Goal: Task Accomplishment & Management: Manage account settings

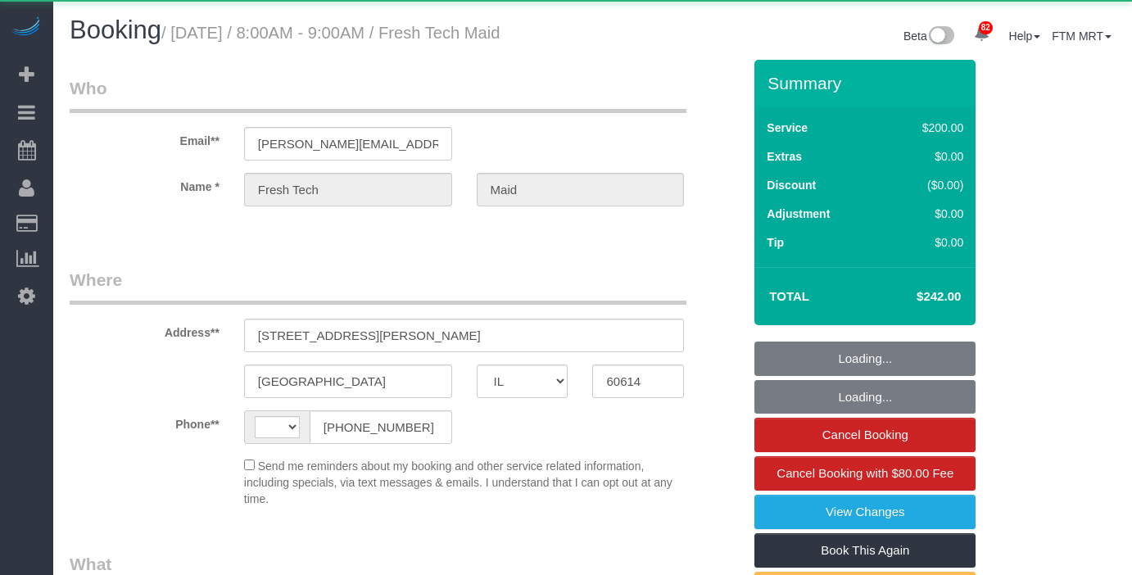
select select "IL"
select select "512"
select select "string:cash"
select select "object:953"
select select "string:[GEOGRAPHIC_DATA]"
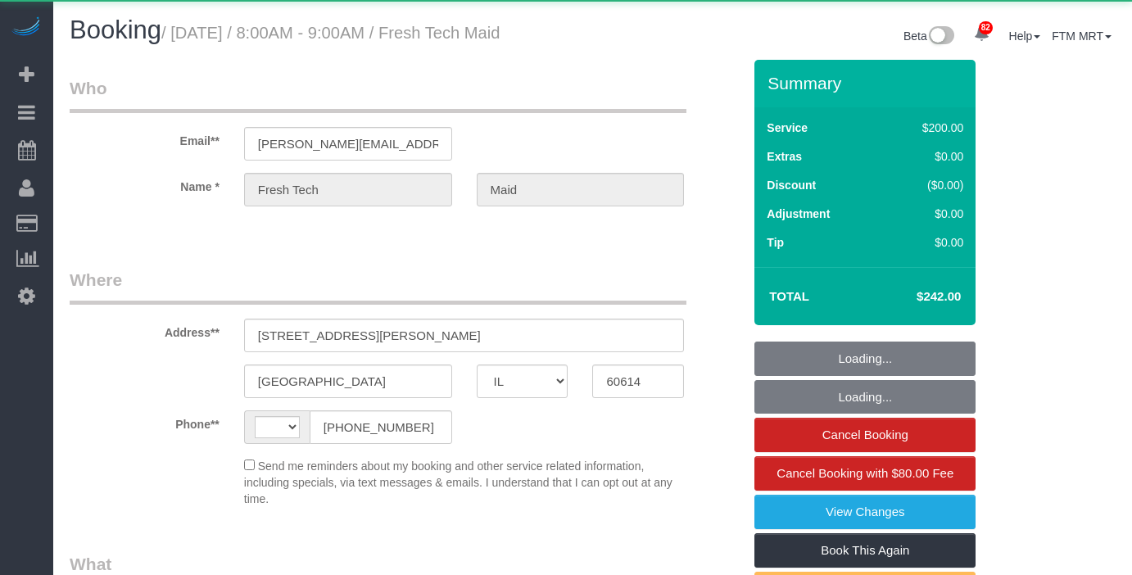
select select "spot1"
select select "number:1"
select select "number:57"
select select "number:139"
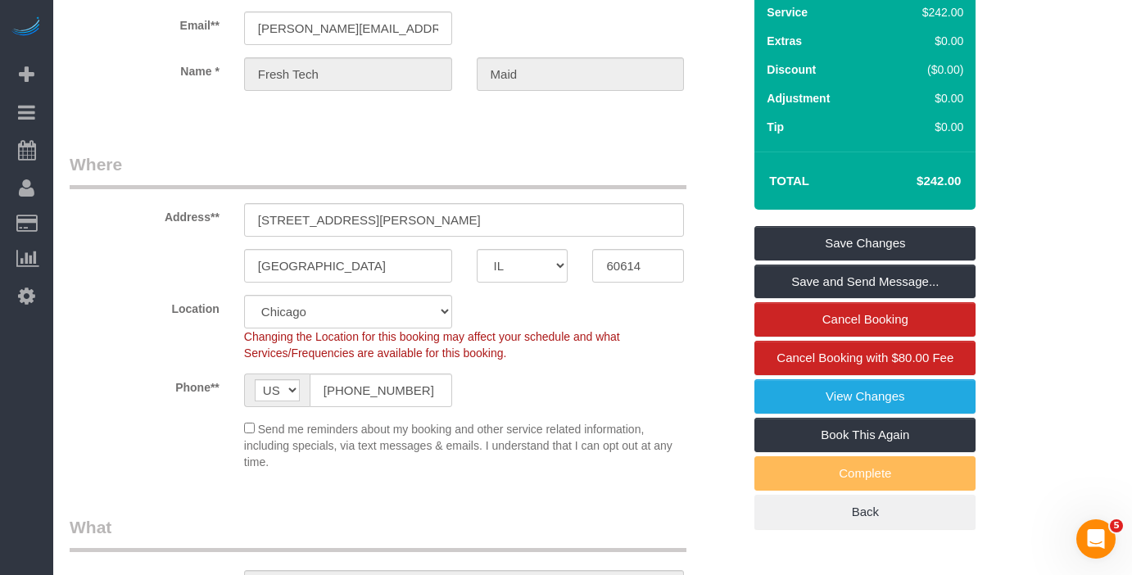
scroll to position [97, 0]
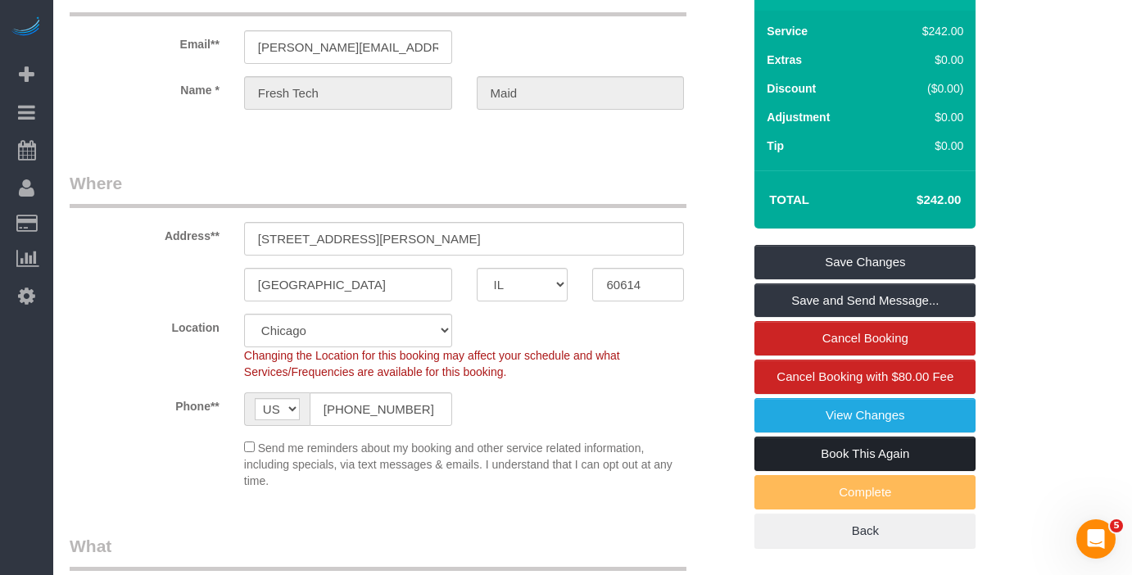
click at [923, 471] on link "Book This Again" at bounding box center [865, 454] width 221 height 34
select select "IL"
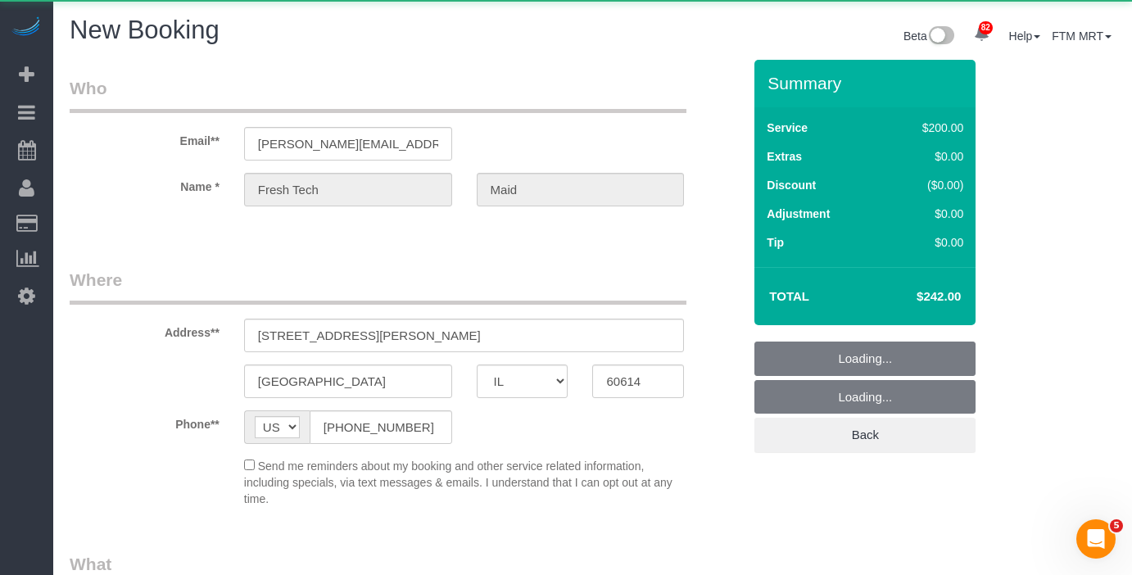
select select "number:1"
select select "number:57"
select select "number:139"
select select "object:1894"
select select "string:fspay"
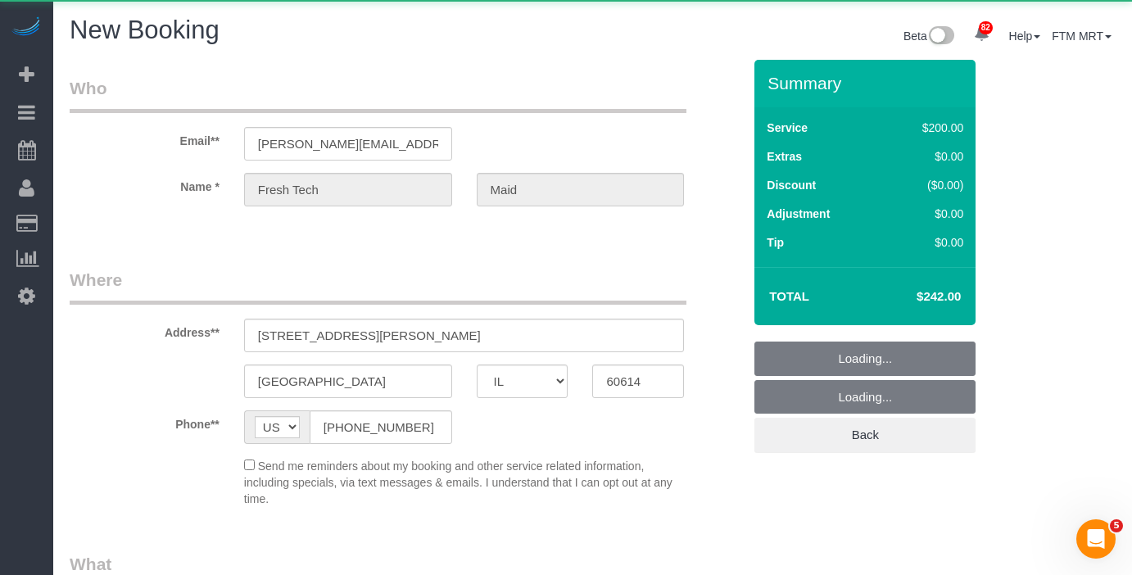
select select "512"
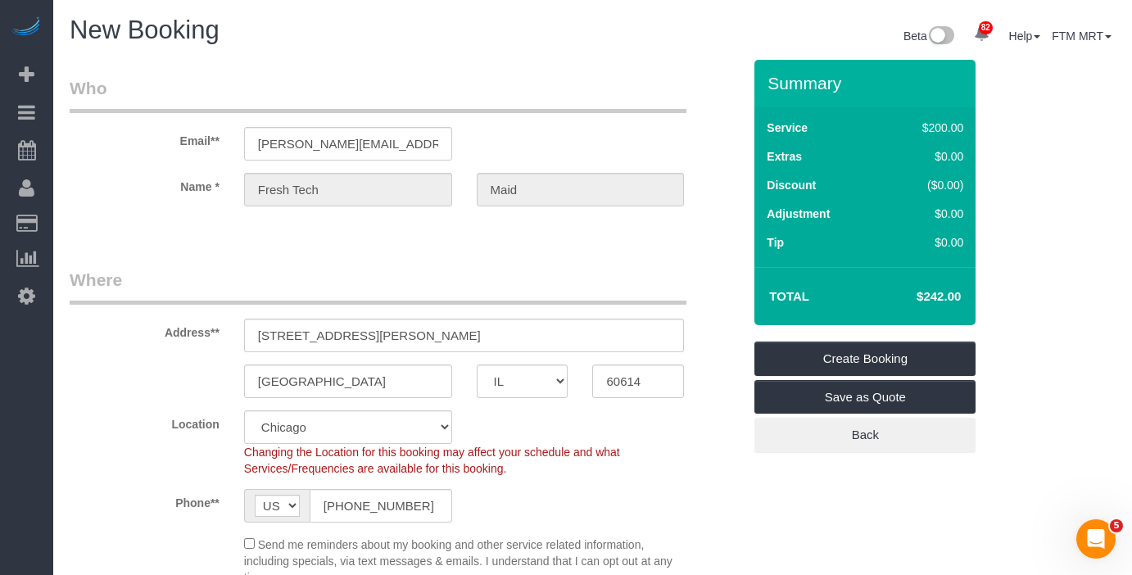
select select "object:2232"
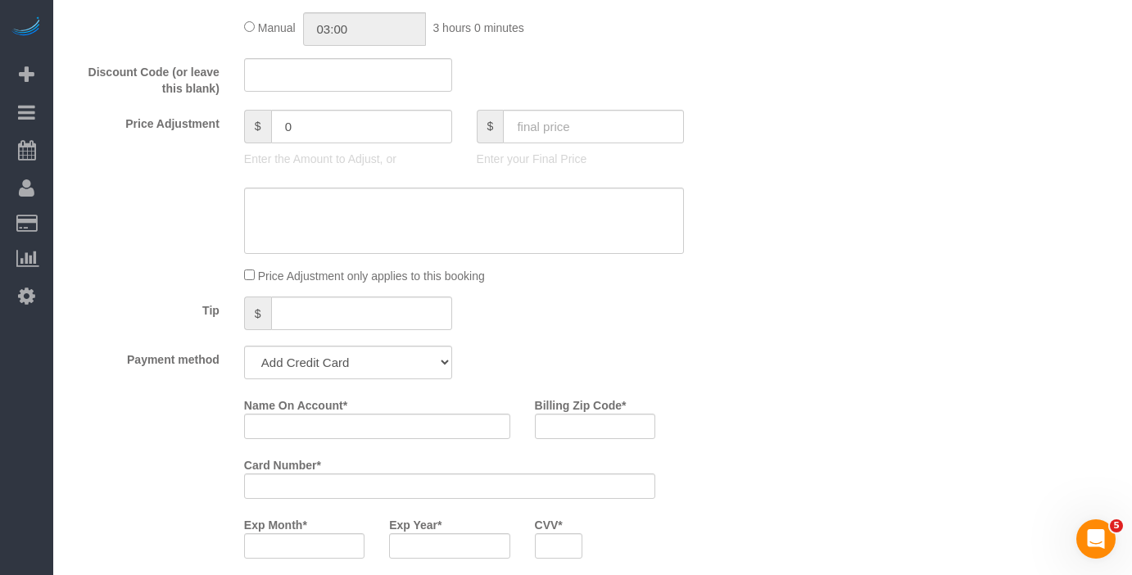
scroll to position [1369, 0]
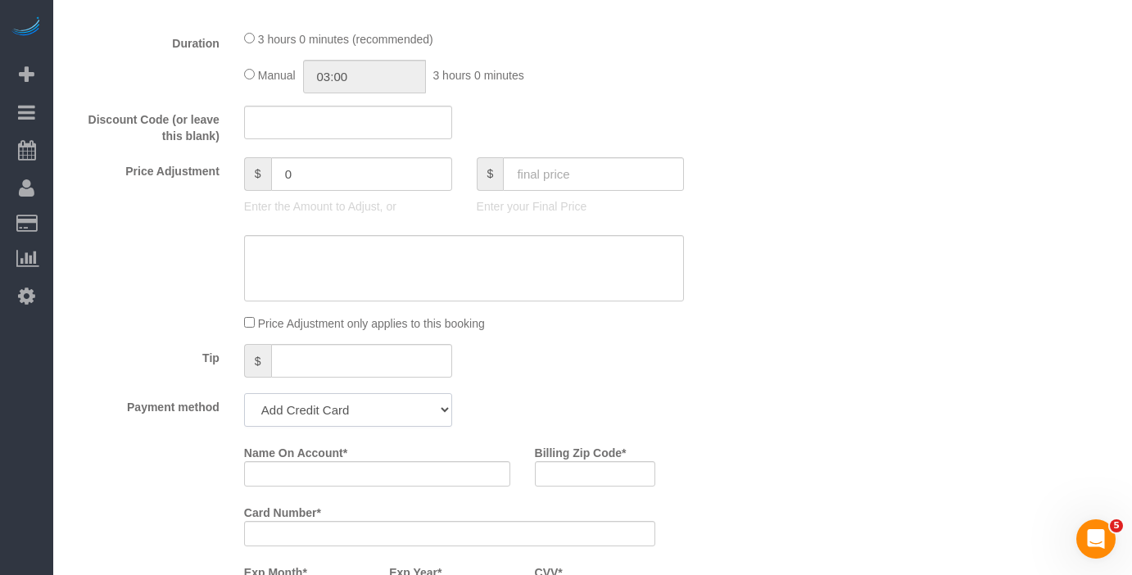
click at [379, 420] on select "Visa - 6576 - 12/2023 Mastercard - 6509 - 11/2018 Visa - 3648 - 05/2022 (Defaul…" at bounding box center [348, 410] width 208 height 34
select select "string:cash"
click at [244, 393] on select "Visa - 6576 - 12/2023 Mastercard - 6509 - 11/2018 Visa - 3648 - 05/2022 (Defaul…" at bounding box center [348, 410] width 208 height 34
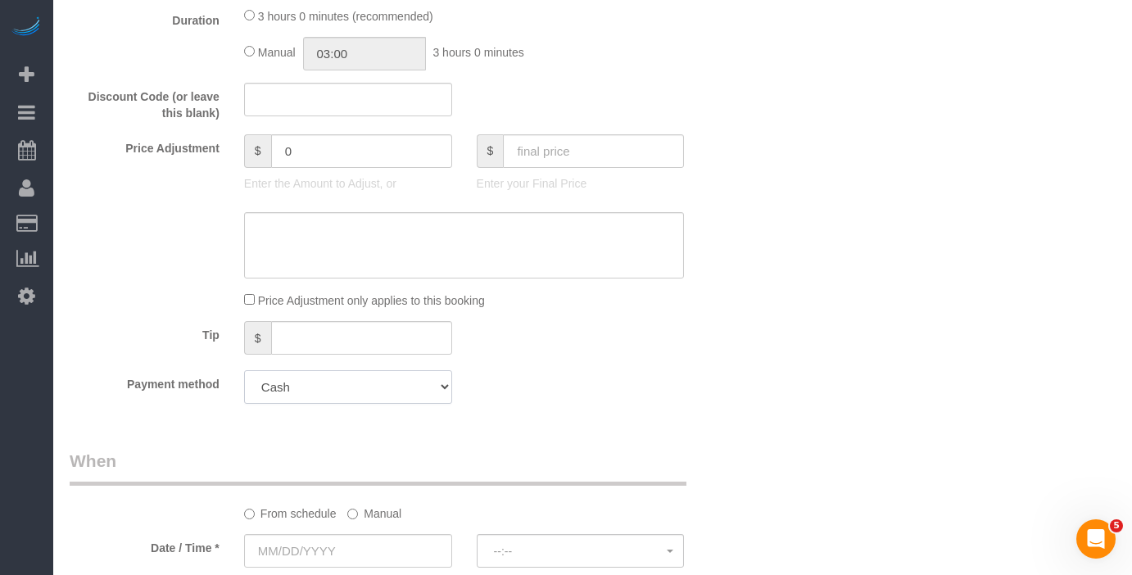
scroll to position [1405, 0]
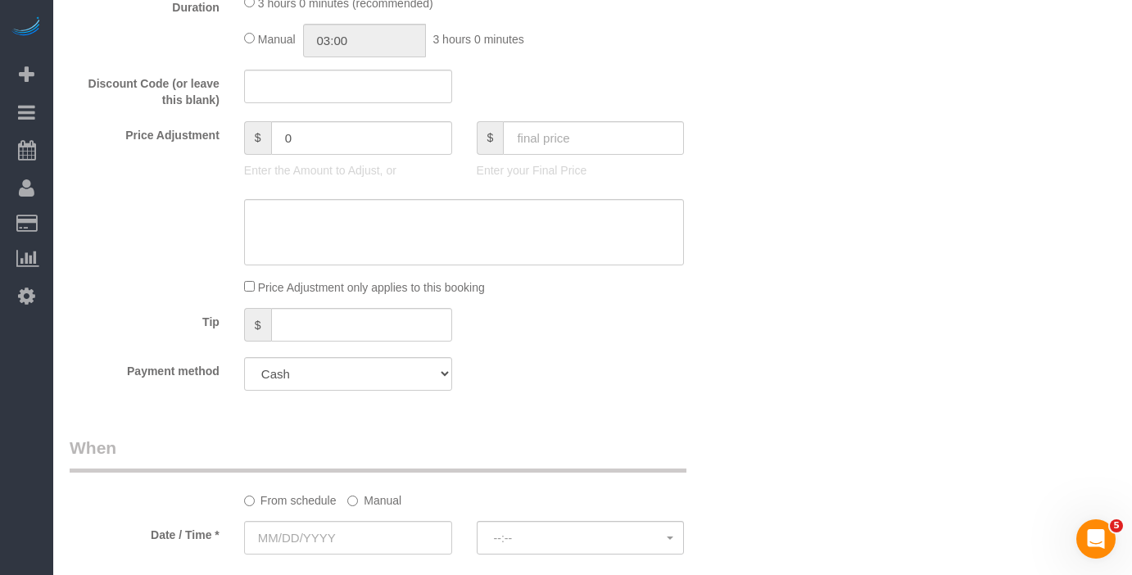
click at [367, 510] on sui-booking-spot "From schedule Manual Date / Time * --:-- --:--" at bounding box center [406, 497] width 673 height 122
click at [372, 505] on label "Manual" at bounding box center [374, 498] width 54 height 22
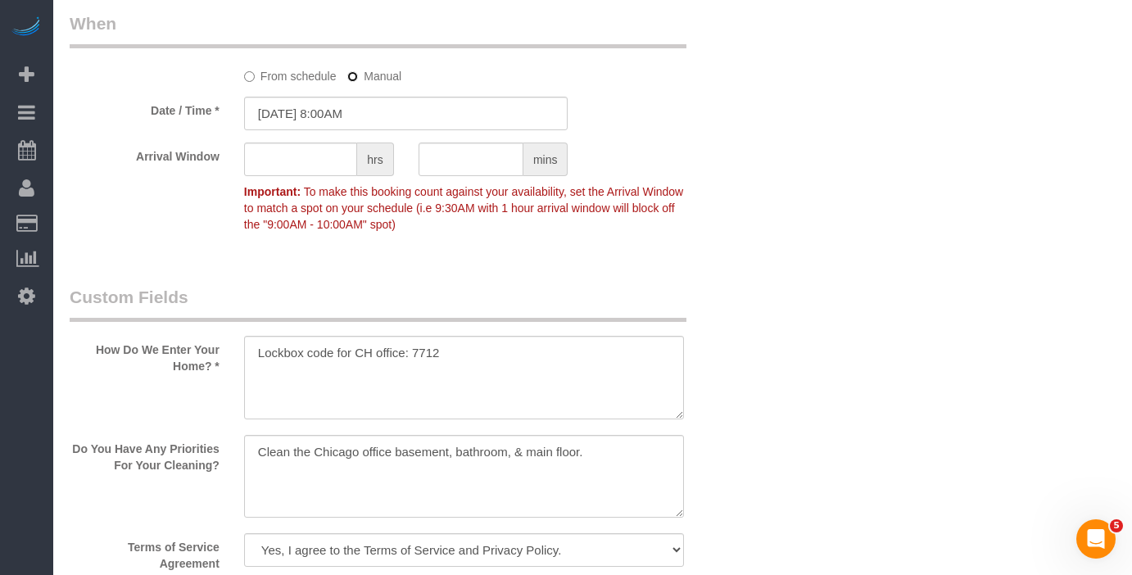
scroll to position [1803, 0]
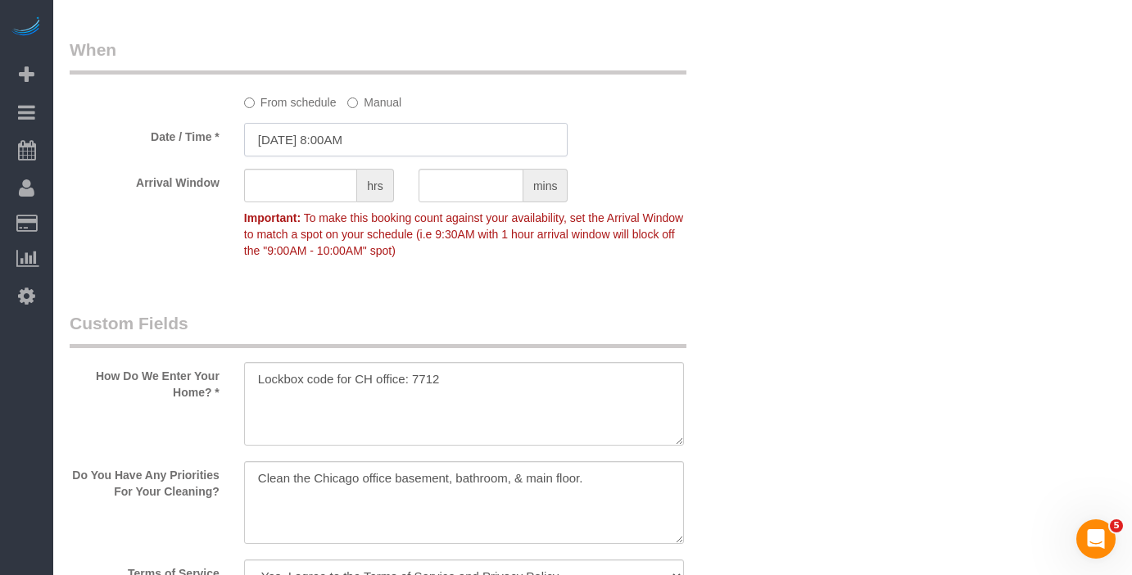
click at [406, 143] on input "[DATE] 8:00AM" at bounding box center [406, 140] width 324 height 34
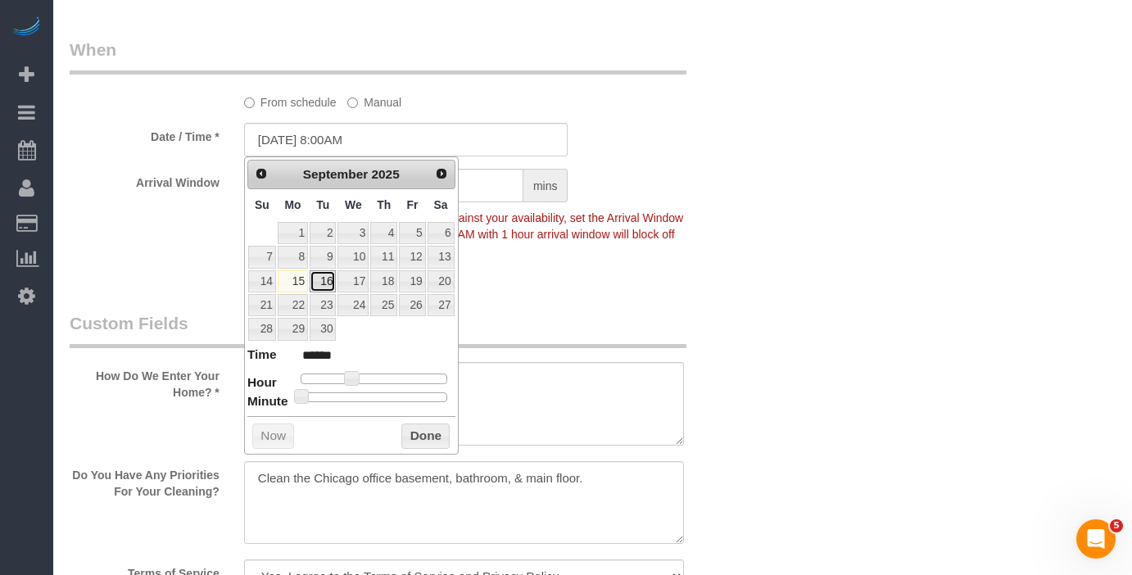
click at [324, 287] on link "16" at bounding box center [323, 281] width 26 height 22
type input "[DATE] 8:00AM"
click at [321, 279] on link "16" at bounding box center [323, 281] width 26 height 22
click at [716, 252] on div "Arrival Window hrs mins Important: To make this booking count against your avai…" at bounding box center [405, 217] width 697 height 97
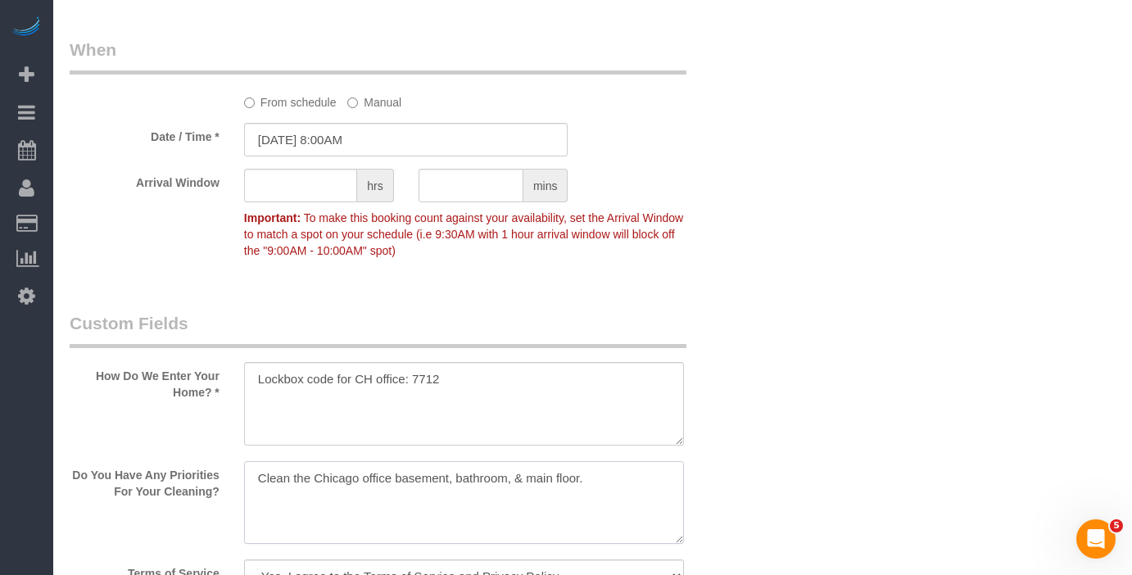
click at [614, 483] on textarea at bounding box center [464, 503] width 441 height 84
click at [591, 486] on textarea at bounding box center [464, 503] width 441 height 84
drag, startPoint x: 533, startPoint y: 474, endPoint x: 238, endPoint y: 464, distance: 294.3
click at [230, 470] on div "Do You Have Any Priorities For Your Cleaning?" at bounding box center [405, 504] width 697 height 87
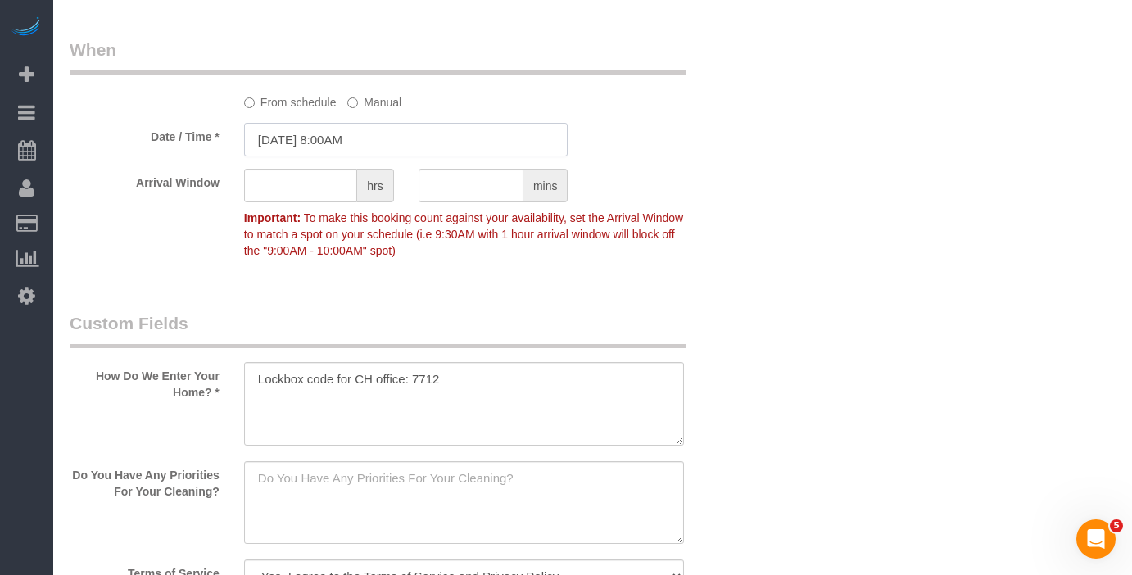
click at [433, 143] on input "[DATE] 8:00AM" at bounding box center [406, 140] width 324 height 34
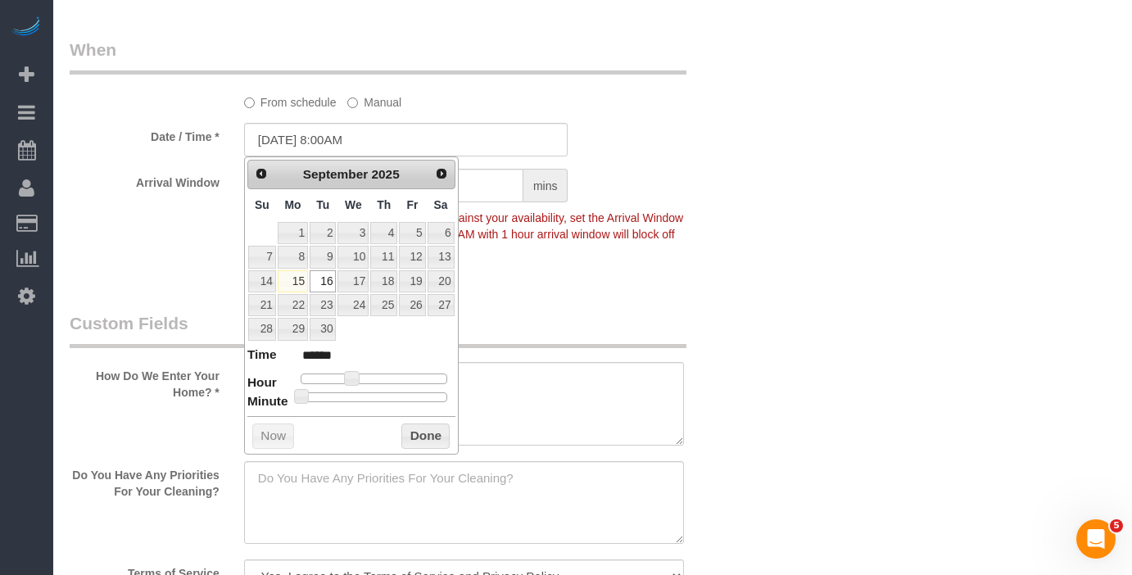
drag, startPoint x: 665, startPoint y: 346, endPoint x: 657, endPoint y: 335, distance: 13.4
click at [665, 346] on legend "Custom Fields" at bounding box center [378, 329] width 617 height 37
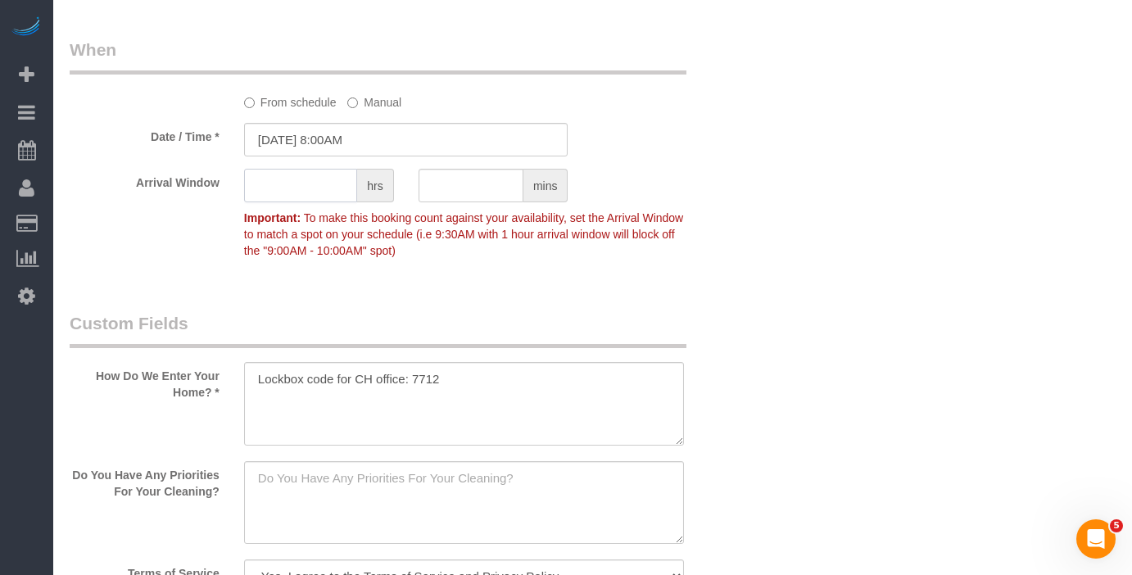
click at [320, 178] on input "text" at bounding box center [300, 186] width 113 height 34
type input "1"
click at [762, 176] on div "Who Email** [PERSON_NAME][EMAIL_ADDRESS][DOMAIN_NAME] Name * Fresh Tech Maid Wh…" at bounding box center [593, 14] width 1046 height 3515
click at [516, 375] on textarea at bounding box center [464, 404] width 441 height 84
click at [447, 470] on textarea at bounding box center [464, 503] width 441 height 84
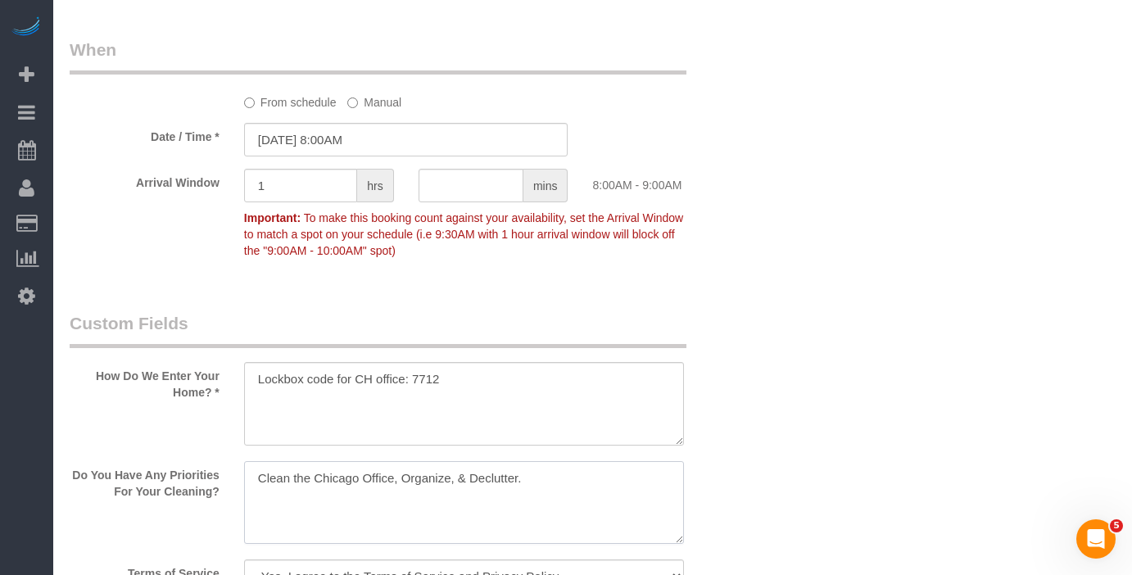
click at [393, 481] on textarea at bounding box center [464, 503] width 441 height 84
click at [259, 492] on textarea at bounding box center [464, 503] width 441 height 84
click at [355, 498] on textarea at bounding box center [464, 503] width 441 height 84
click at [448, 490] on textarea at bounding box center [464, 503] width 441 height 84
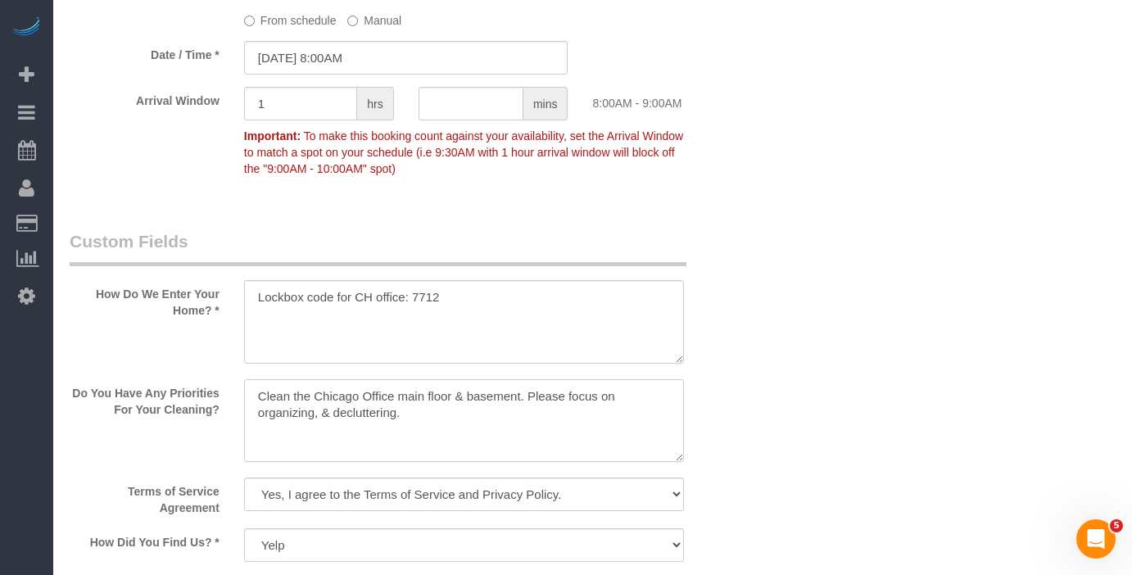
scroll to position [1891, 0]
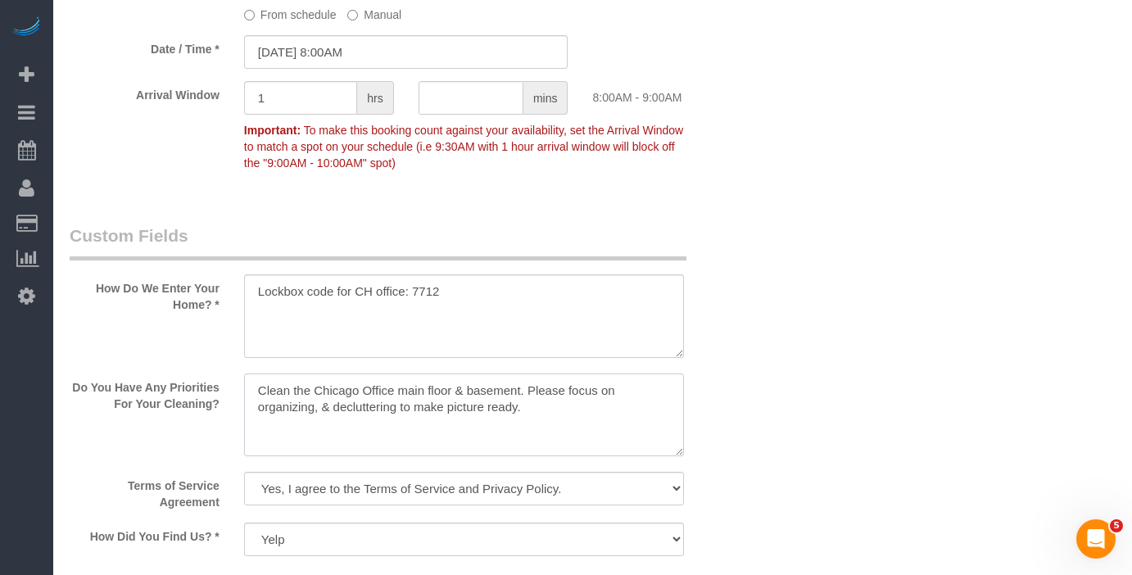
drag, startPoint x: 519, startPoint y: 404, endPoint x: 428, endPoint y: 401, distance: 91.0
click at [447, 404] on textarea at bounding box center [464, 416] width 441 height 84
click at [322, 408] on textarea at bounding box center [464, 416] width 441 height 84
click at [315, 408] on textarea at bounding box center [464, 416] width 441 height 84
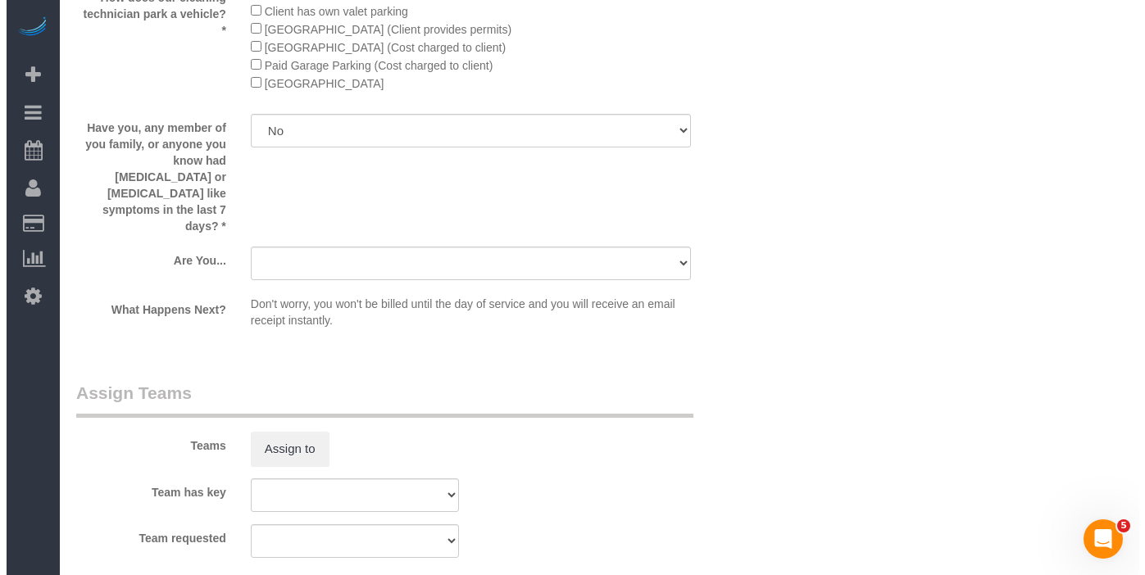
scroll to position [2761, 0]
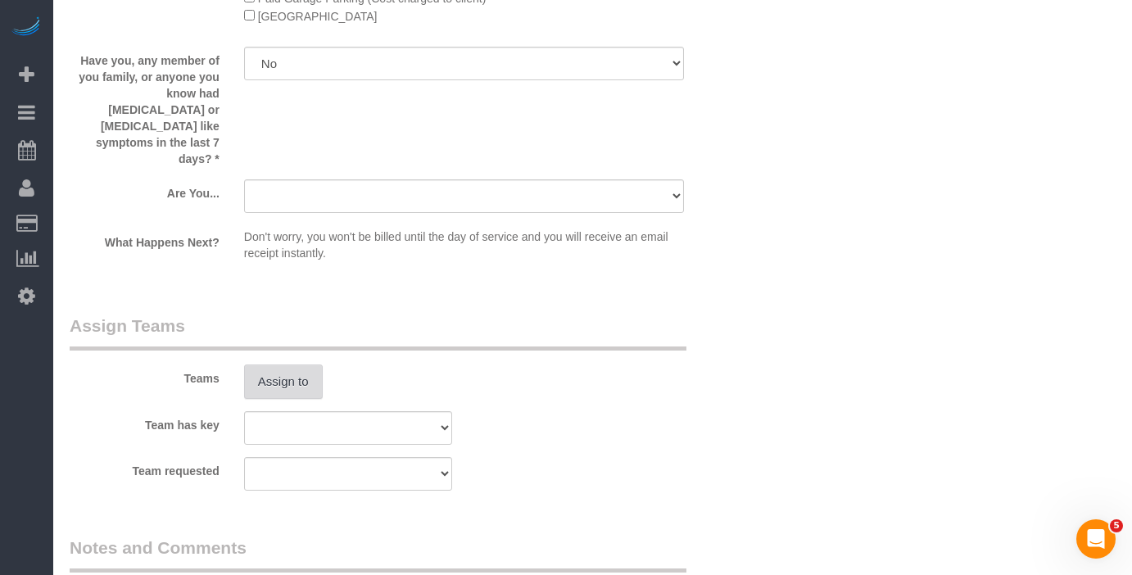
type textarea "Clean the Chicago Office main floor & basement. Please focus on organizing/ sta…"
click at [269, 365] on button "Assign to" at bounding box center [283, 382] width 79 height 34
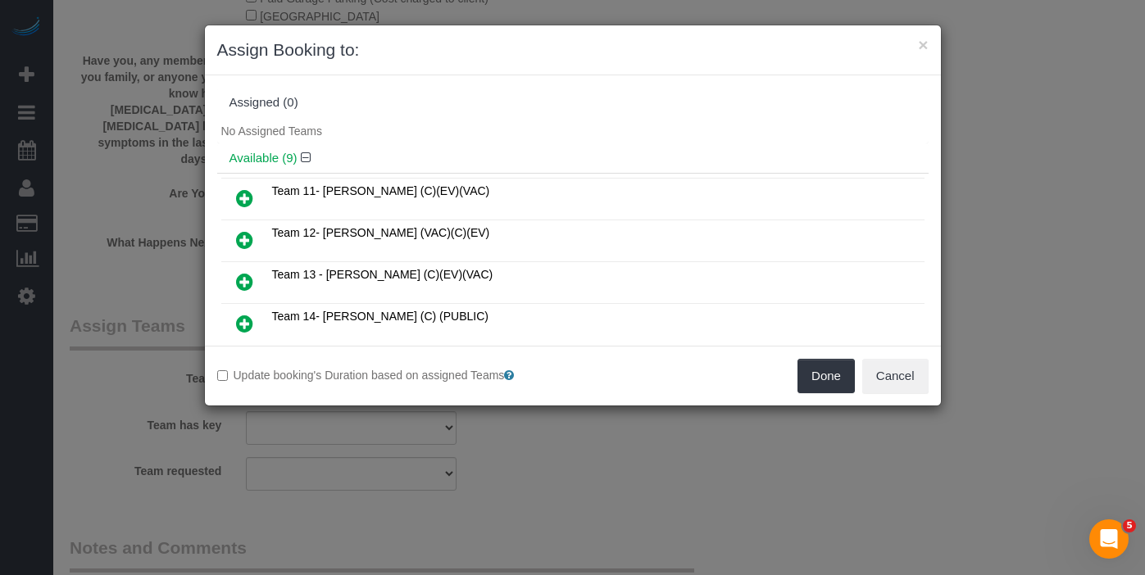
click at [245, 202] on icon at bounding box center [244, 198] width 17 height 20
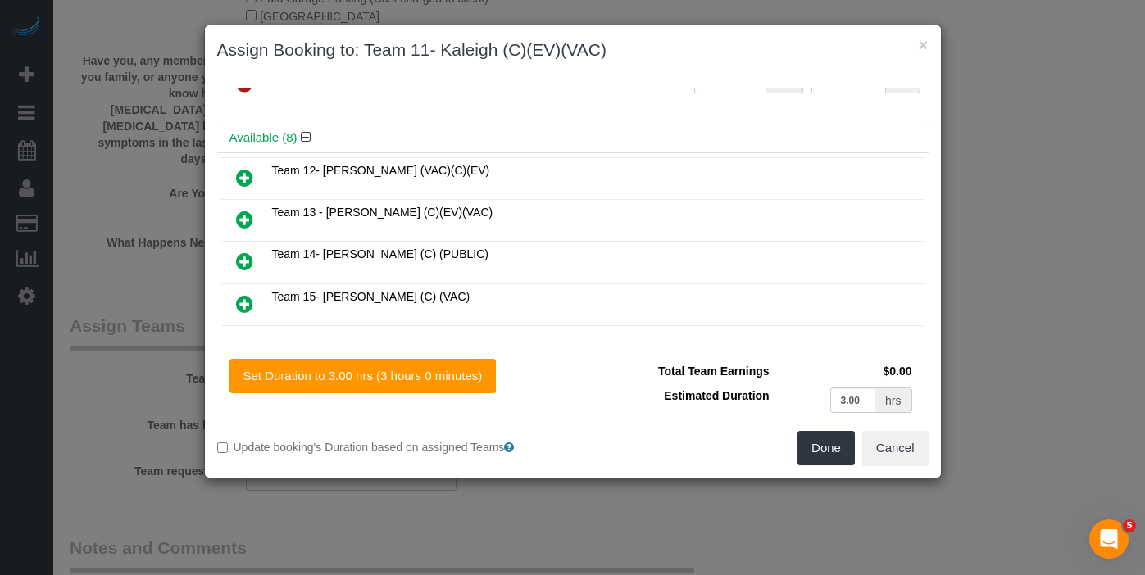
scroll to position [153, 0]
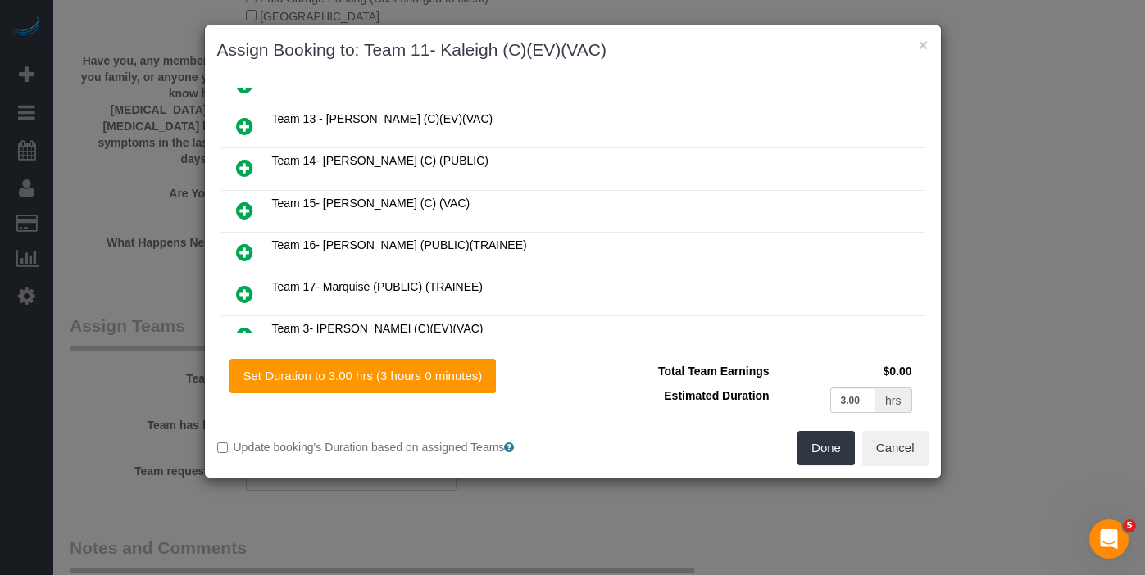
click at [240, 284] on icon at bounding box center [244, 294] width 17 height 20
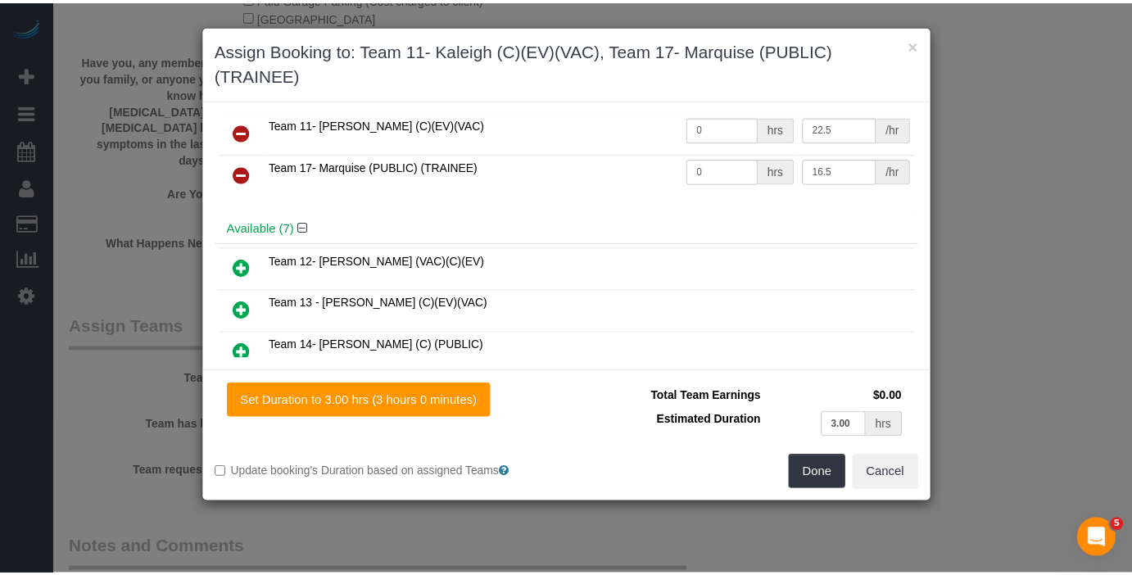
scroll to position [0, 0]
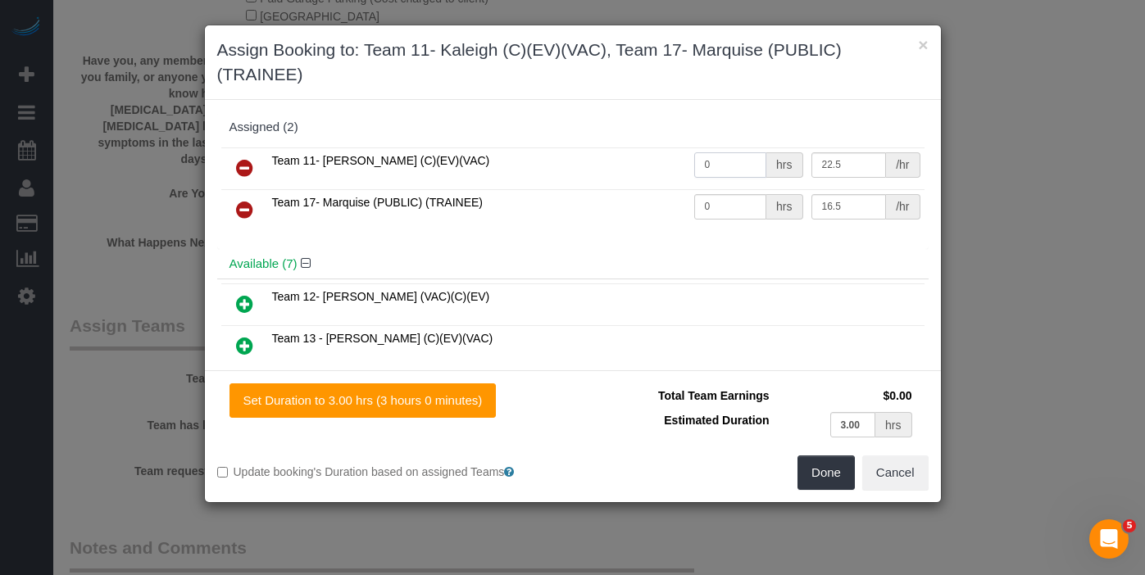
drag, startPoint x: 719, startPoint y: 166, endPoint x: 596, endPoint y: 161, distance: 123.8
click at [596, 160] on tr "Team 11- [PERSON_NAME] (C)(EV)(VAC) 0 hrs 22.5 /hr" at bounding box center [572, 168] width 703 height 42
type input "3"
click at [809, 475] on button "Done" at bounding box center [825, 473] width 57 height 34
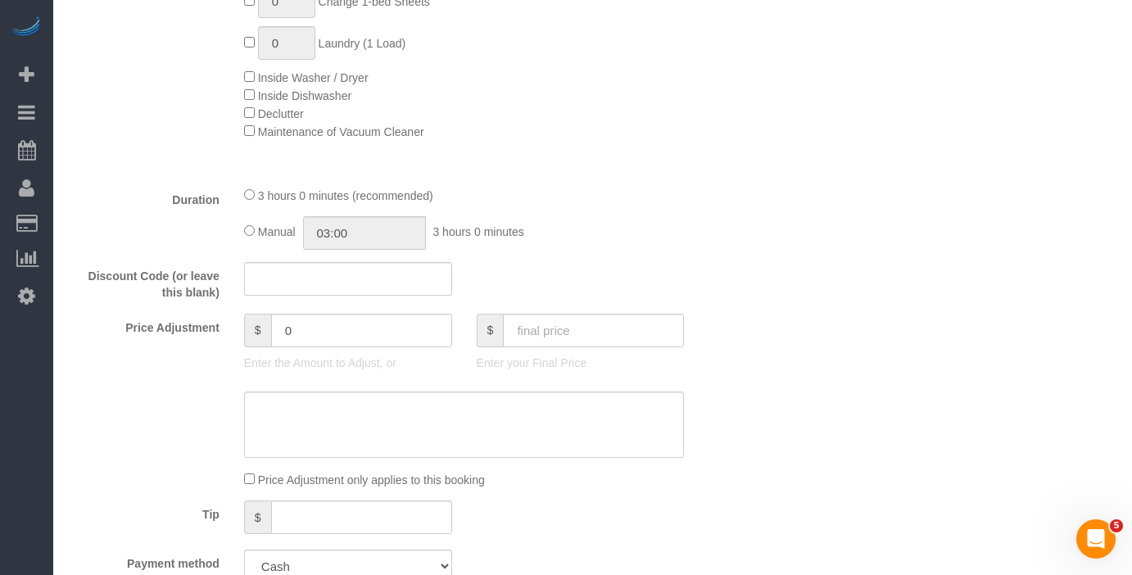
scroll to position [1230, 0]
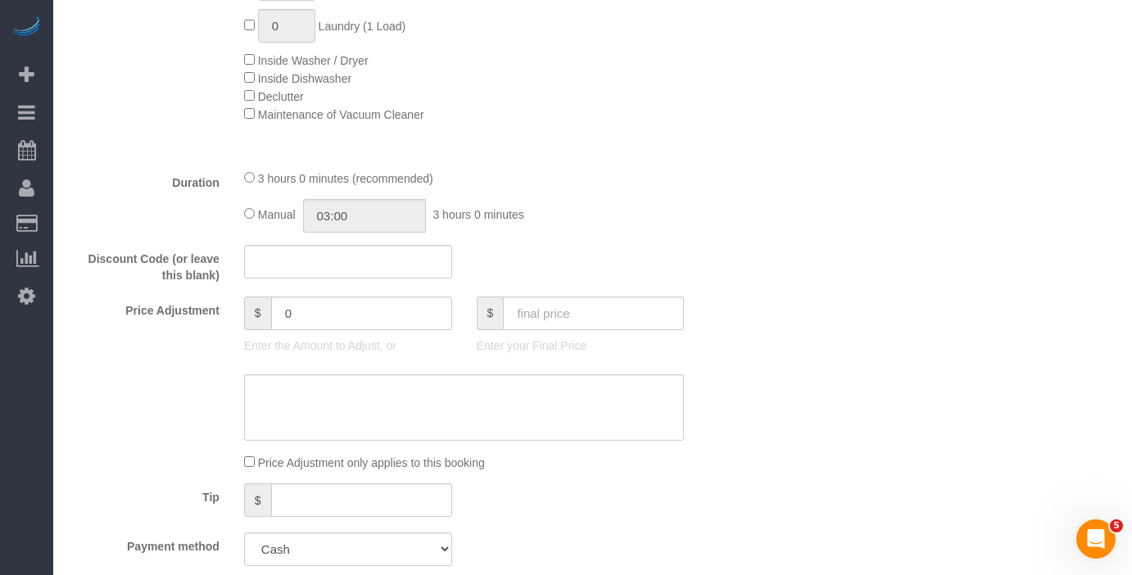
click at [546, 330] on div at bounding box center [581, 331] width 208 height 3
click at [563, 301] on input "text" at bounding box center [593, 314] width 181 height 34
type input "0"
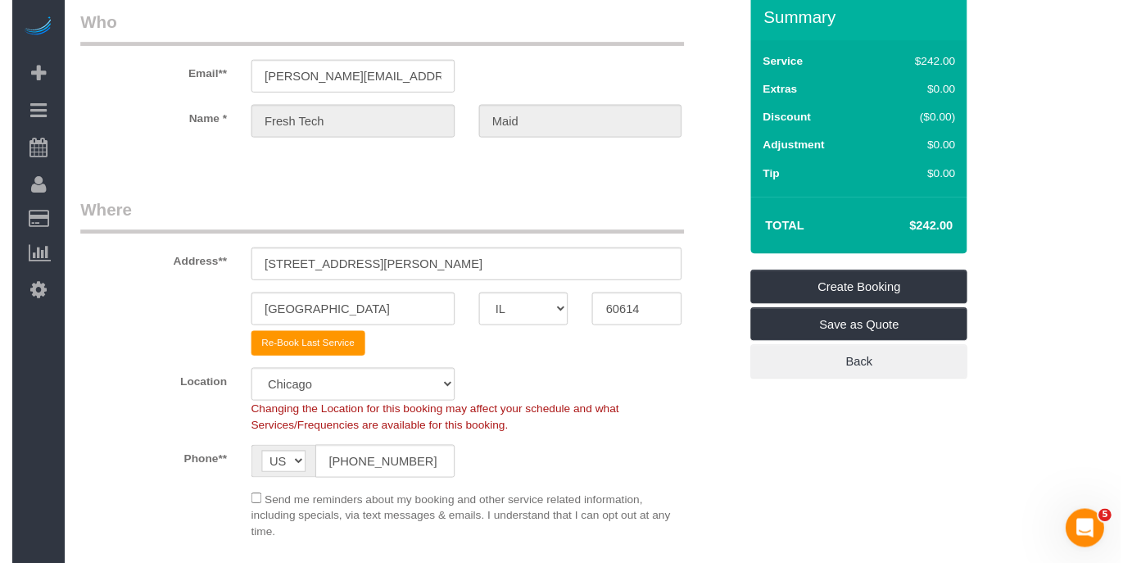
scroll to position [0, 0]
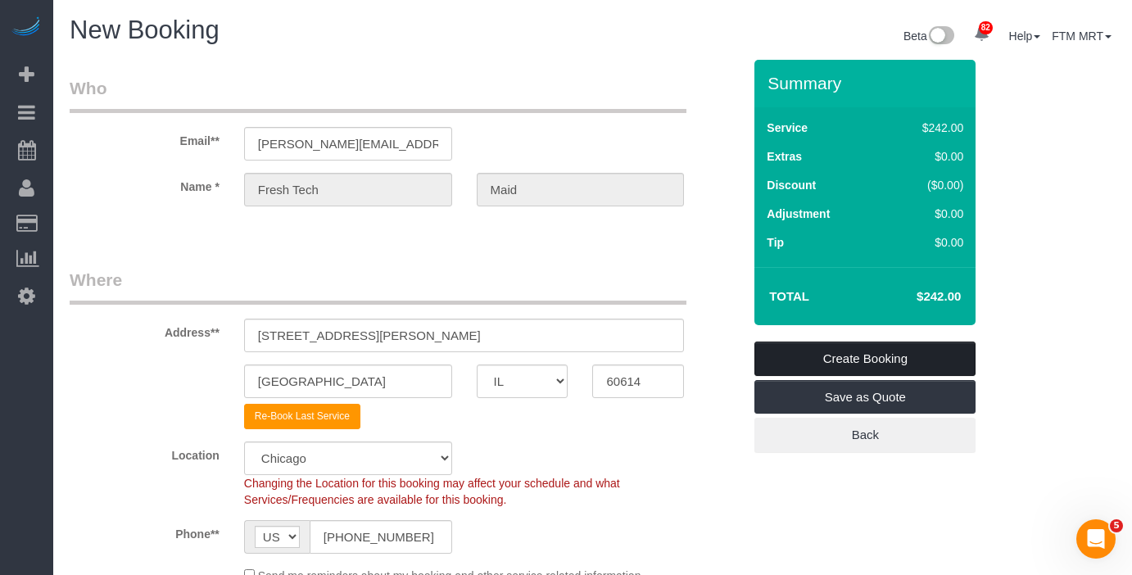
type input "-242"
click at [857, 356] on link "Create Booking" at bounding box center [865, 359] width 221 height 34
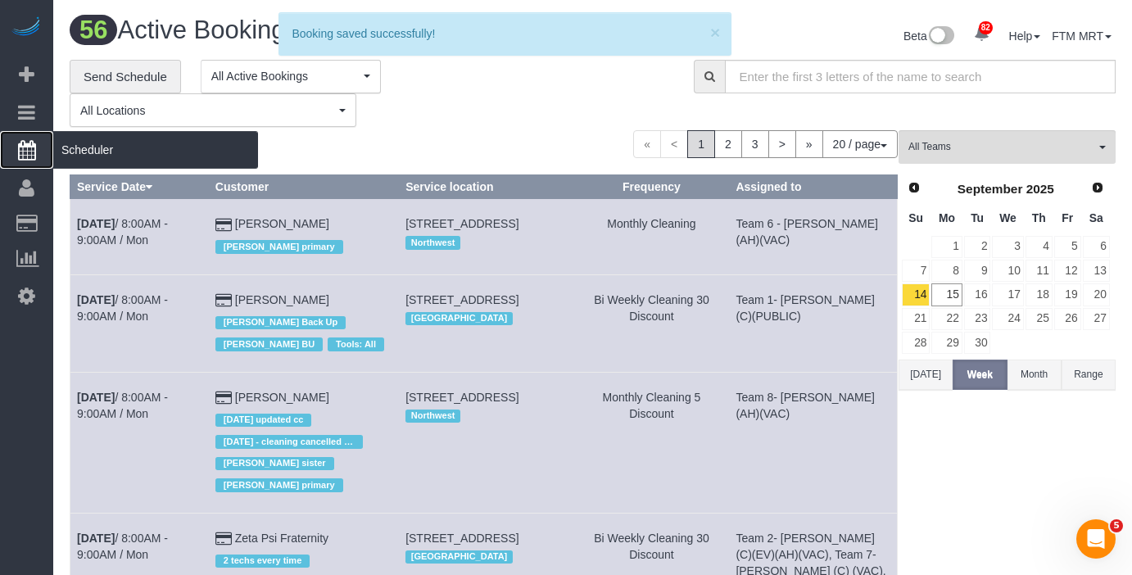
click at [112, 163] on span "Scheduler" at bounding box center [155, 150] width 205 height 38
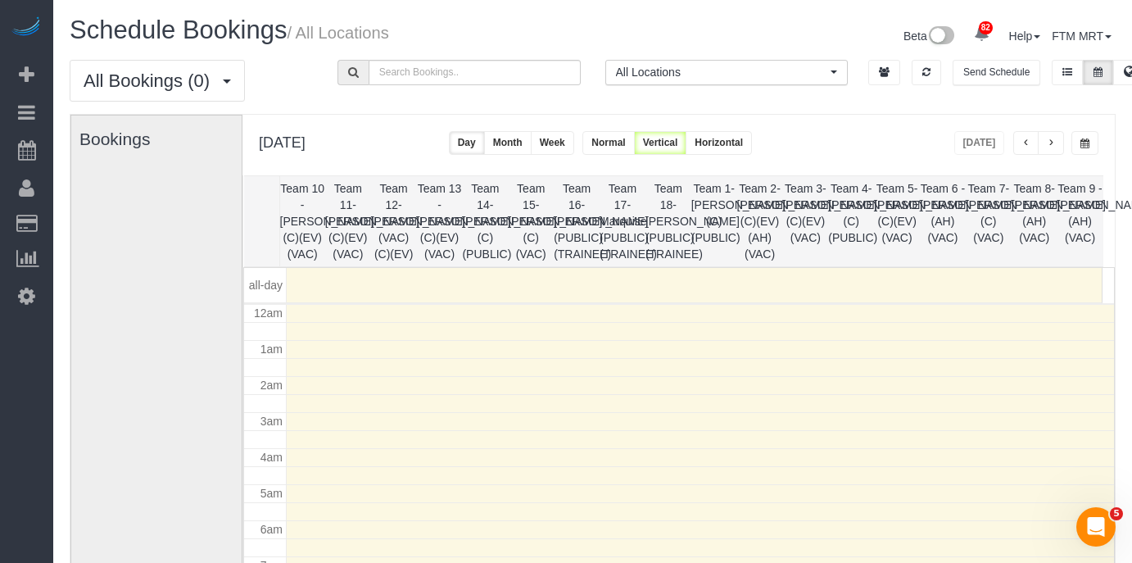
scroll to position [217, 0]
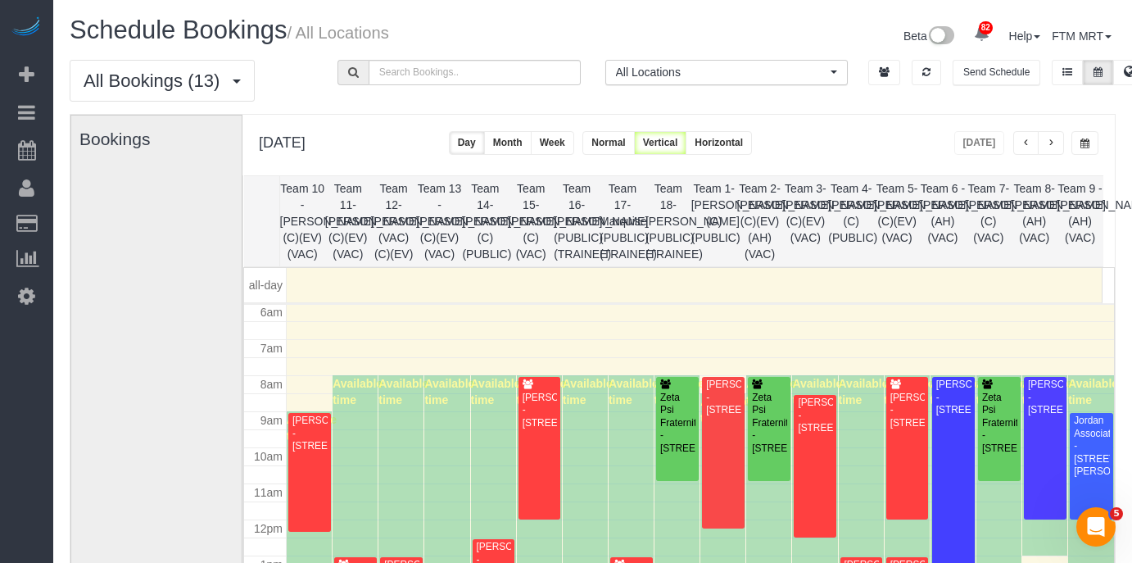
click at [1049, 145] on span "button" at bounding box center [1051, 143] width 8 height 10
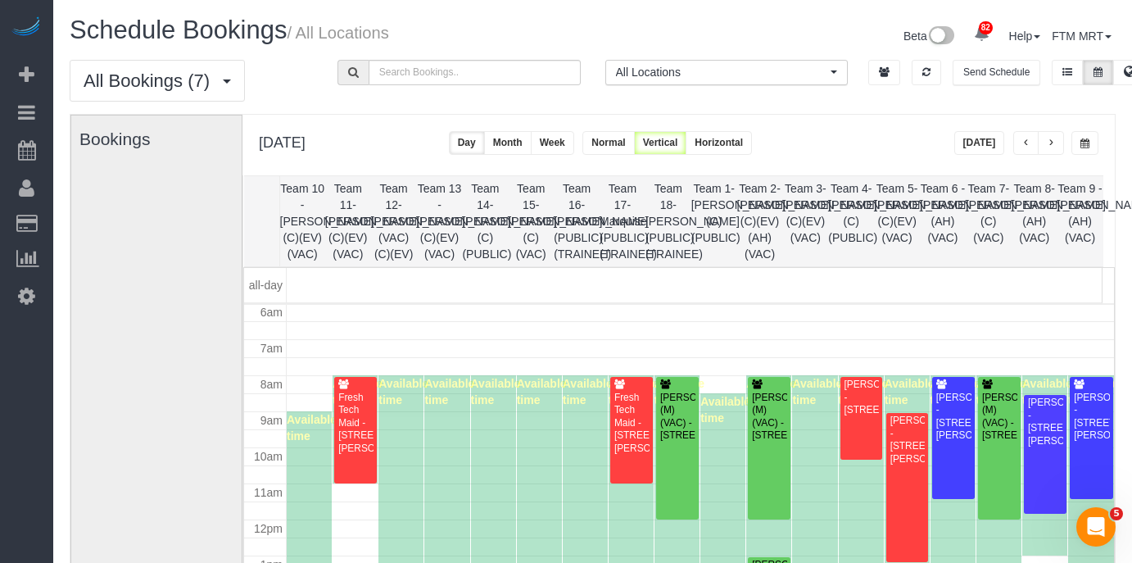
click at [1060, 140] on button "button" at bounding box center [1051, 143] width 26 height 24
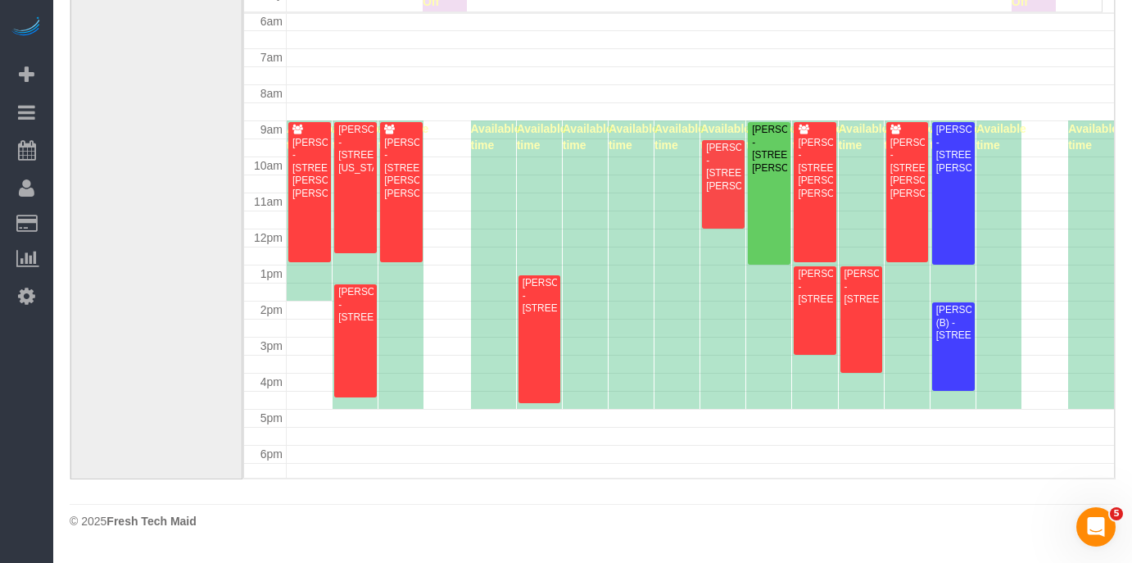
scroll to position [124, 0]
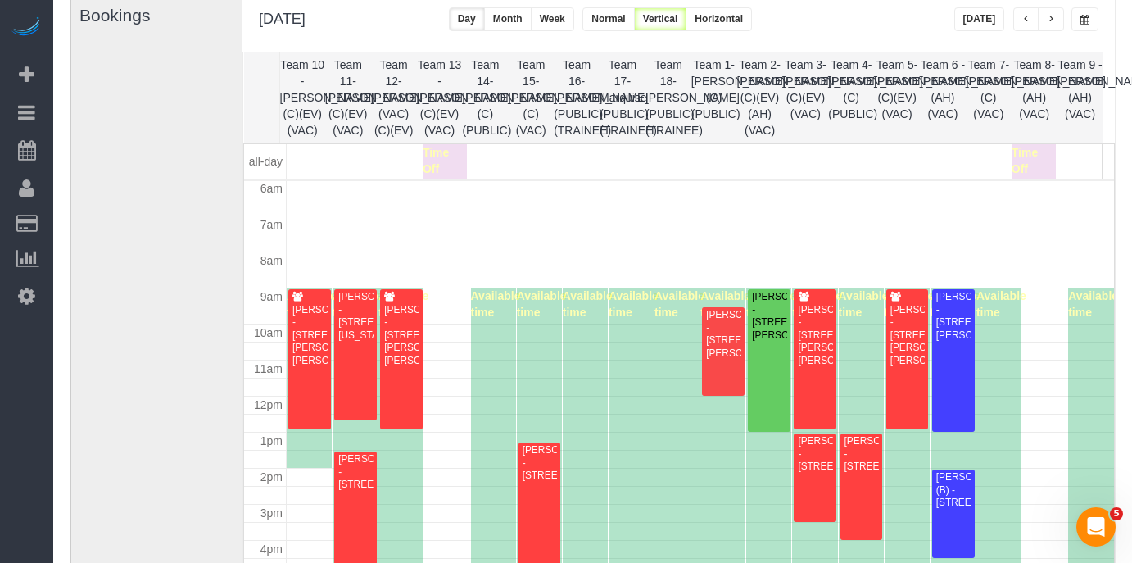
click at [1051, 15] on span "button" at bounding box center [1051, 20] width 8 height 10
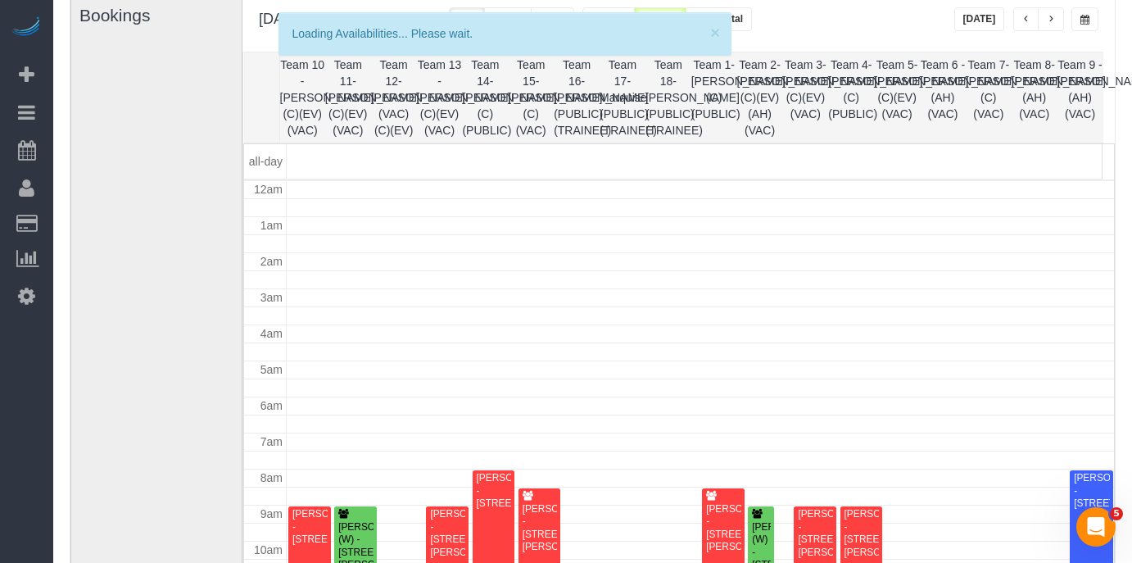
scroll to position [217, 0]
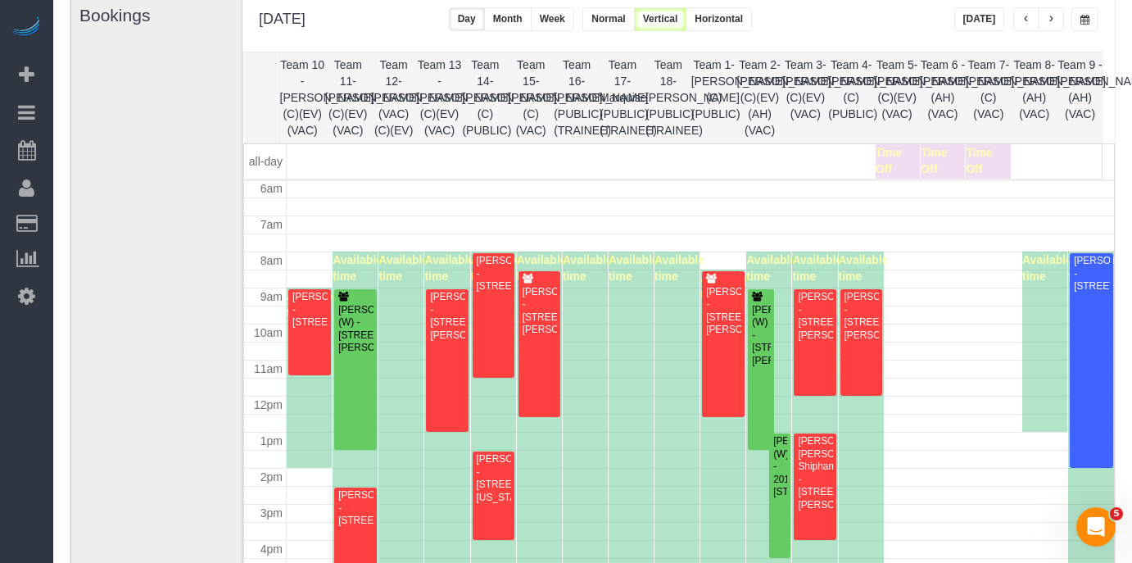
click at [1051, 16] on span "button" at bounding box center [1051, 20] width 8 height 10
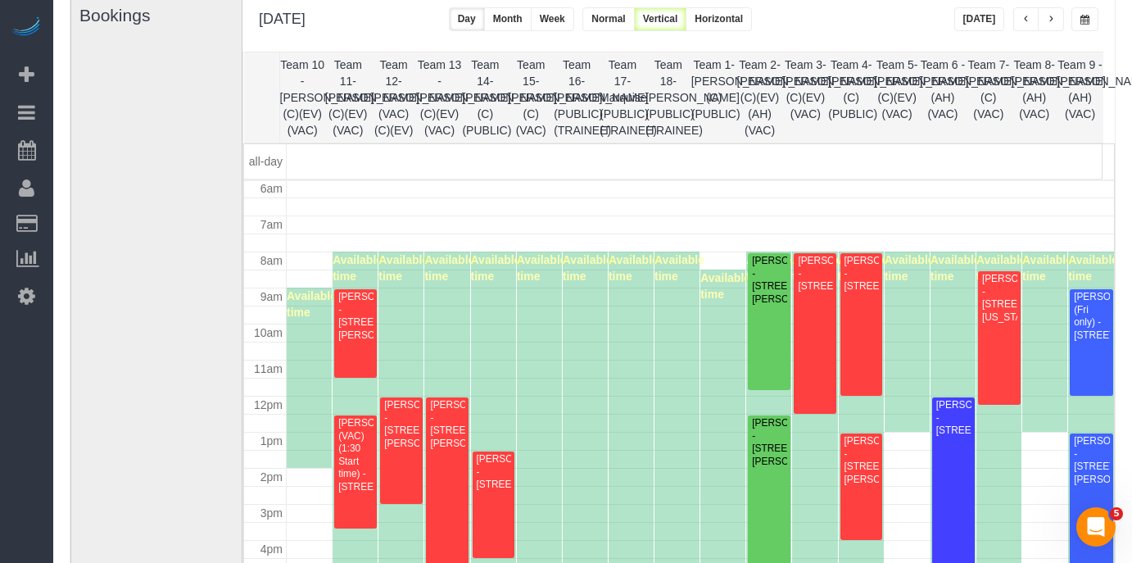
click at [1031, 17] on button "button" at bounding box center [1026, 19] width 26 height 24
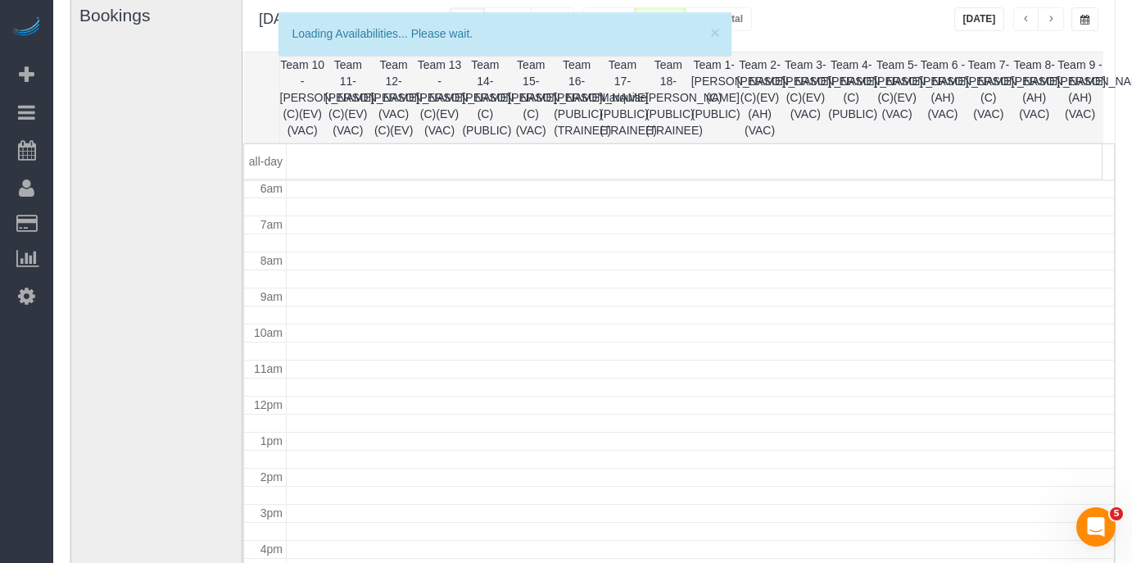
click at [1030, 17] on span "button" at bounding box center [1026, 20] width 8 height 10
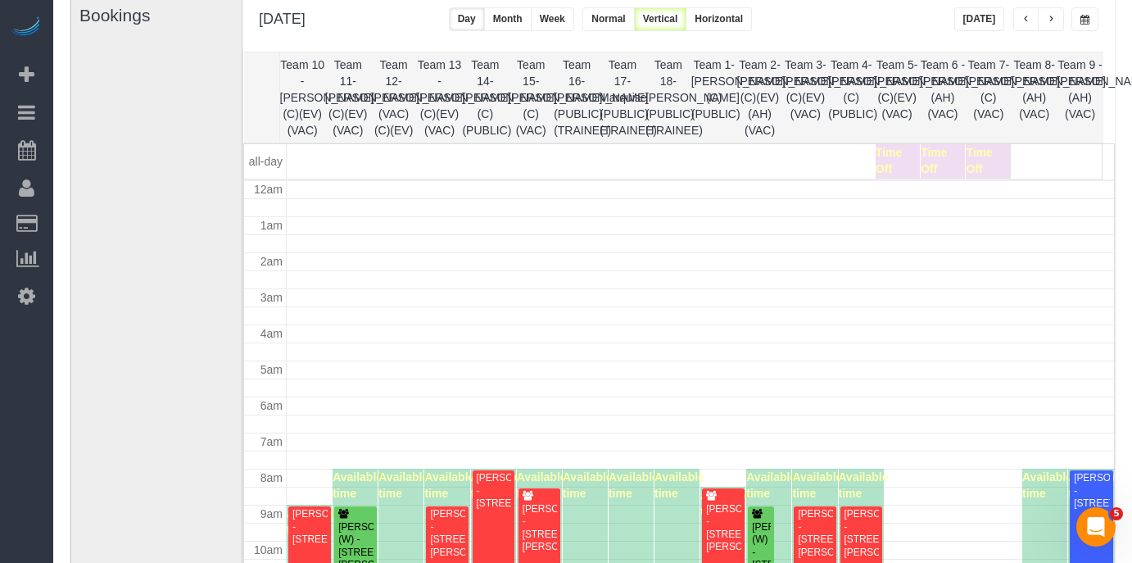
click at [1020, 19] on button "button" at bounding box center [1026, 19] width 26 height 24
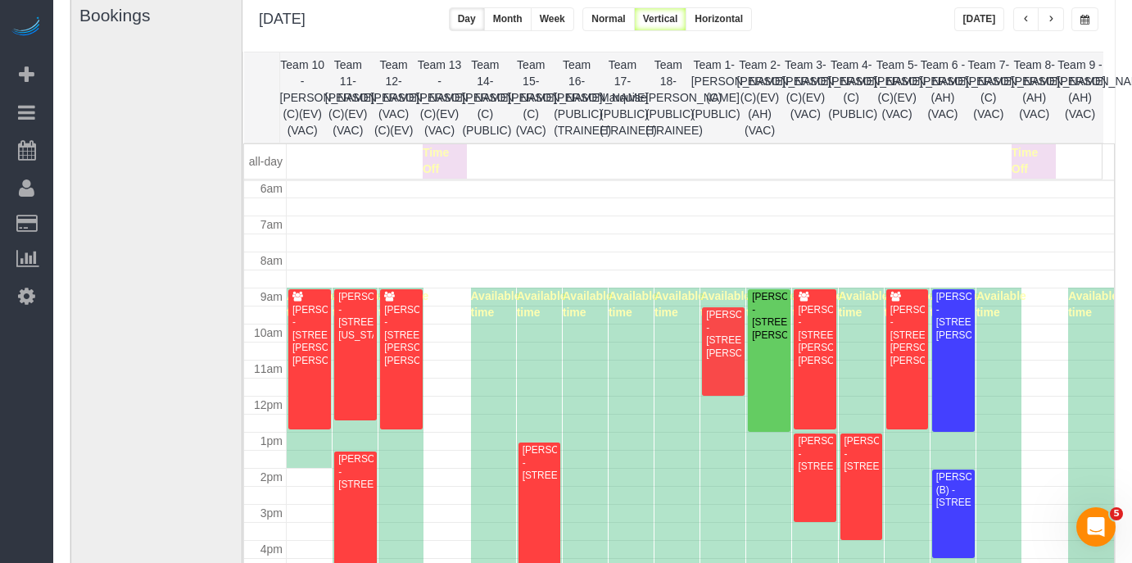
click at [1020, 19] on button "button" at bounding box center [1026, 19] width 26 height 24
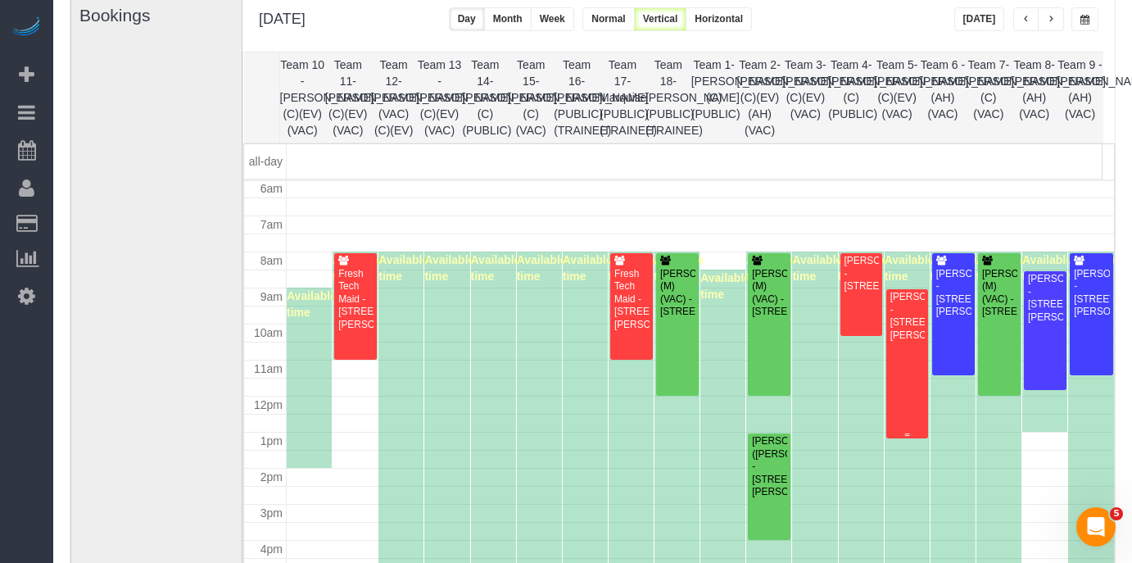
click at [890, 342] on div "[PERSON_NAME] - [STREET_ADDRESS][PERSON_NAME]" at bounding box center [908, 316] width 36 height 51
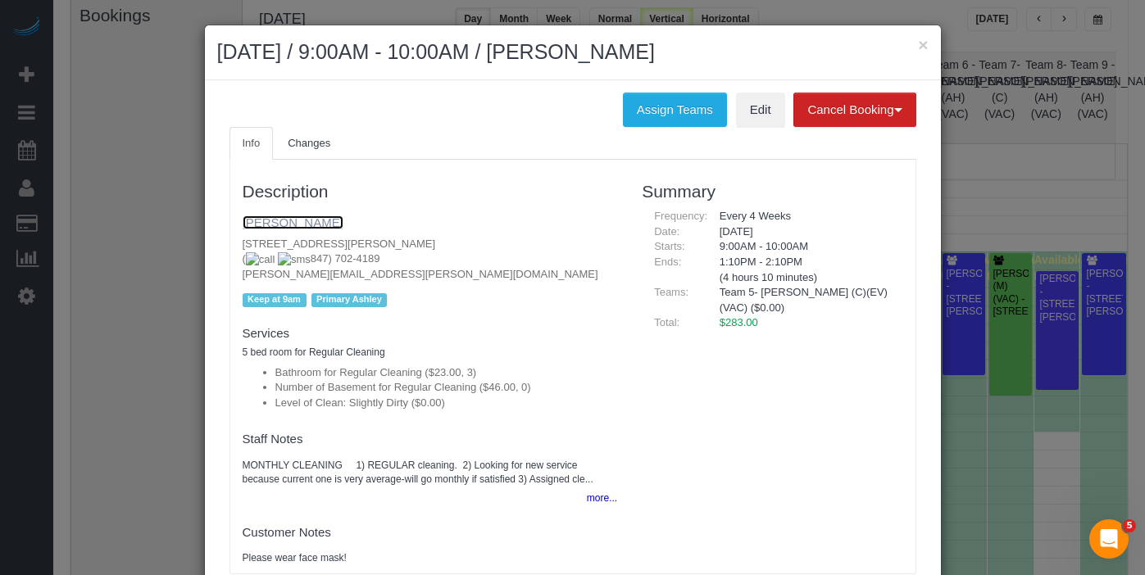
click at [316, 217] on link "[PERSON_NAME]" at bounding box center [293, 222] width 101 height 14
click at [921, 51] on button "×" at bounding box center [923, 44] width 10 height 17
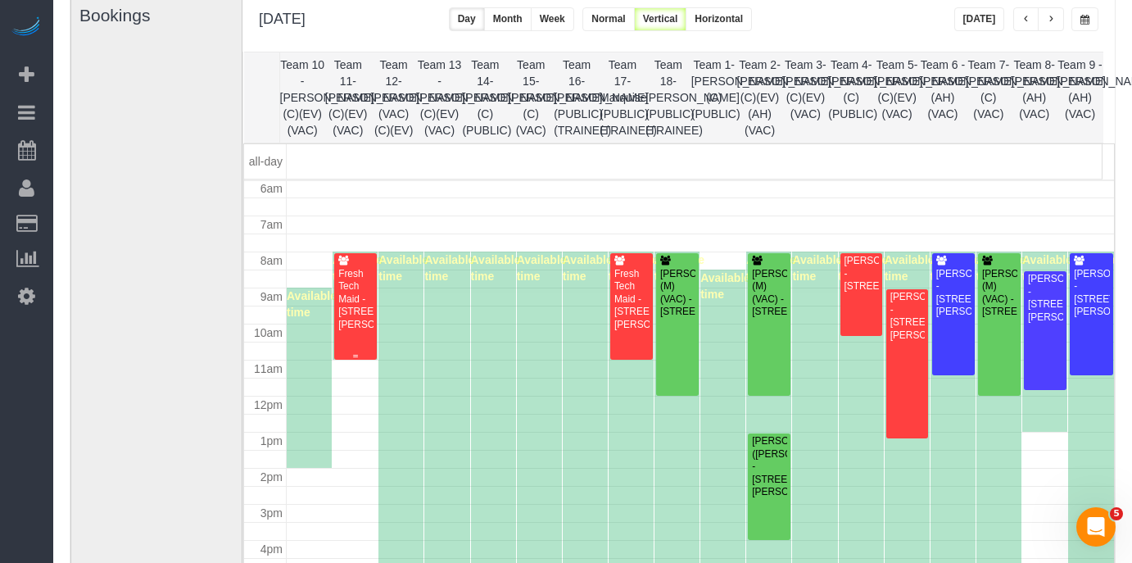
click at [348, 306] on div "Fresh Tech Maid - [STREET_ADDRESS][PERSON_NAME]" at bounding box center [356, 299] width 36 height 63
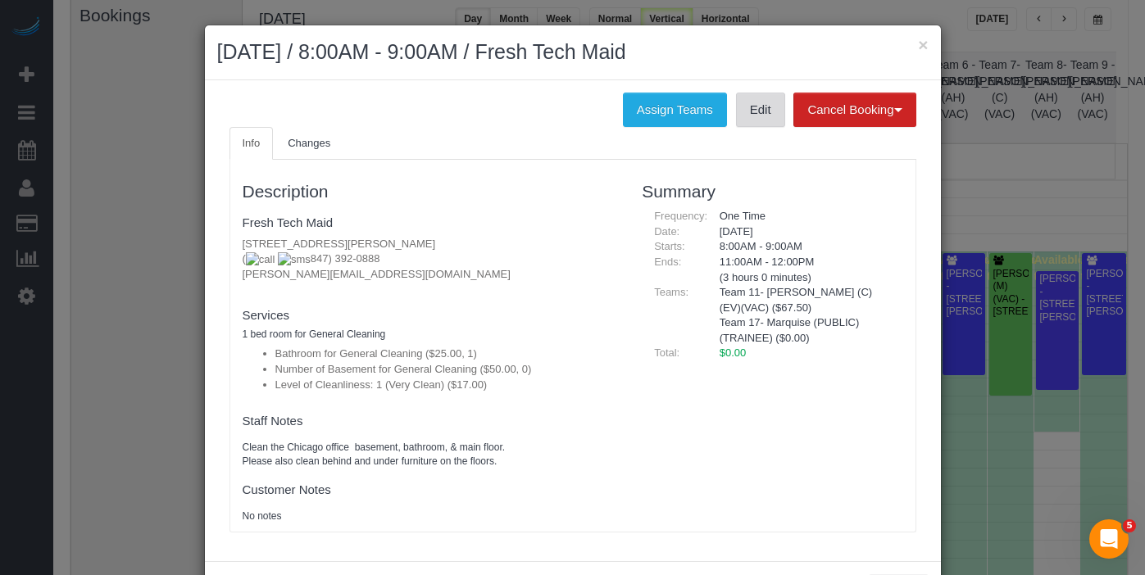
click at [743, 123] on link "Edit" at bounding box center [760, 110] width 49 height 34
click at [918, 45] on button "×" at bounding box center [923, 44] width 10 height 17
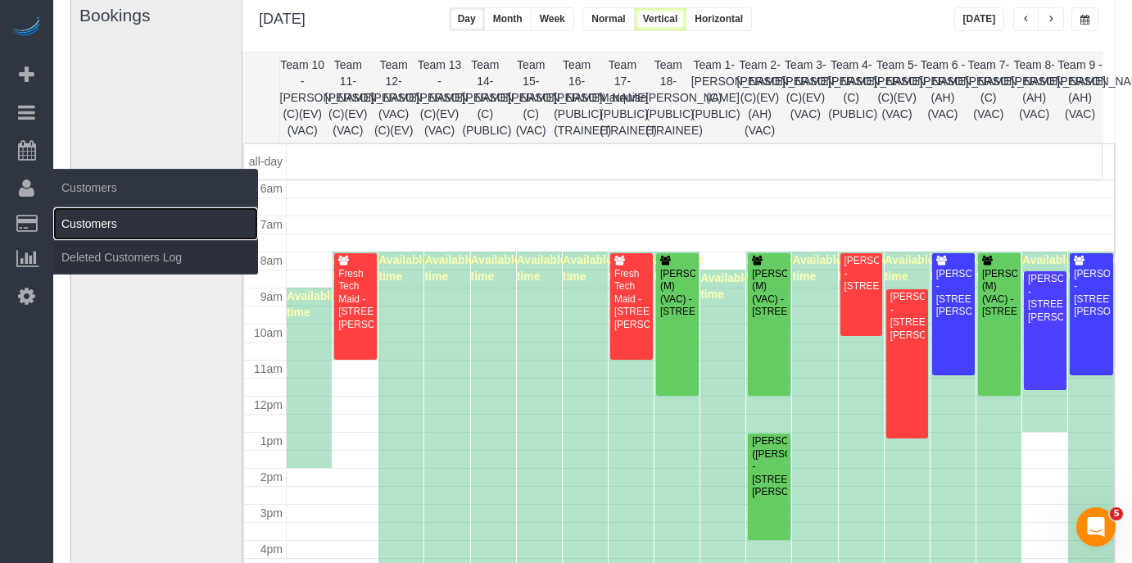
click at [107, 228] on link "Customers" at bounding box center [155, 223] width 205 height 33
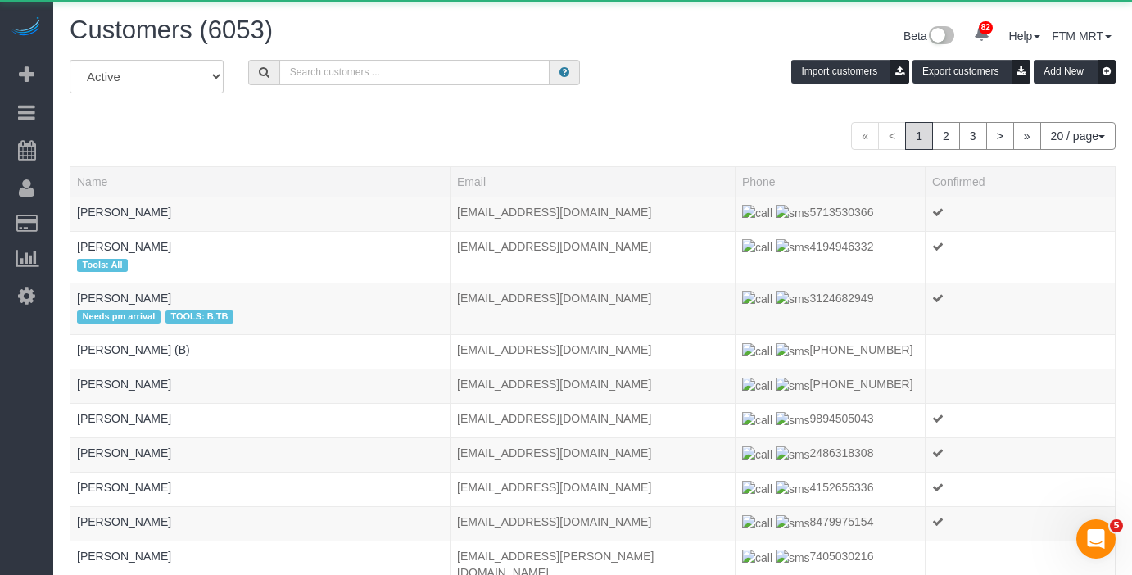
click at [332, 55] on div "Customers (6053) Beta 82 Your Notifications You have 0 alerts × You have 2 to c…" at bounding box center [592, 37] width 1071 height 43
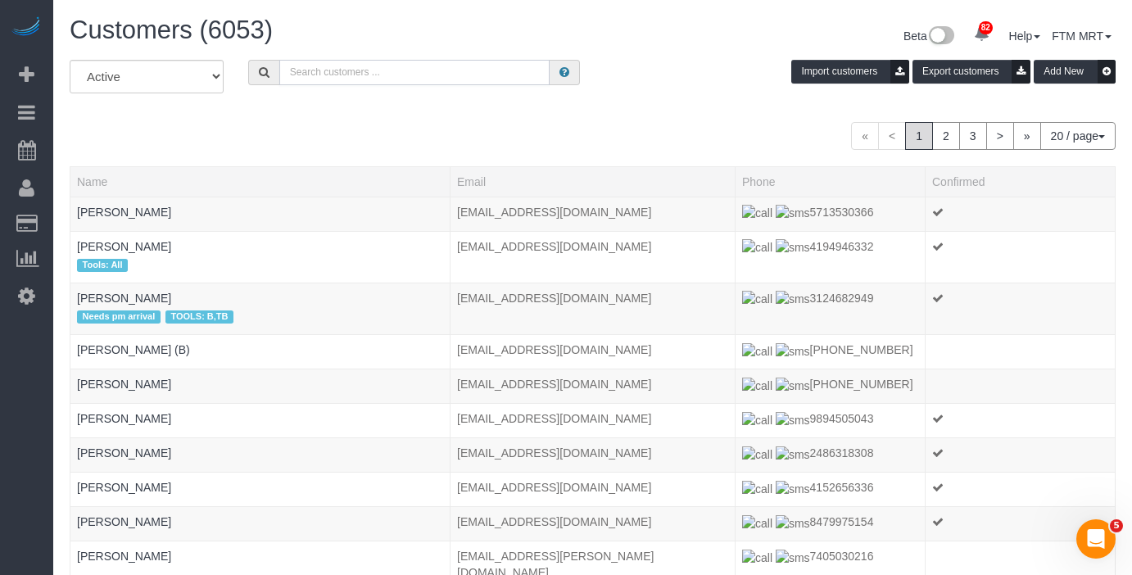
click at [329, 70] on input "text" at bounding box center [414, 72] width 271 height 25
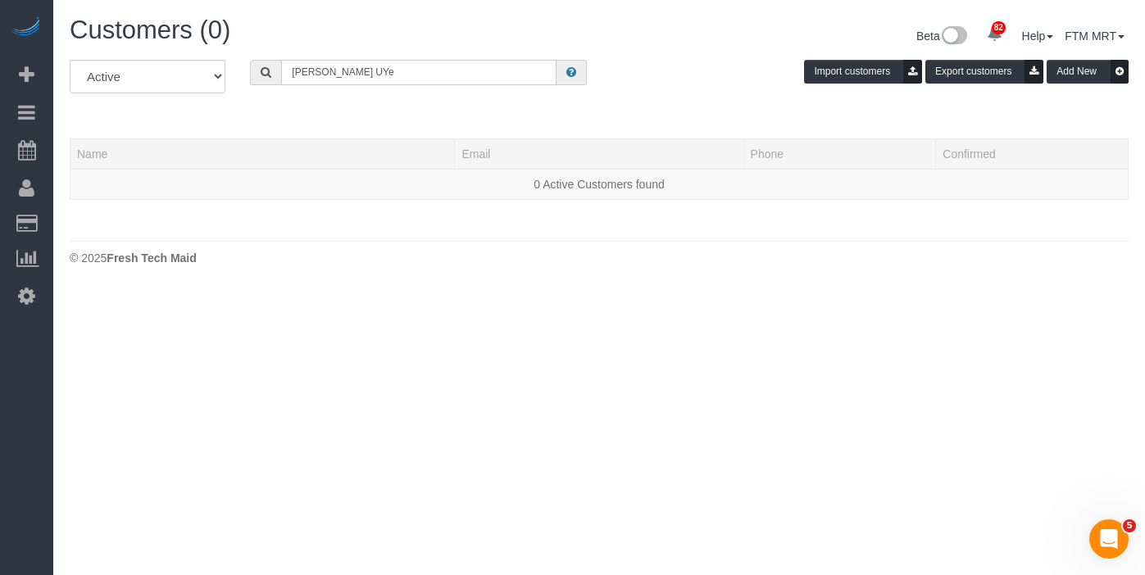
click at [325, 68] on input "[PERSON_NAME] UYe" at bounding box center [418, 72] width 275 height 25
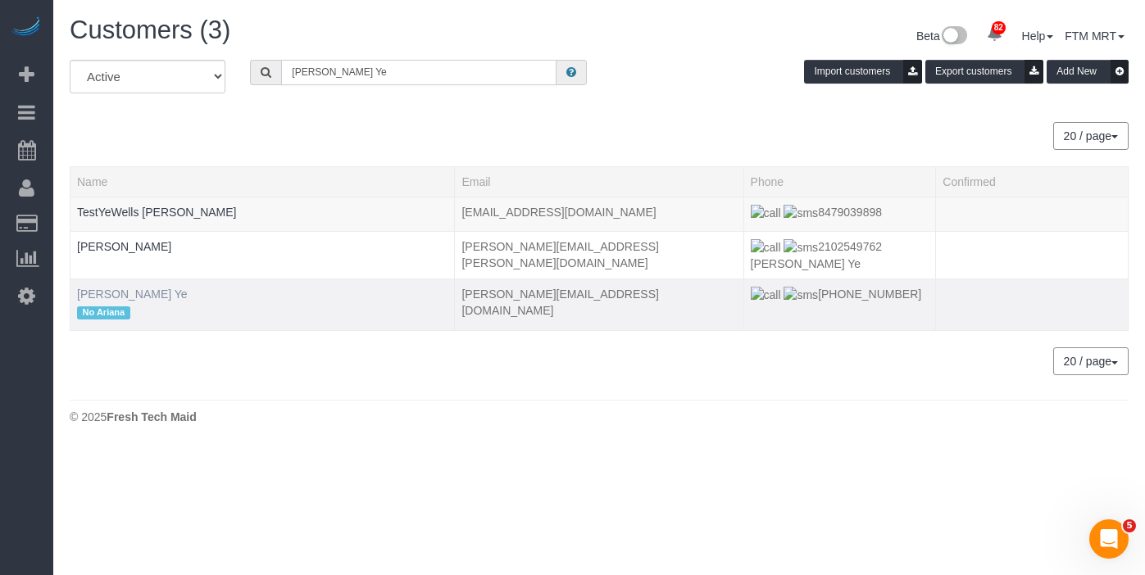
type input "[PERSON_NAME] Ye"
click at [88, 288] on link "[PERSON_NAME] Ye" at bounding box center [132, 294] width 111 height 13
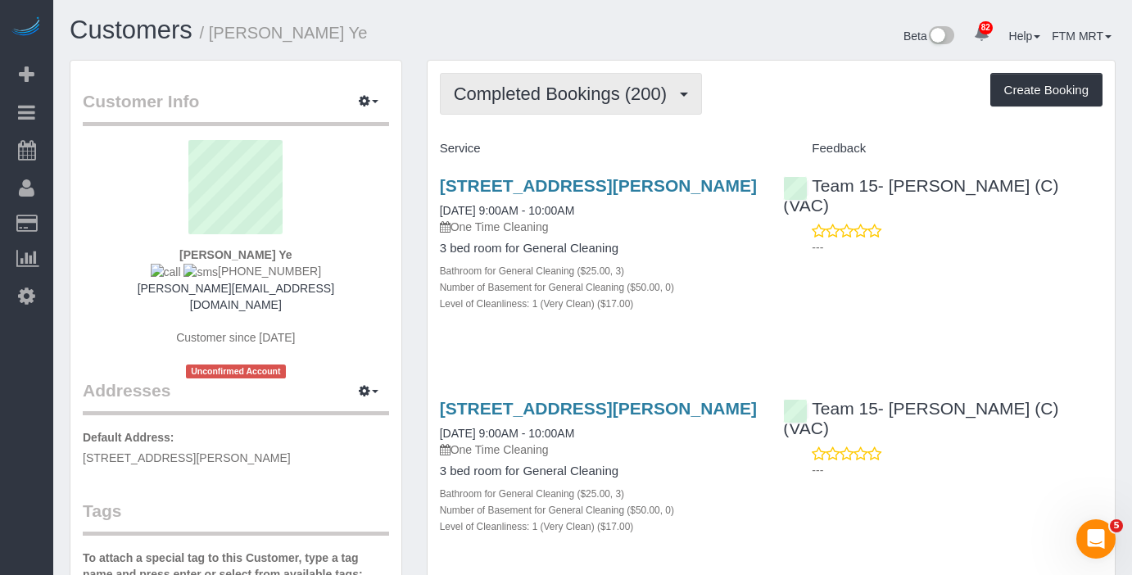
click at [691, 93] on button "Completed Bookings (200)" at bounding box center [571, 94] width 263 height 42
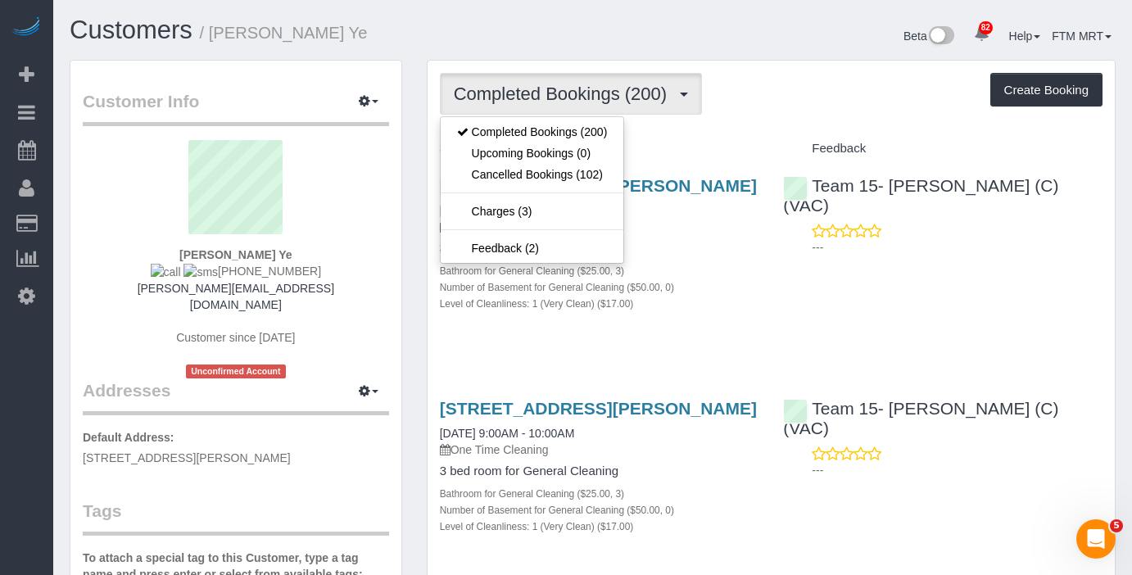
drag, startPoint x: 756, startPoint y: 173, endPoint x: 660, endPoint y: 198, distance: 100.0
click at [756, 173] on div "[STREET_ADDRESS][PERSON_NAME] [DATE] 9:00AM - 10:00AM One Time Cleaning 3 bed r…" at bounding box center [600, 253] width 344 height 182
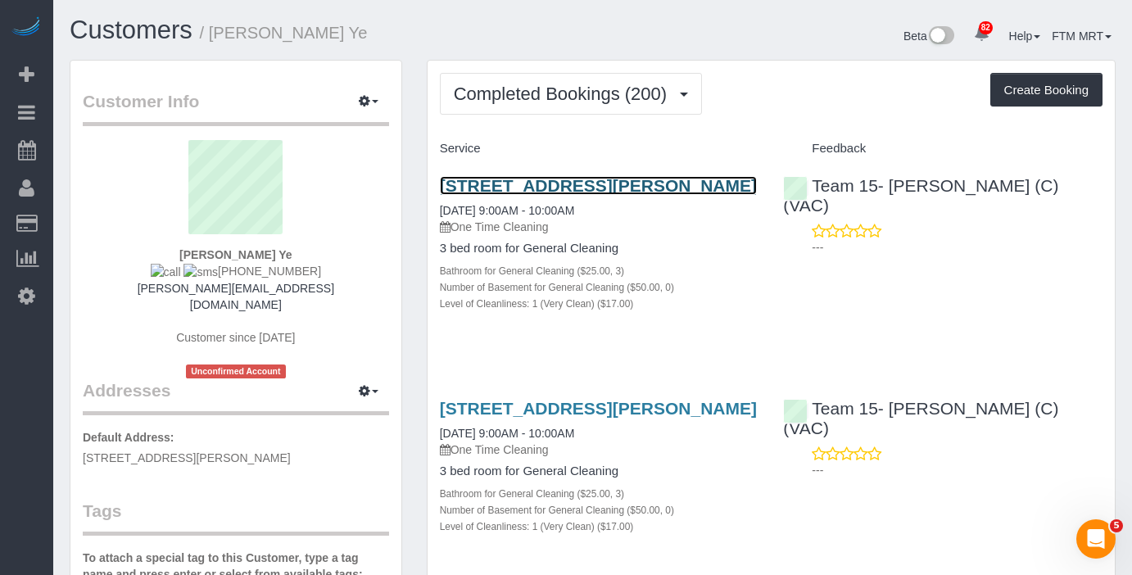
click at [660, 179] on link "[STREET_ADDRESS][PERSON_NAME]" at bounding box center [598, 185] width 317 height 19
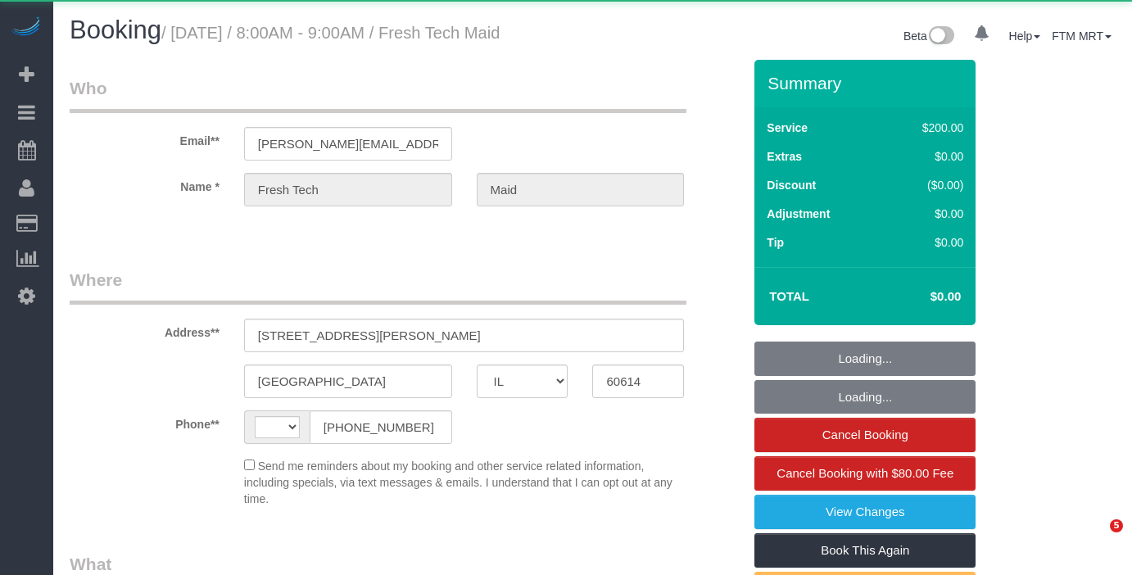
select select "IL"
select select "string:US"
select select "512"
select select "number:1"
select select "number:57"
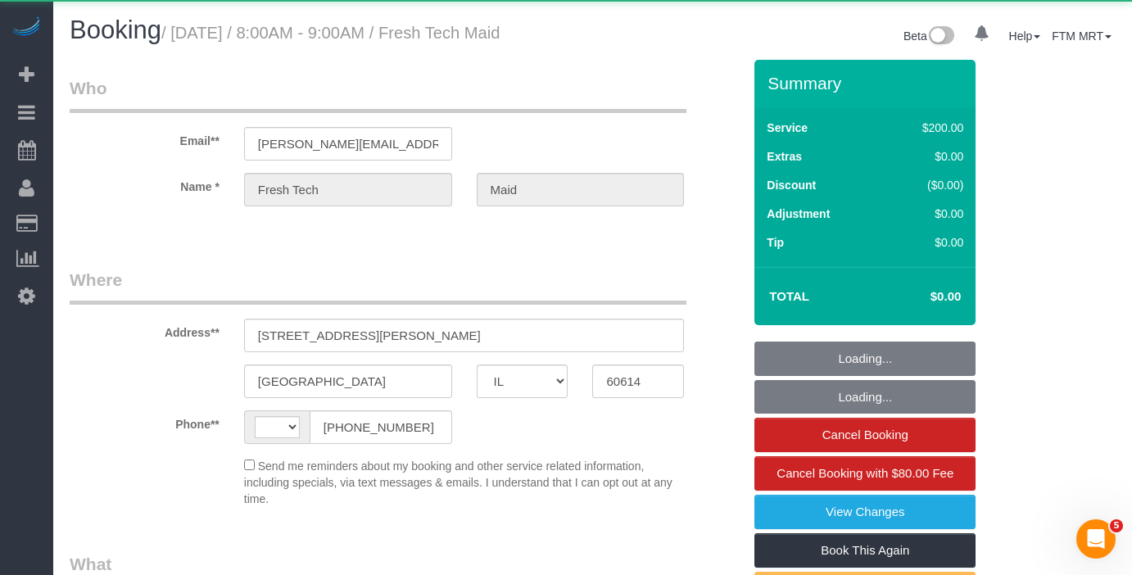
select select "number:139"
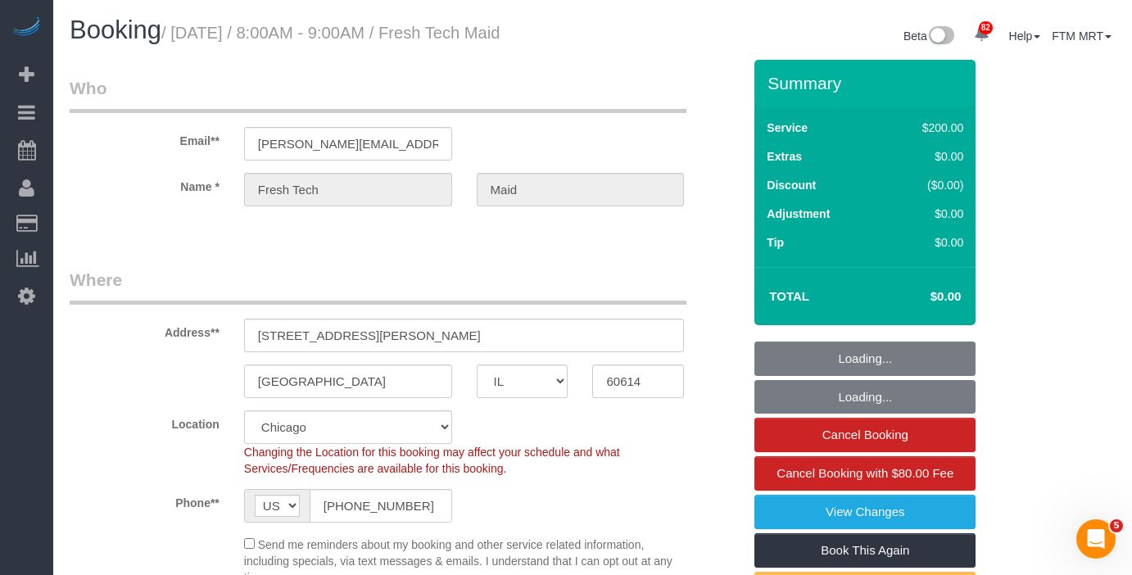
select select "object:1243"
select select "spot1"
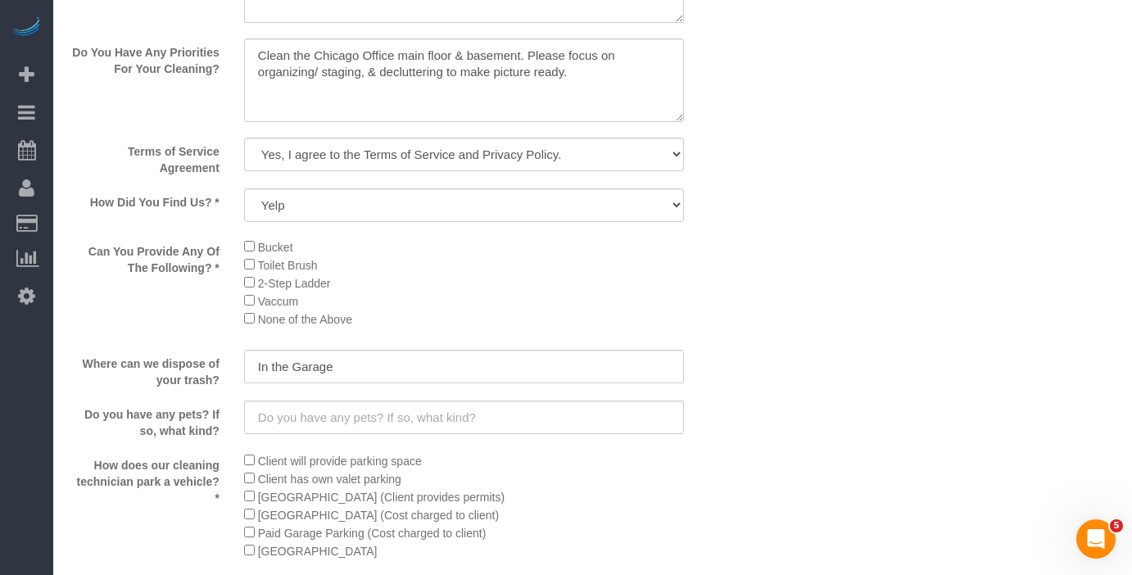
scroll to position [2009, 0]
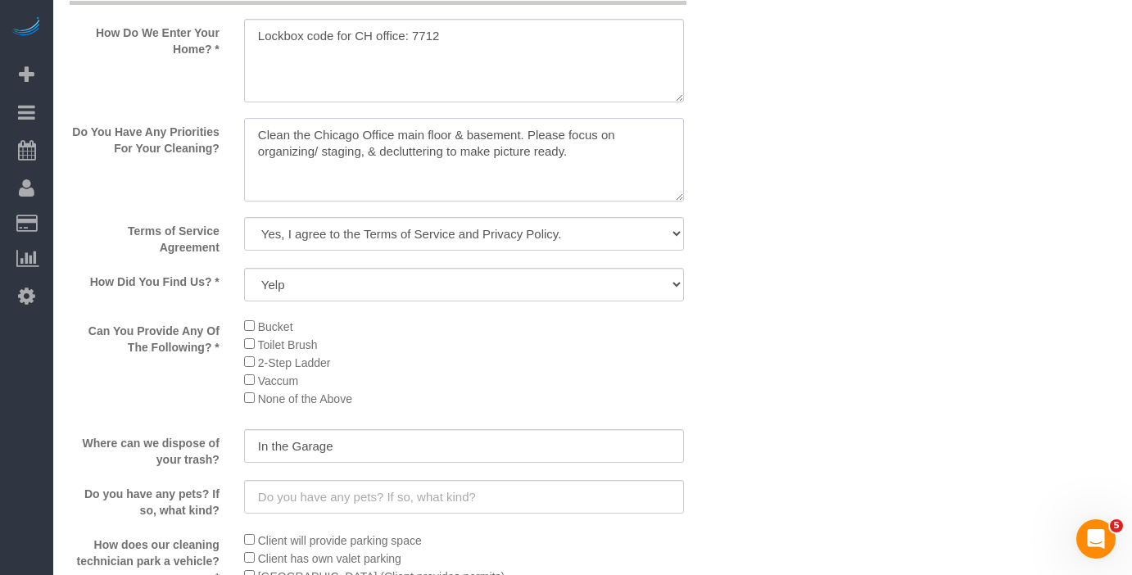
click at [595, 176] on textarea at bounding box center [464, 160] width 441 height 84
paste textarea "including the window from outside - weather permitting."
click at [578, 171] on textarea at bounding box center [464, 160] width 441 height 84
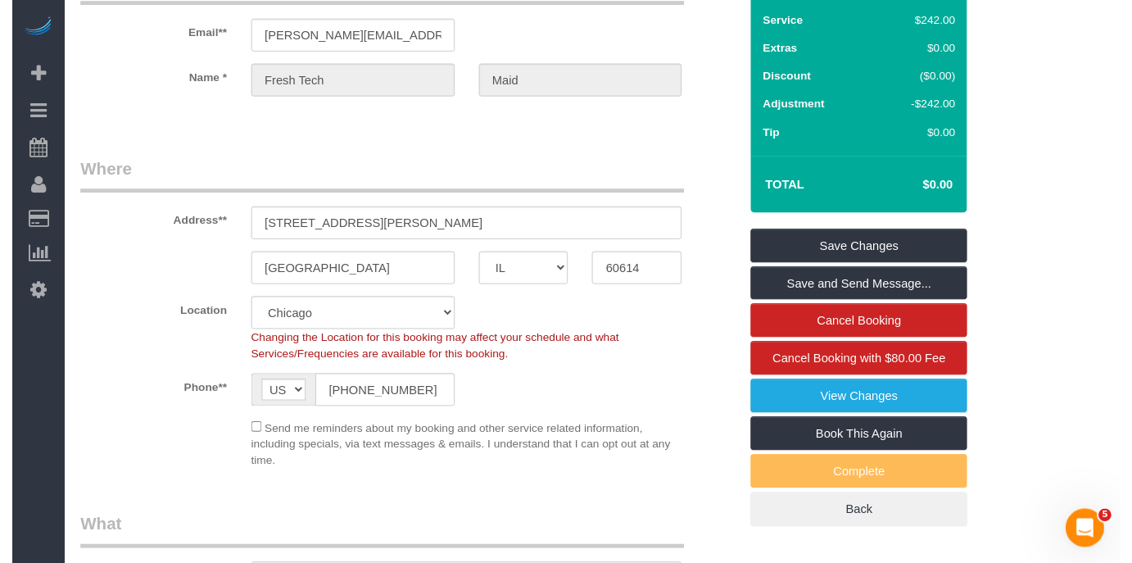
scroll to position [0, 0]
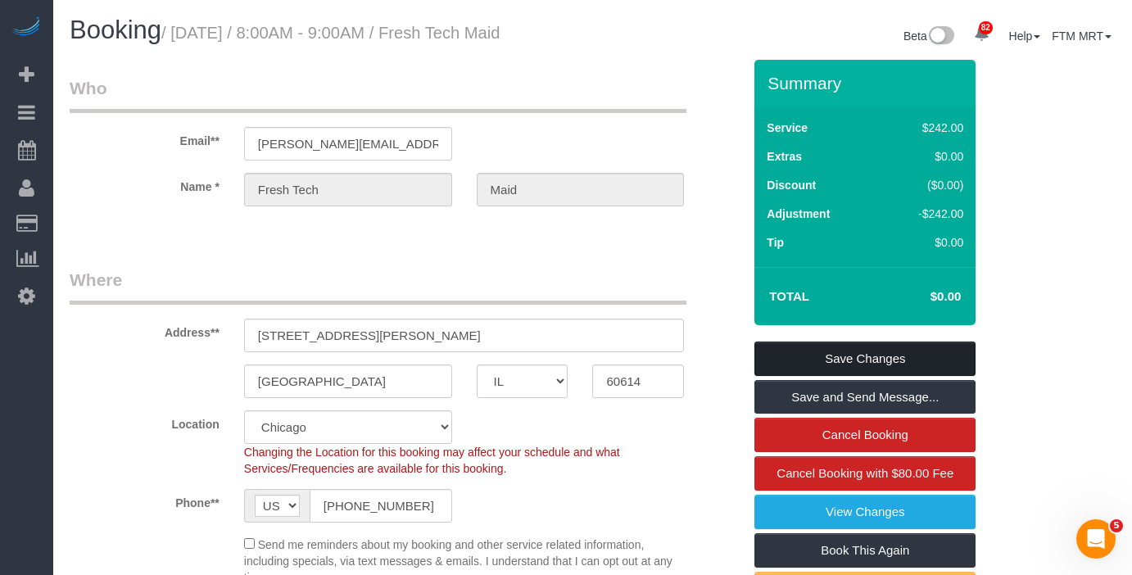
type textarea "Clean the Chicago Office main floor & basement. Please focus on organizing/ sta…"
click at [850, 376] on link "Save Changes" at bounding box center [865, 359] width 221 height 34
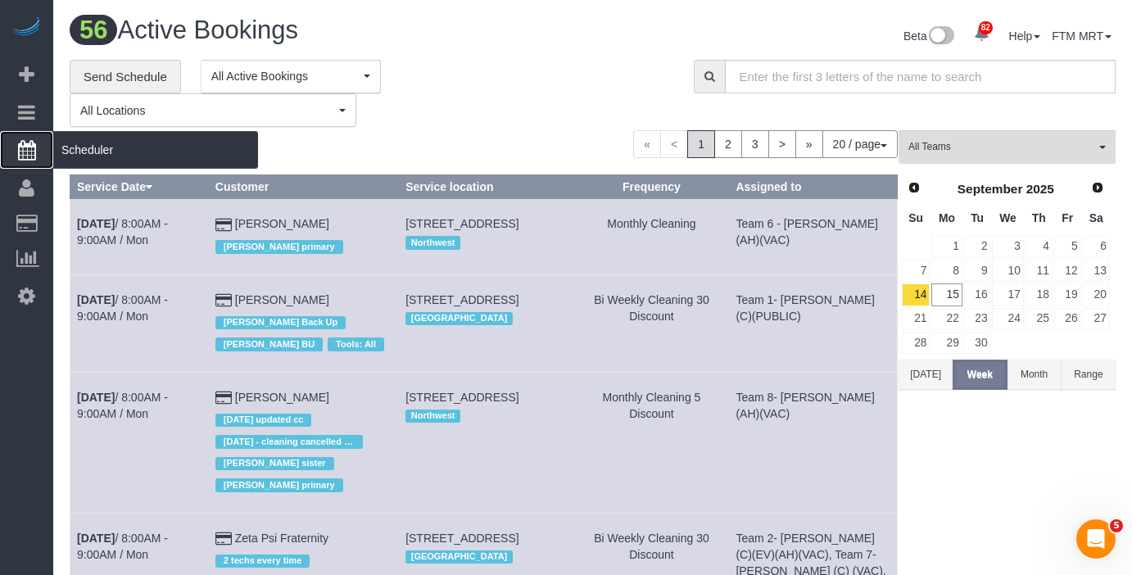
click at [120, 149] on span "Scheduler" at bounding box center [155, 150] width 205 height 38
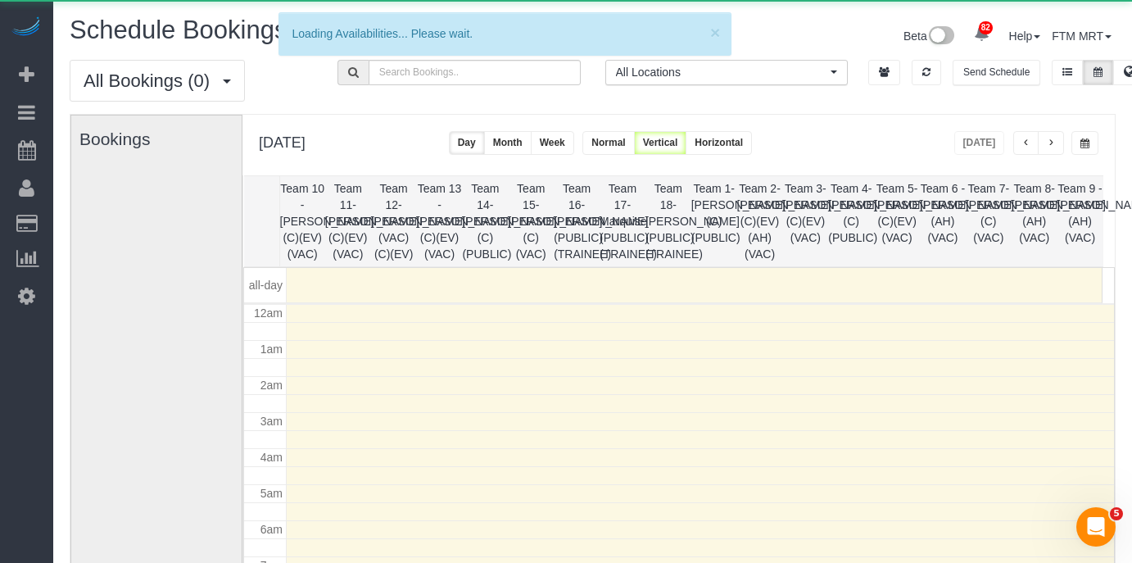
scroll to position [217, 0]
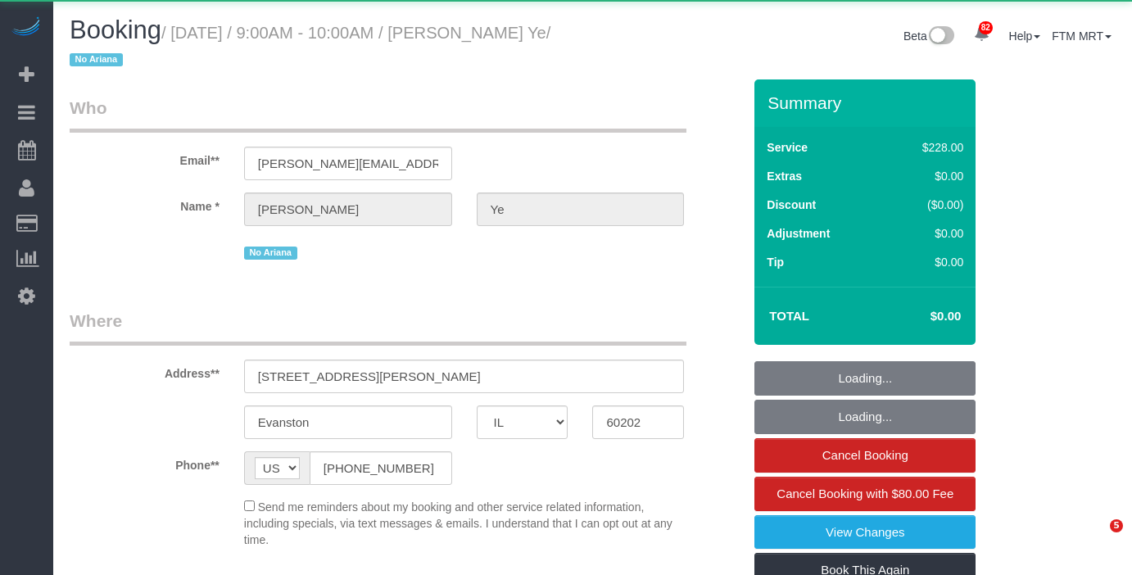
select select "IL"
select select "string:cash"
select select "512"
select select "3"
select select "number:1"
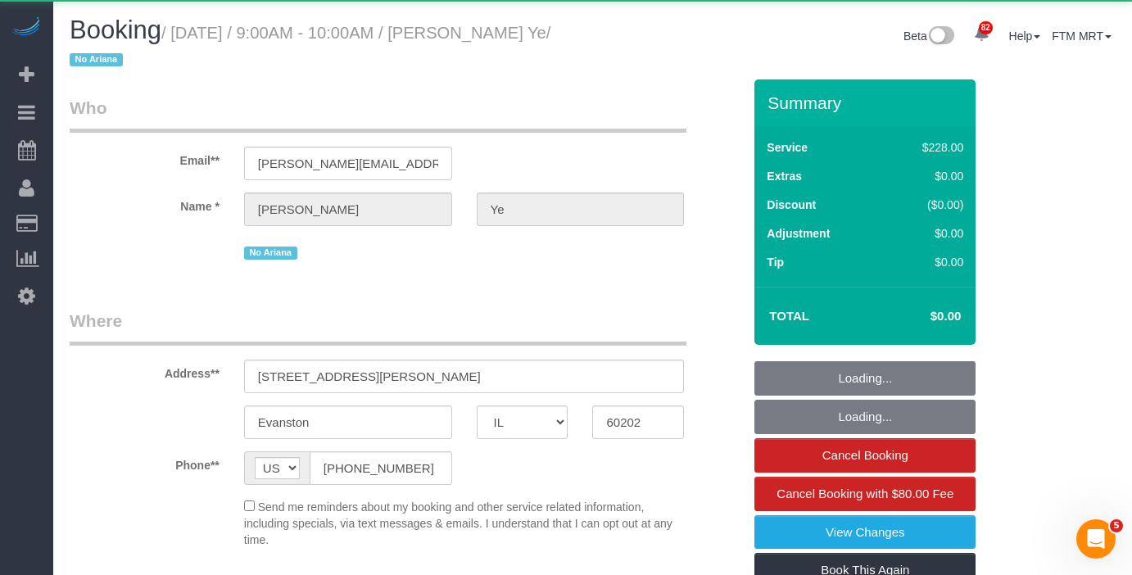
select select "number:69"
select select "number:139"
select select "number:104"
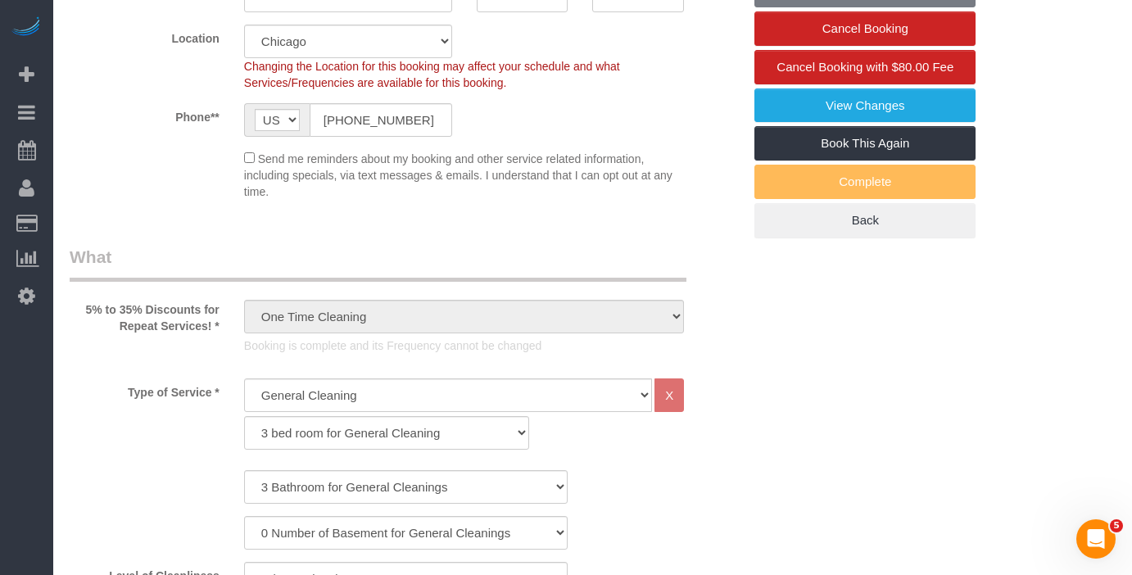
select select "object:1362"
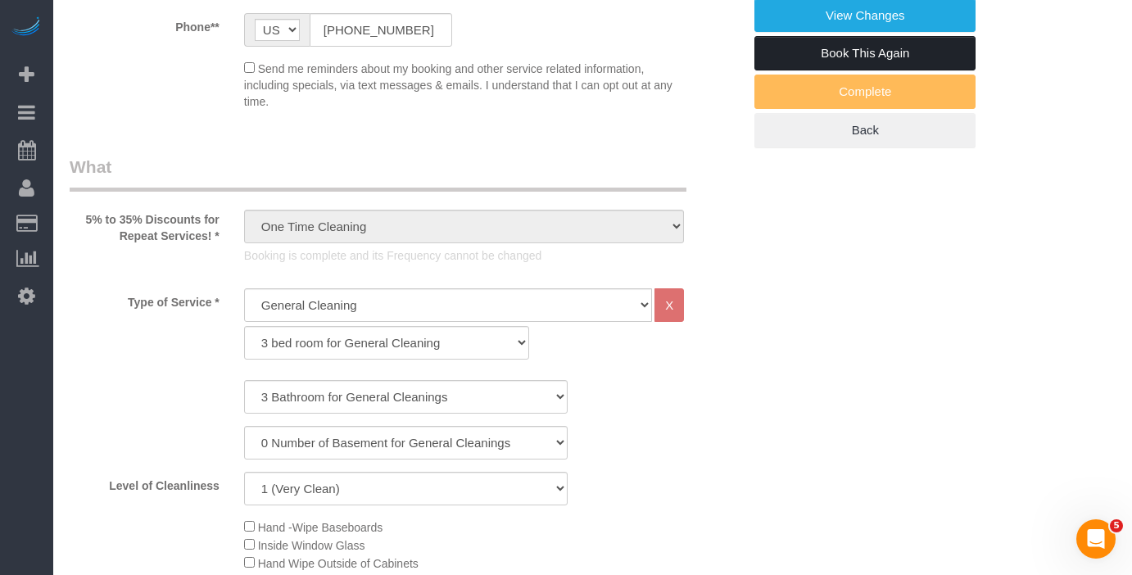
scroll to position [517, 0]
click at [863, 58] on link "Book This Again" at bounding box center [865, 53] width 221 height 34
select select "IL"
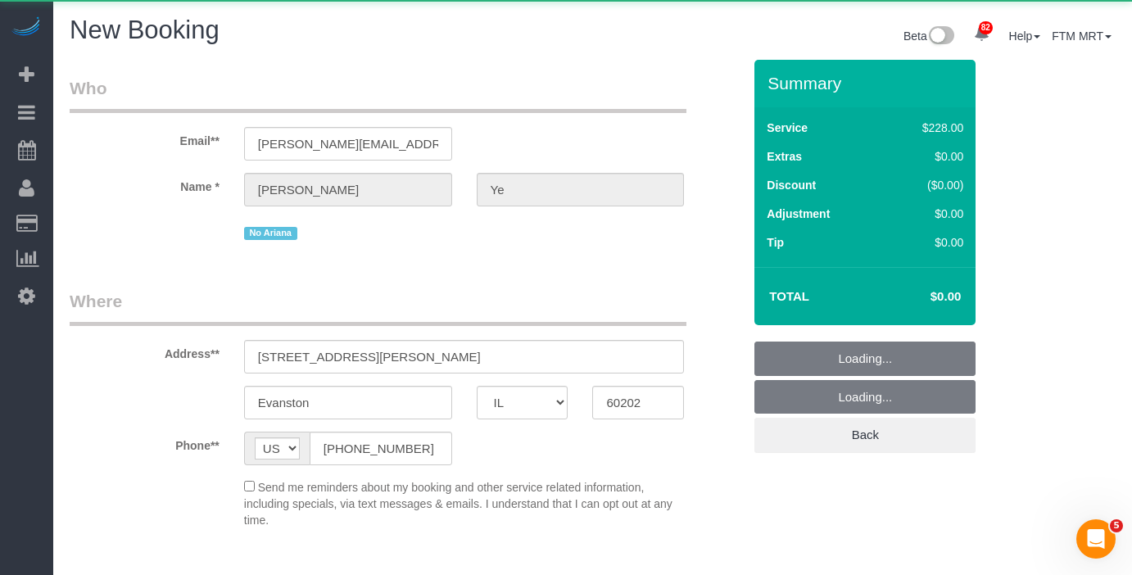
select select "object:1933"
select select "string:fspay"
select select "512"
select select "3"
select select "number:1"
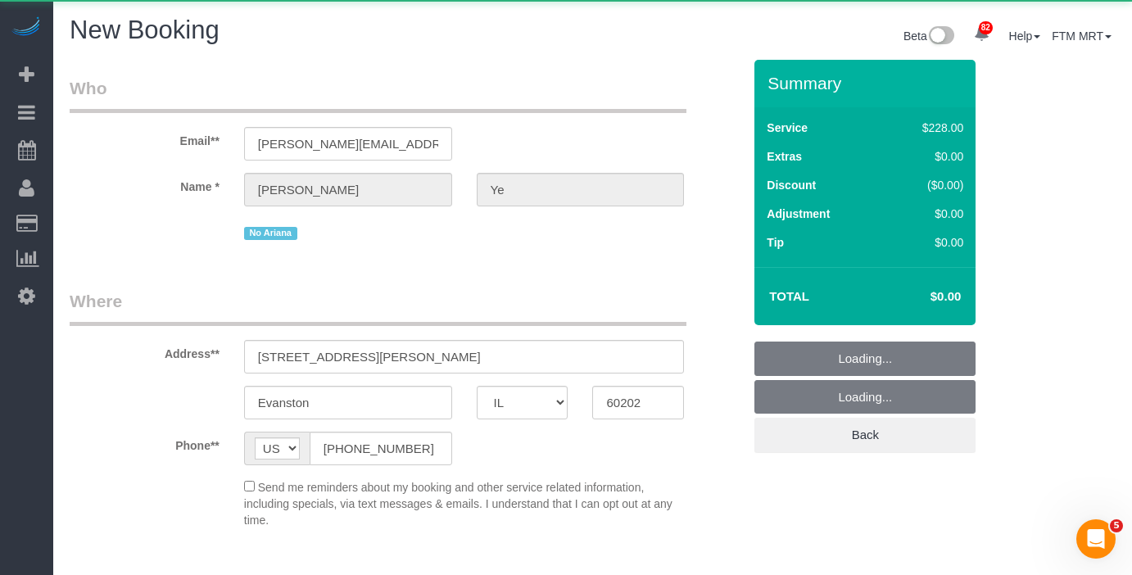
select select "number:69"
select select "number:139"
select select "number:104"
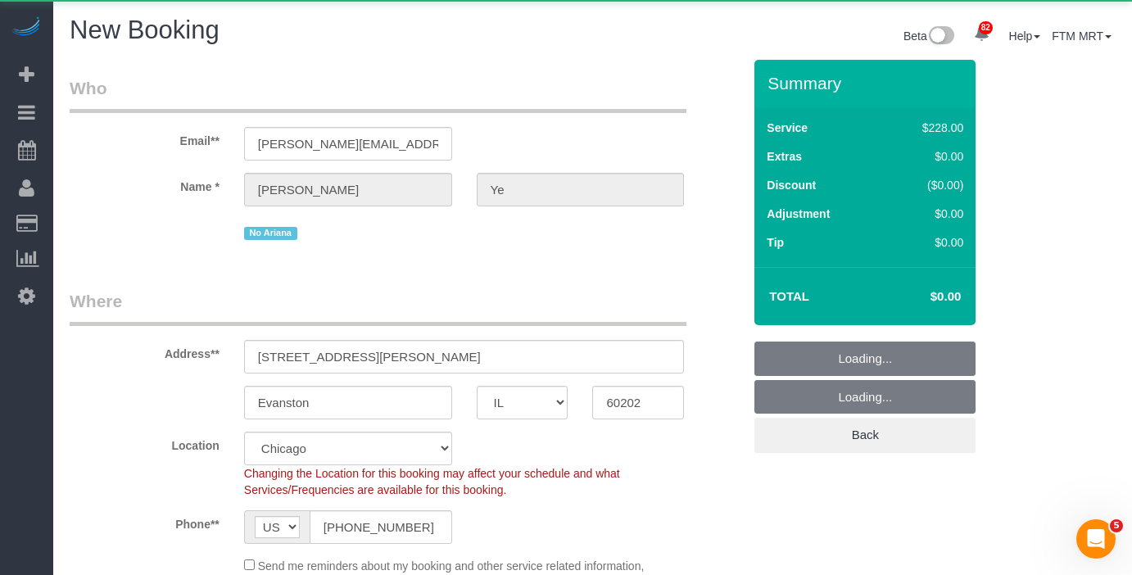
select select "object:2085"
select select "3"
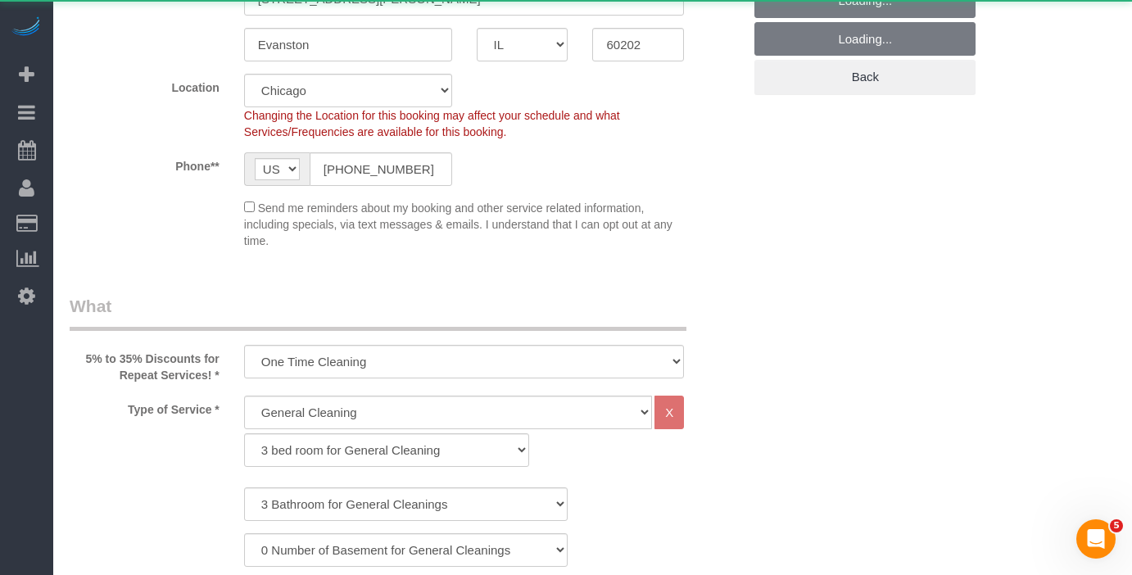
select select "object:2257"
select select "3"
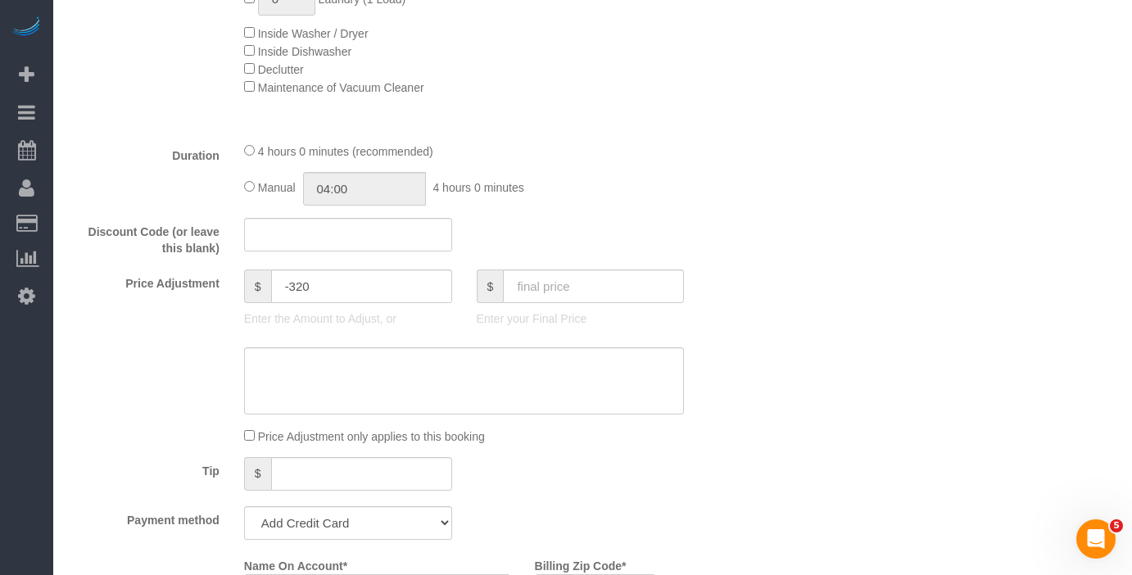
scroll to position [1652, 0]
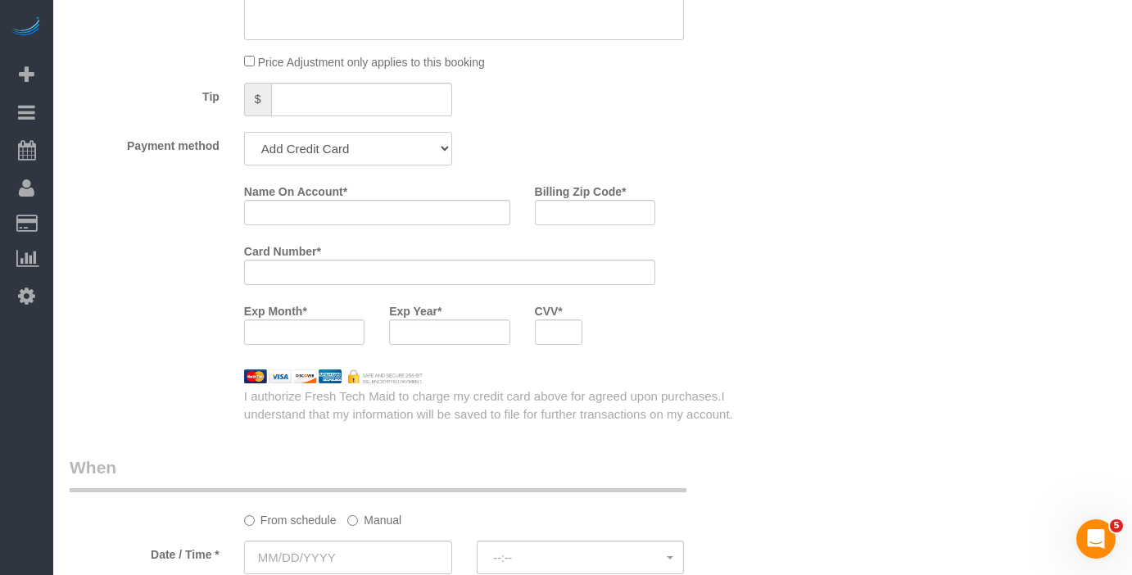
click at [401, 159] on select "Amex - 5024 - 07/2021 (Default) Add Credit Card ─────────────── Cash Check Payp…" at bounding box center [348, 149] width 208 height 34
select select "string:cash"
click at [244, 132] on select "Amex - 5024 - 07/2021 (Default) Add Credit Card ─────────────── Cash Check Payp…" at bounding box center [348, 149] width 208 height 34
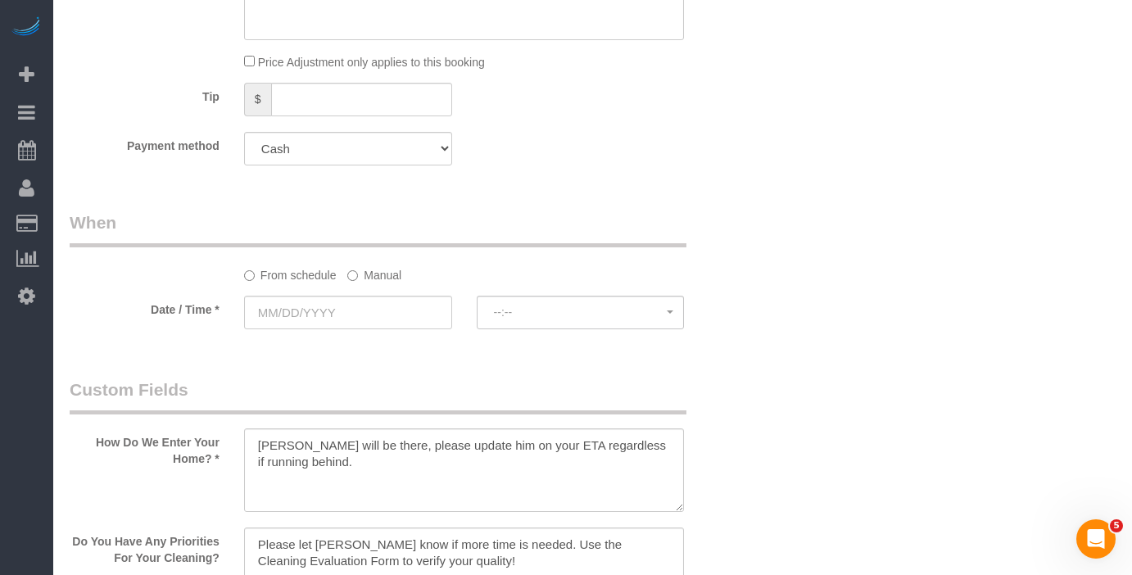
click at [378, 270] on label "Manual" at bounding box center [374, 272] width 54 height 22
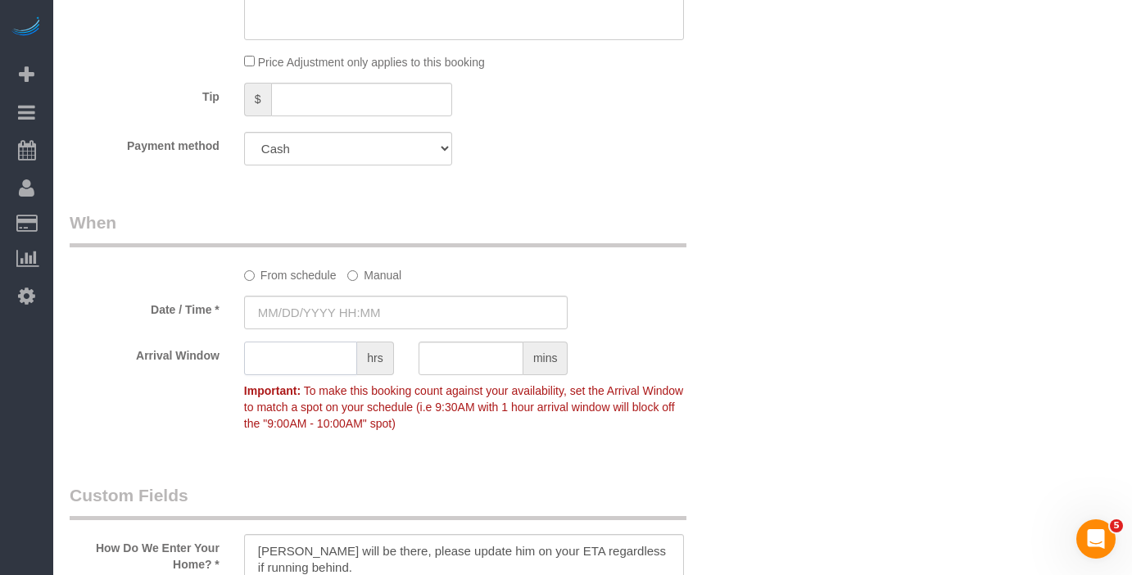
type input "[DATE] 8:00AM"
click at [295, 357] on input "text" at bounding box center [300, 359] width 113 height 34
type input "1"
click at [395, 305] on input "[DATE] 8:00AM" at bounding box center [406, 313] width 324 height 34
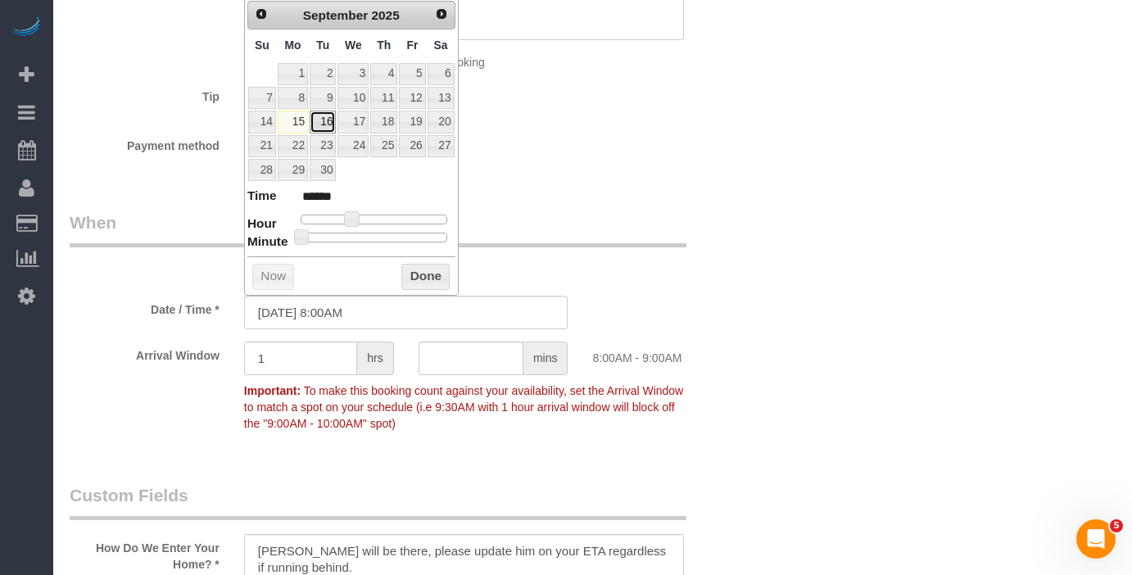
click at [329, 116] on link "16" at bounding box center [323, 122] width 26 height 22
type input "09/16/2025 9:00AM"
type input "******"
click at [357, 223] on span at bounding box center [358, 218] width 15 height 15
click at [424, 270] on button "Done" at bounding box center [425, 277] width 48 height 26
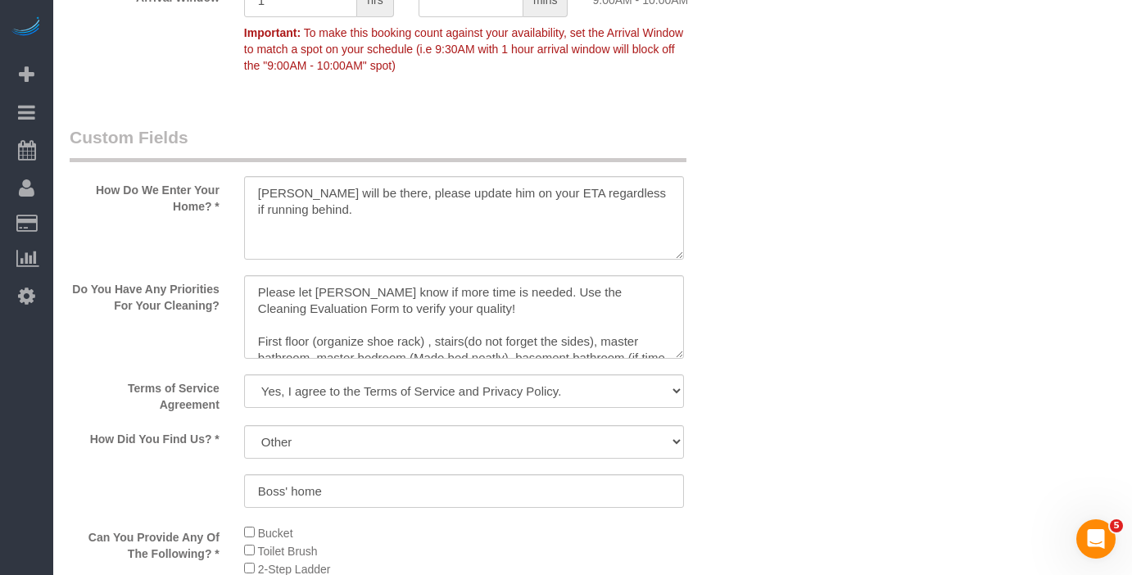
scroll to position [2027, 0]
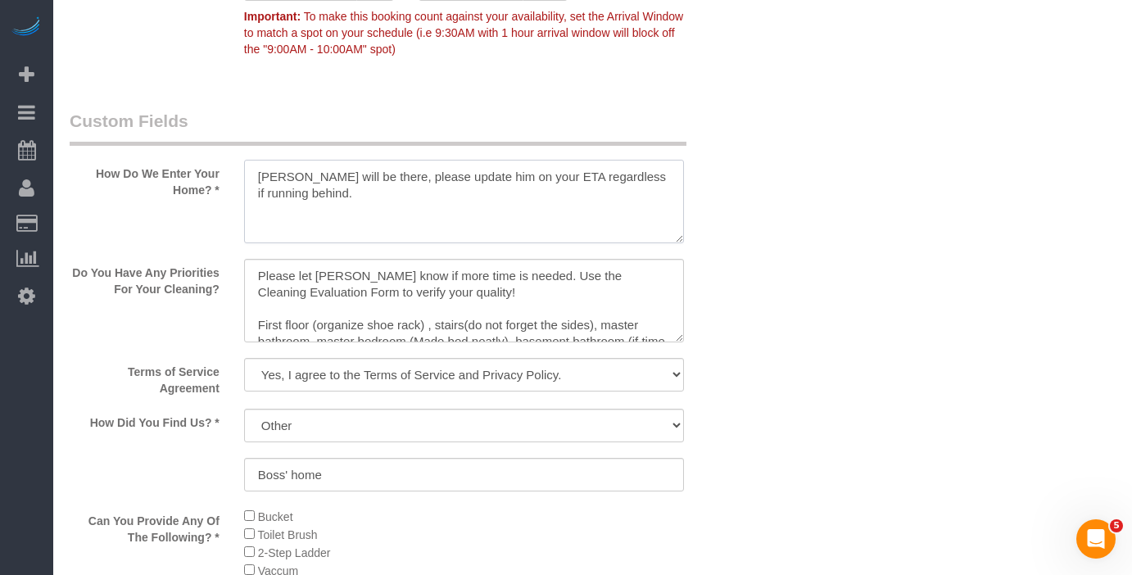
click at [338, 194] on textarea at bounding box center [464, 202] width 441 height 84
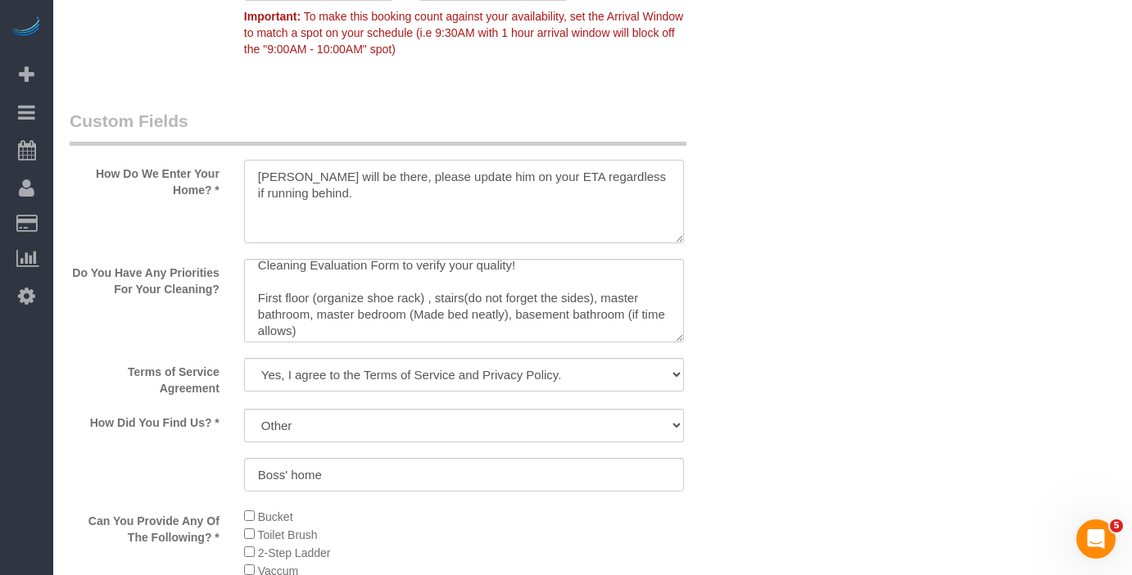
scroll to position [33, 0]
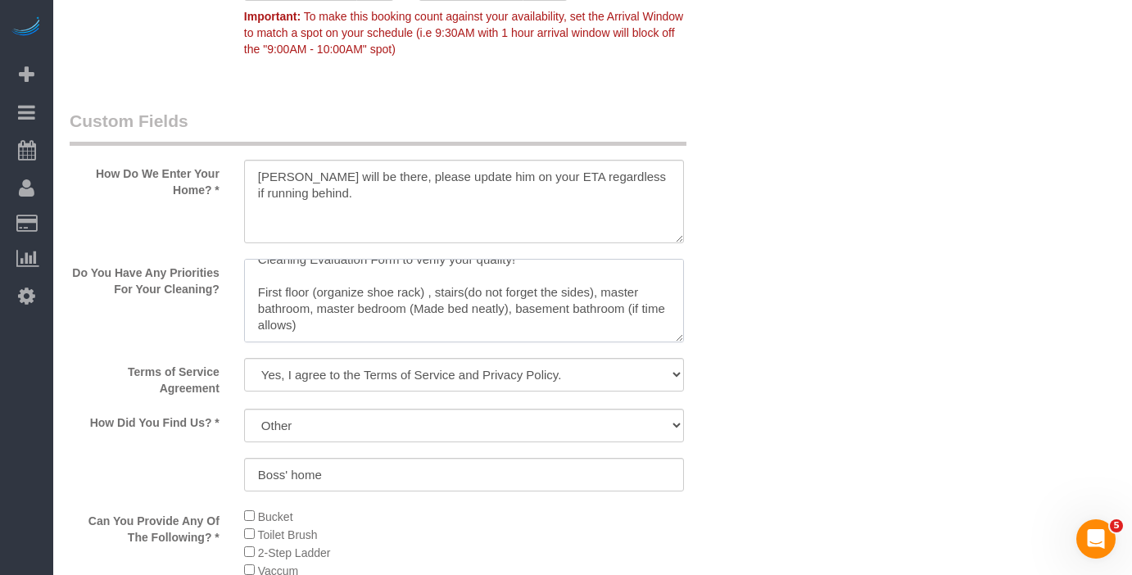
click at [346, 324] on textarea at bounding box center [464, 301] width 441 height 84
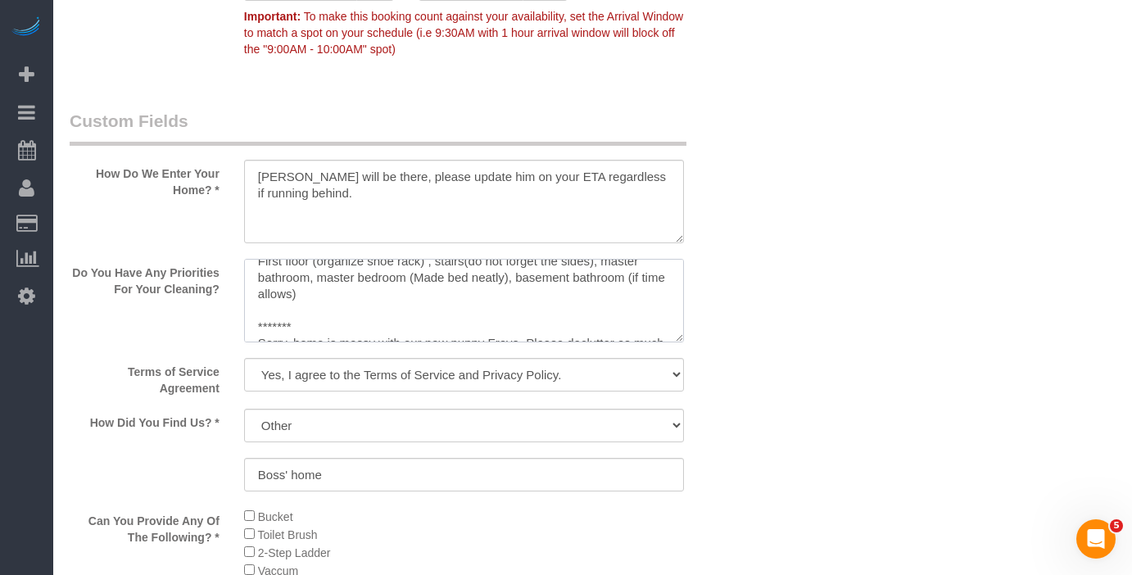
click at [348, 300] on textarea at bounding box center [464, 301] width 441 height 84
paste textarea "focusing on the 1st floor, stairs, all 3 bathrooms"
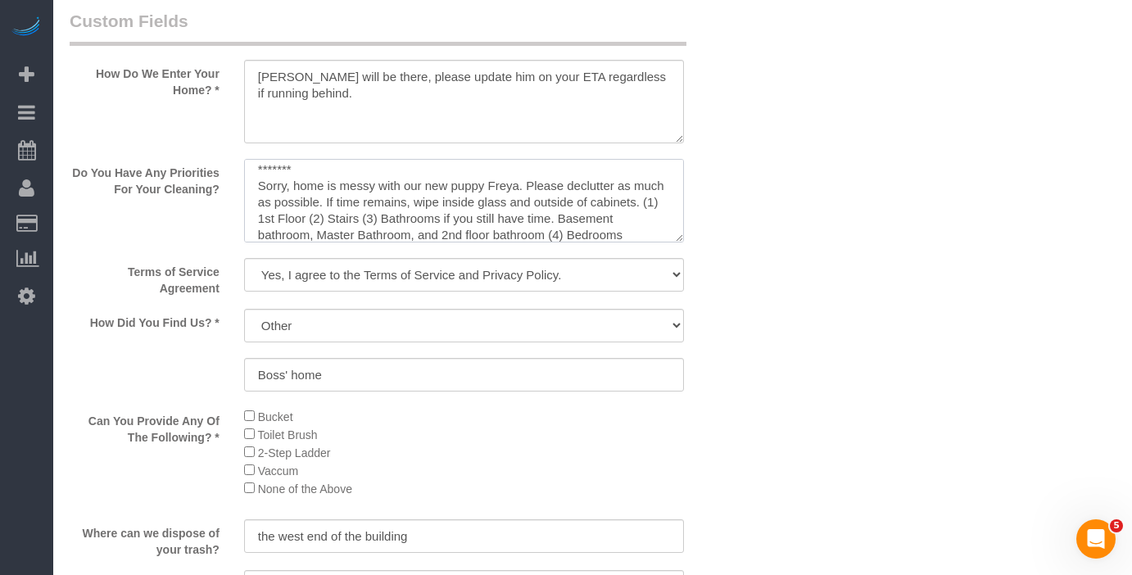
scroll to position [120, 0]
drag, startPoint x: 332, startPoint y: 230, endPoint x: 254, endPoint y: 172, distance: 97.2
click at [254, 172] on textarea at bounding box center [464, 201] width 441 height 84
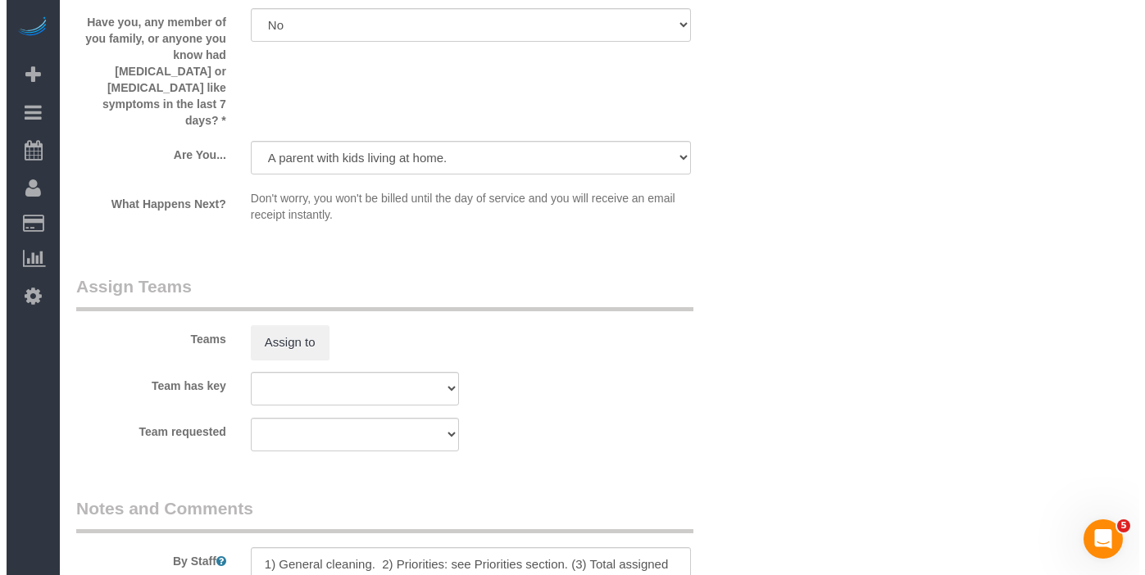
scroll to position [2964, 0]
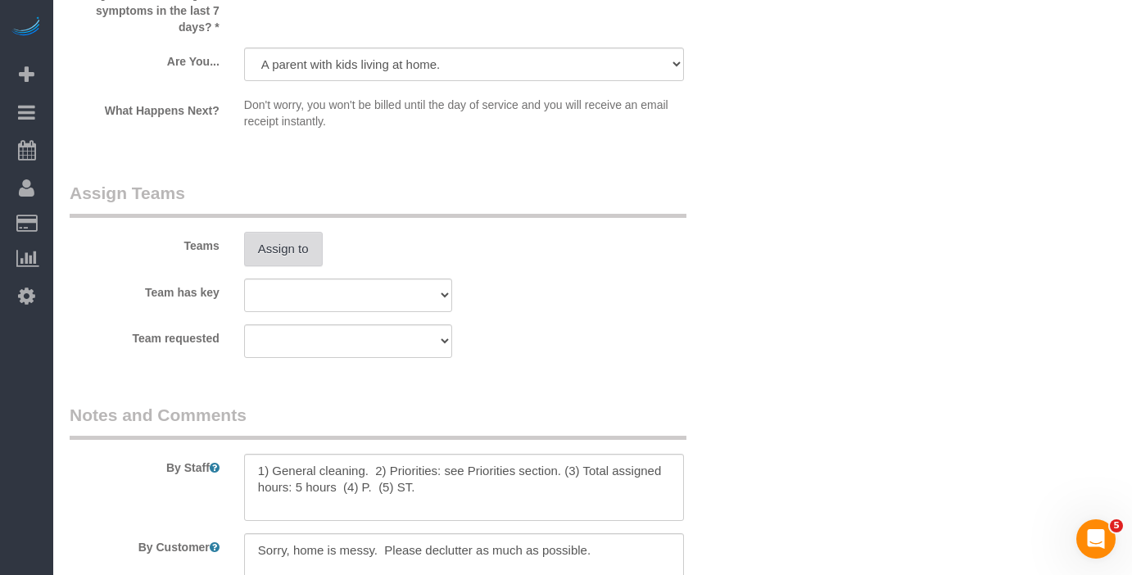
type textarea "Please let Wells know if more time is needed. Use the Cleaning Evaluation Form …"
click at [295, 232] on button "Assign to" at bounding box center [283, 249] width 79 height 34
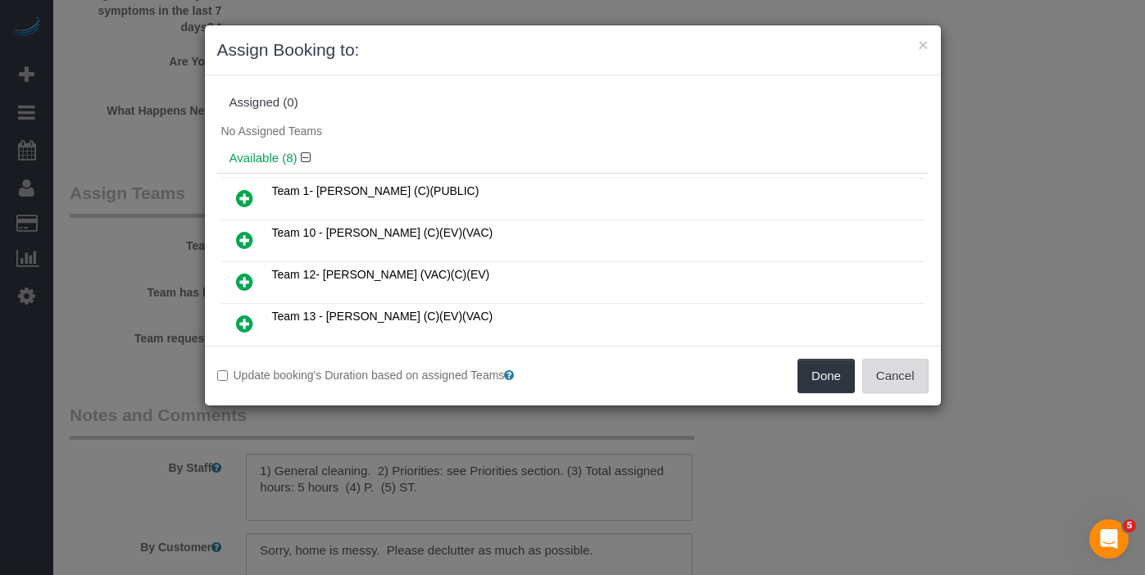
click at [913, 383] on button "Cancel" at bounding box center [895, 376] width 66 height 34
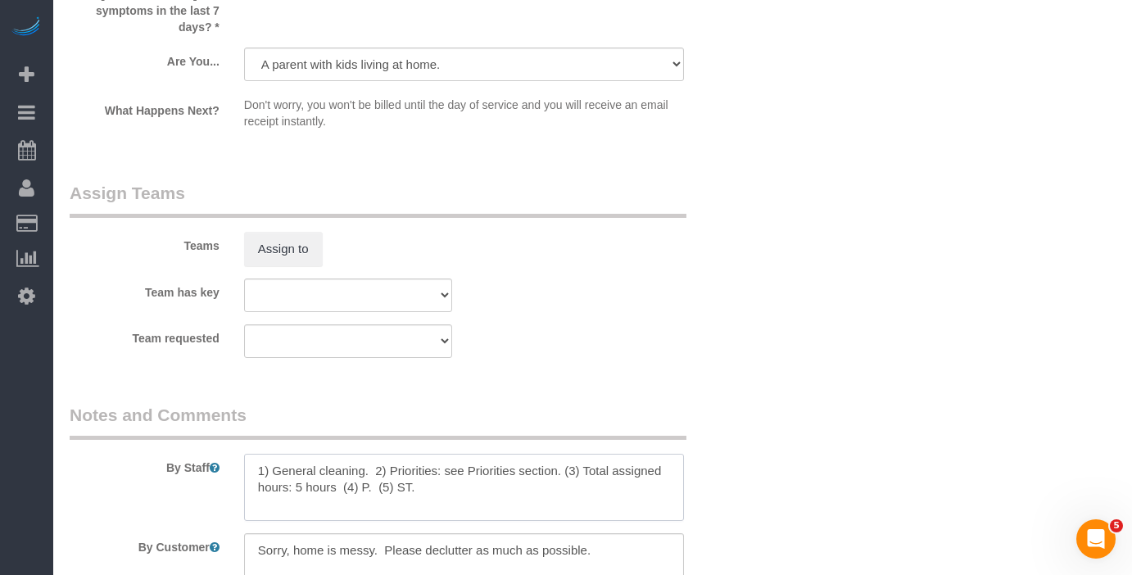
click at [306, 456] on textarea at bounding box center [464, 487] width 441 height 67
type textarea "1) General cleaning. 2) Priorities: see Priorities section. (3) Total assigned …"
click at [288, 232] on button "Assign to" at bounding box center [283, 249] width 79 height 34
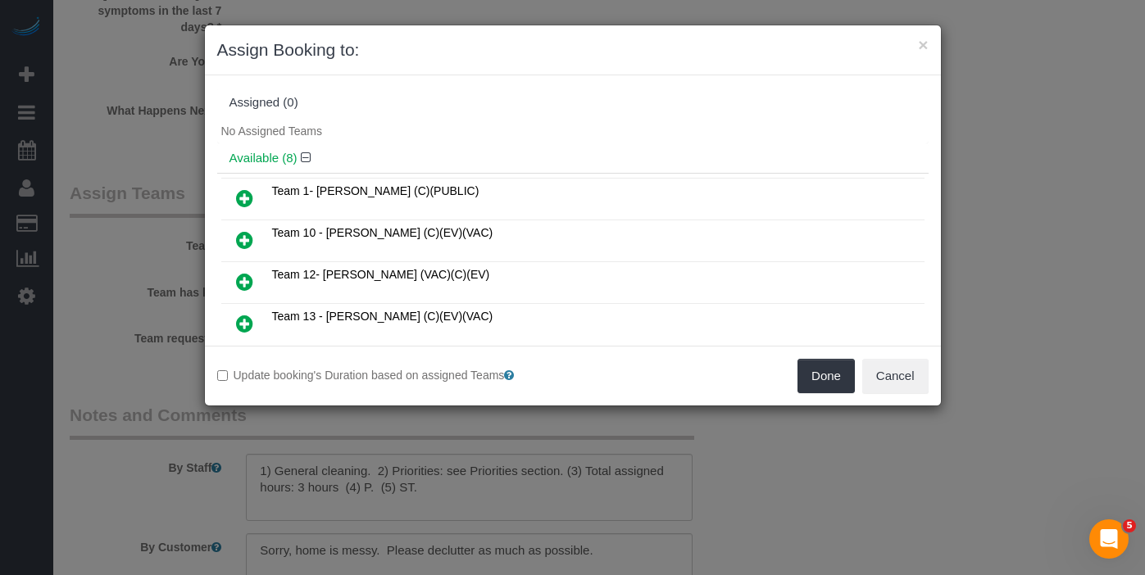
click at [246, 239] on icon at bounding box center [244, 240] width 17 height 20
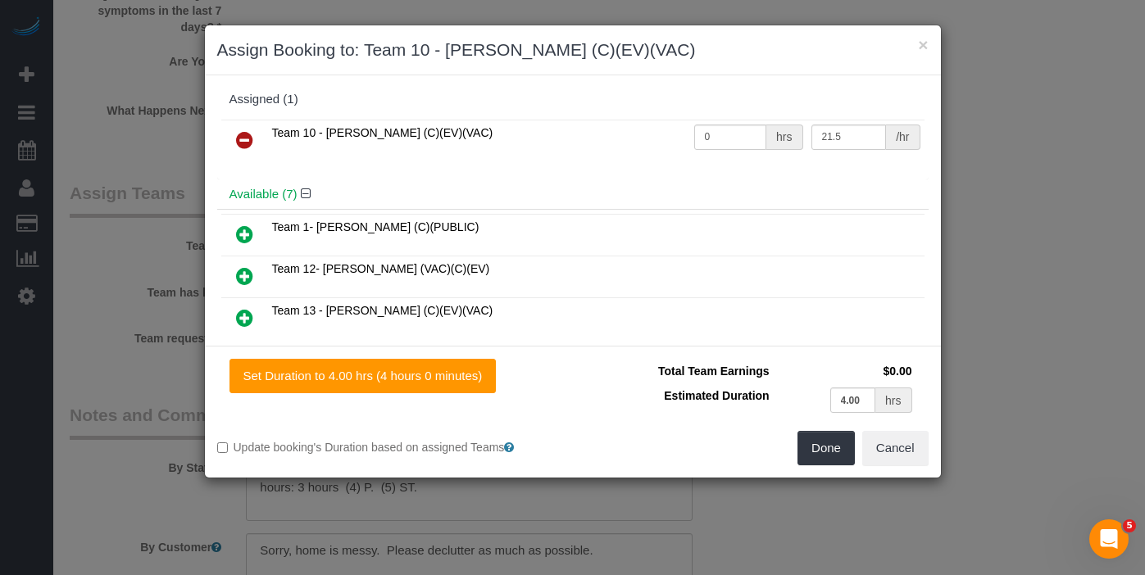
scroll to position [597, 0]
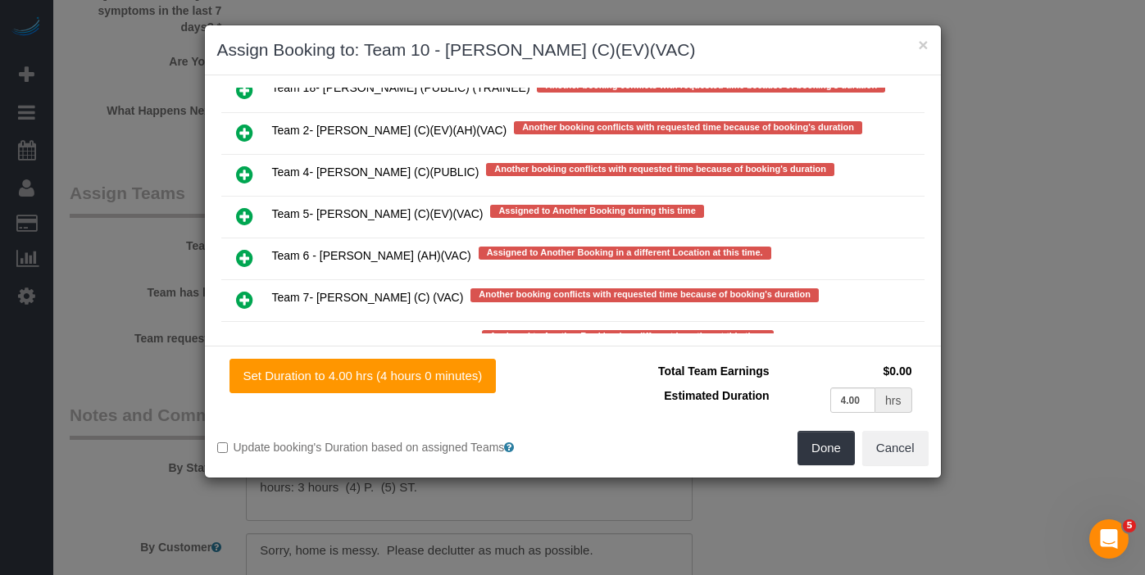
click at [244, 206] on icon at bounding box center [244, 216] width 17 height 20
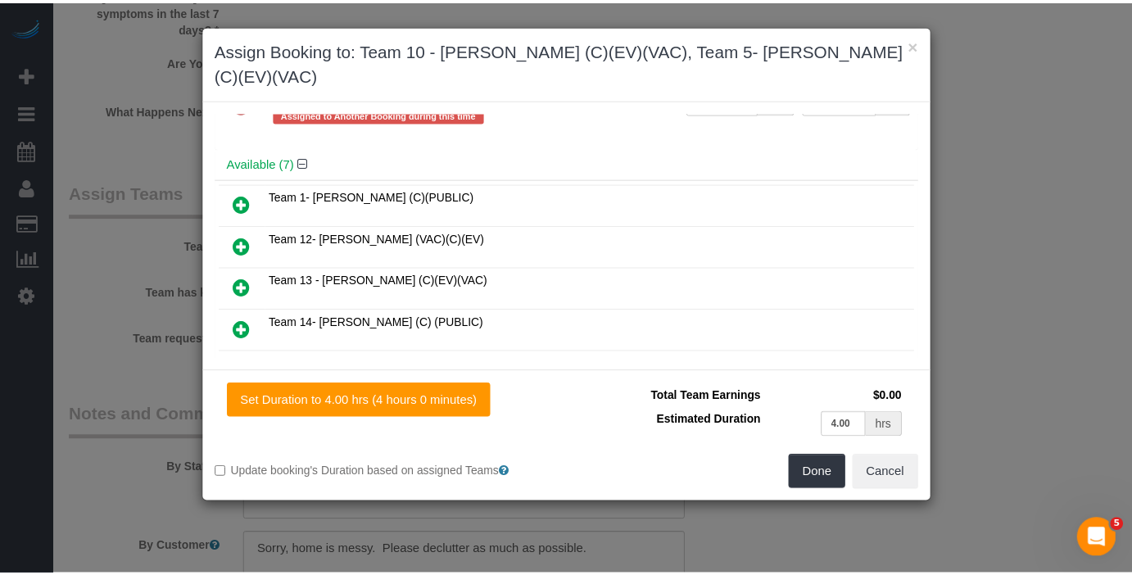
scroll to position [0, 0]
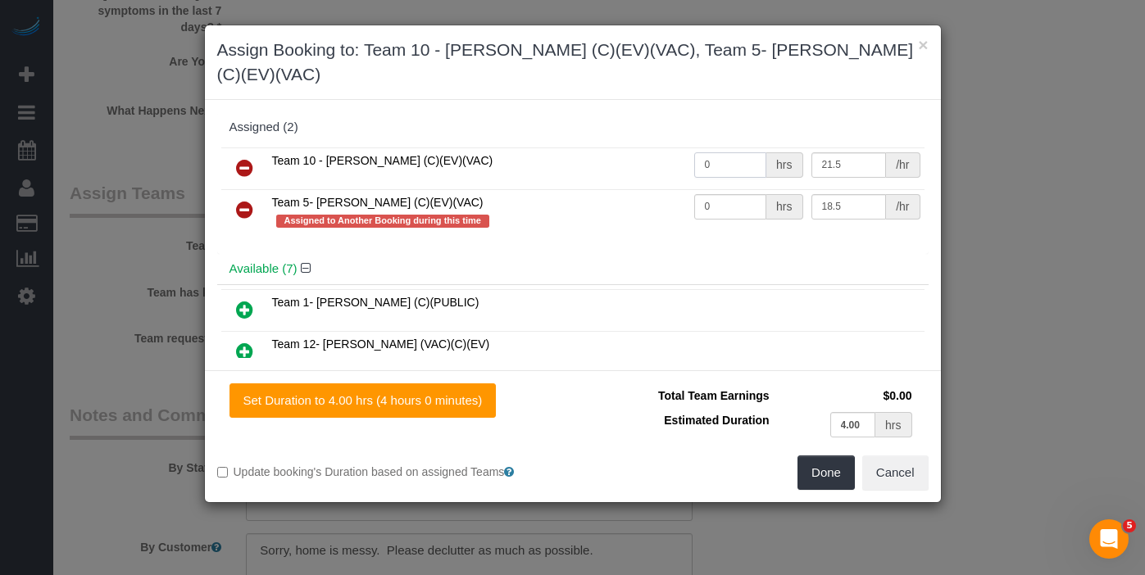
drag, startPoint x: 710, startPoint y: 137, endPoint x: 652, endPoint y: 138, distance: 58.2
click at [615, 143] on div "Team 10 - Susanna (C)(EV)(VAC) 0 hrs 21.5 /hr Team 5- Ashley (C)(EV)(VAC) Assig…" at bounding box center [572, 198] width 711 height 111
type input "3"
drag, startPoint x: 722, startPoint y: 189, endPoint x: 624, endPoint y: 175, distance: 98.5
click at [624, 189] on tr "Team 5- Ashley (C)(EV)(VAC) Assigned to Another Booking during this time 0 hrs …" at bounding box center [572, 212] width 703 height 47
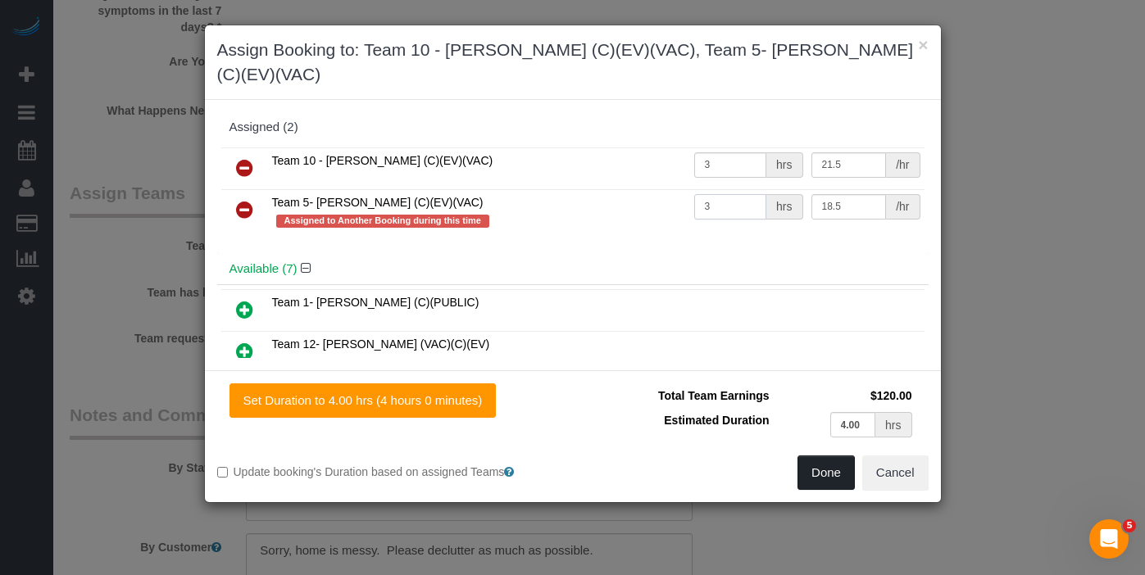
type input "3"
click at [818, 456] on button "Done" at bounding box center [825, 473] width 57 height 34
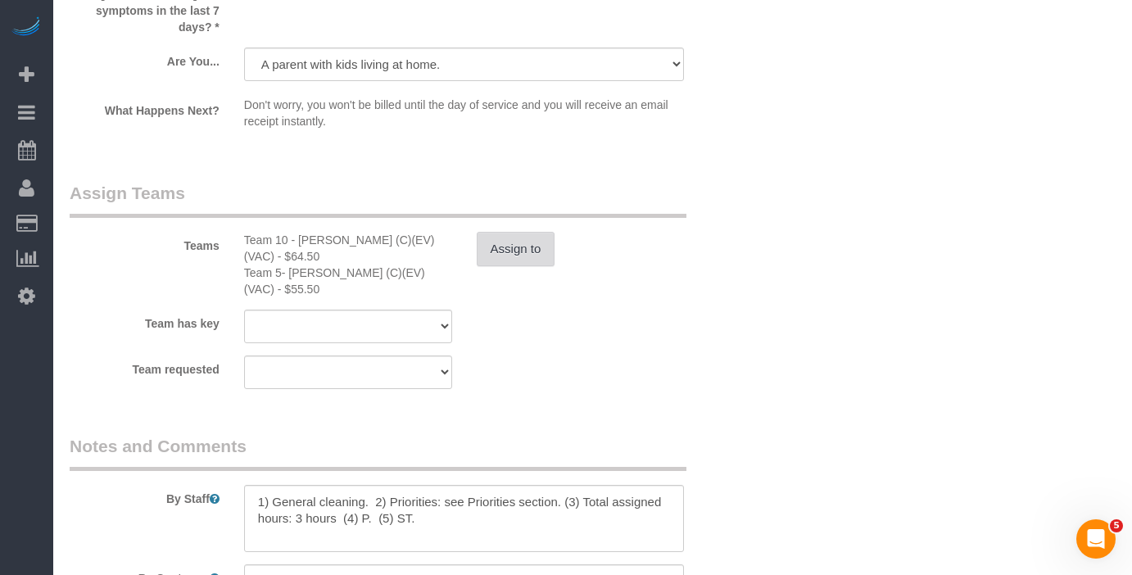
click at [511, 232] on button "Assign to" at bounding box center [516, 249] width 79 height 34
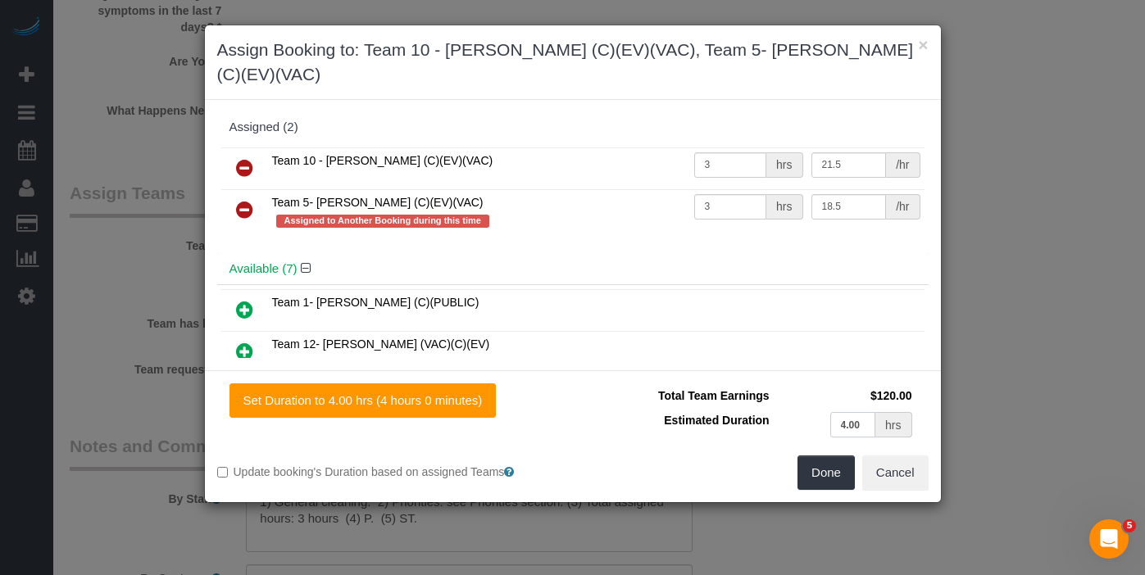
drag, startPoint x: 861, startPoint y: 404, endPoint x: 778, endPoint y: 396, distance: 83.2
click at [778, 408] on td "4.00 hrs" at bounding box center [844, 425] width 143 height 34
type input "3"
click at [830, 456] on button "Done" at bounding box center [825, 473] width 57 height 34
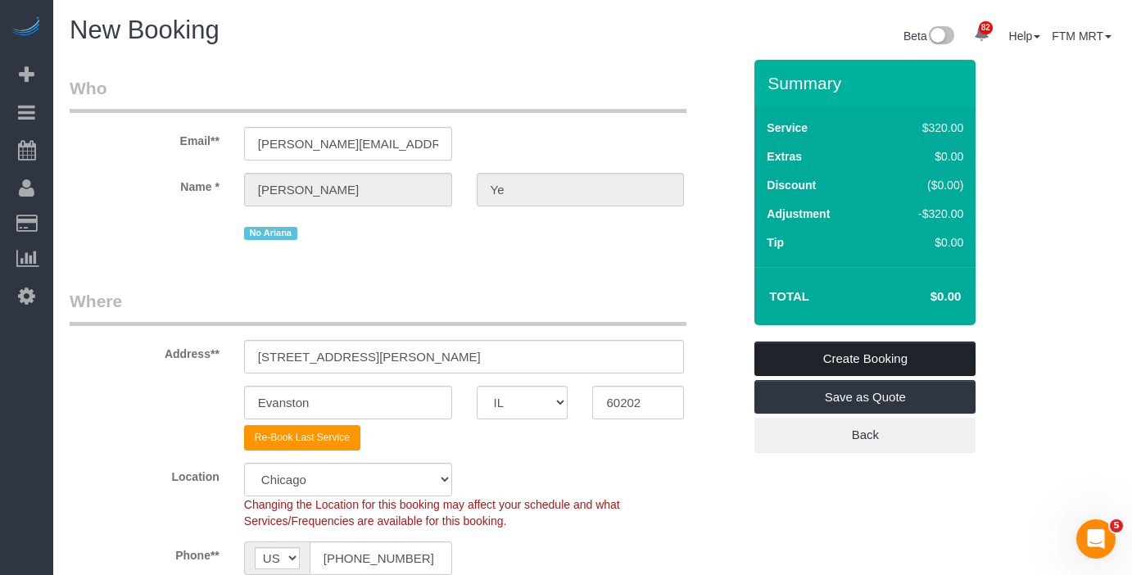
click at [845, 365] on link "Create Booking" at bounding box center [865, 359] width 221 height 34
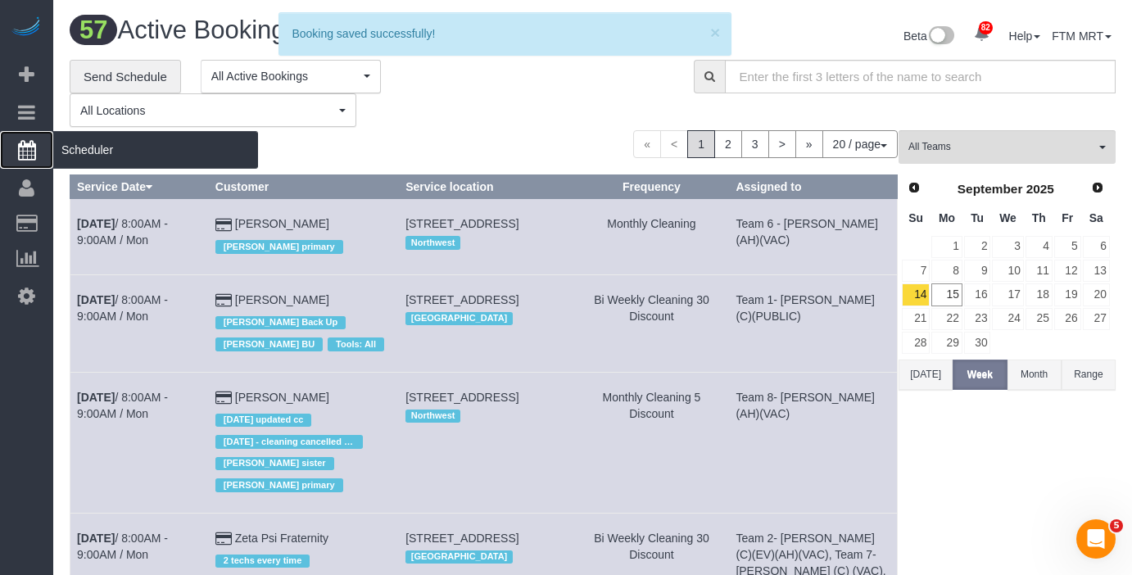
click at [110, 151] on span "Scheduler" at bounding box center [155, 150] width 205 height 38
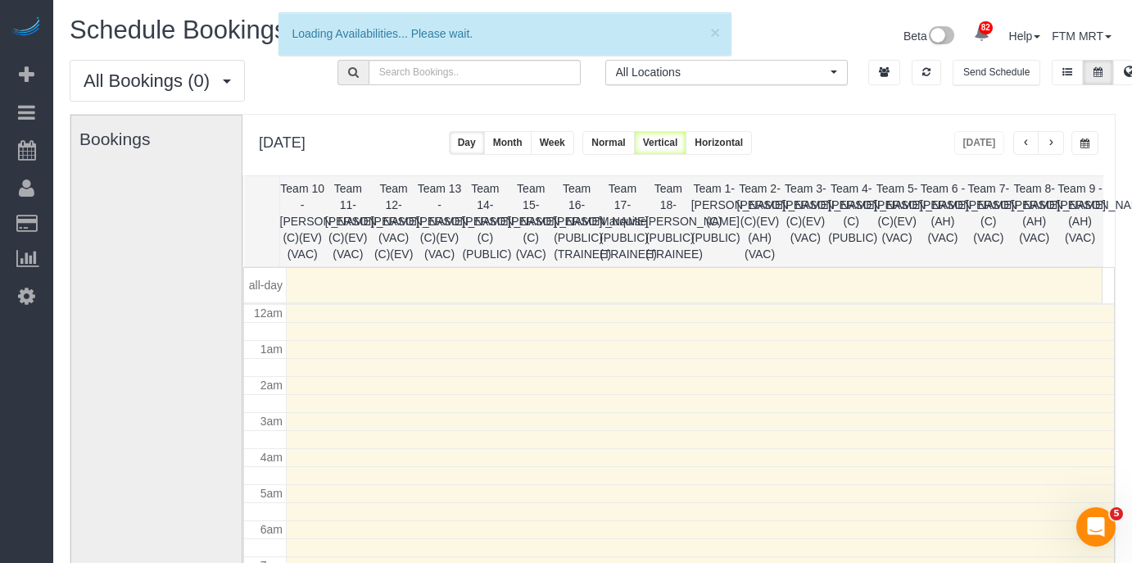
scroll to position [217, 0]
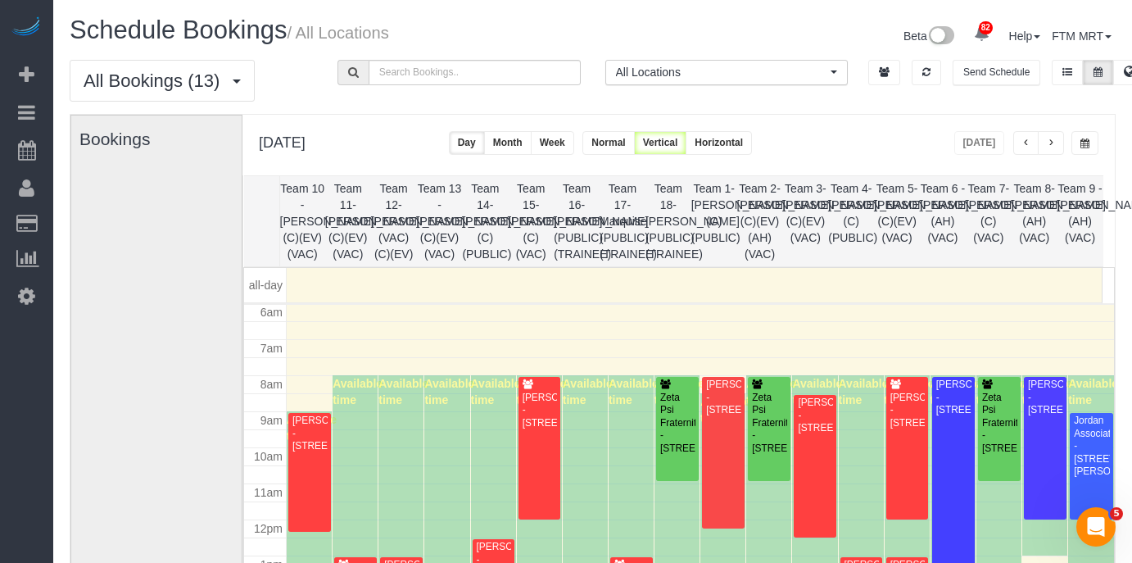
click at [1054, 135] on button "button" at bounding box center [1051, 143] width 26 height 24
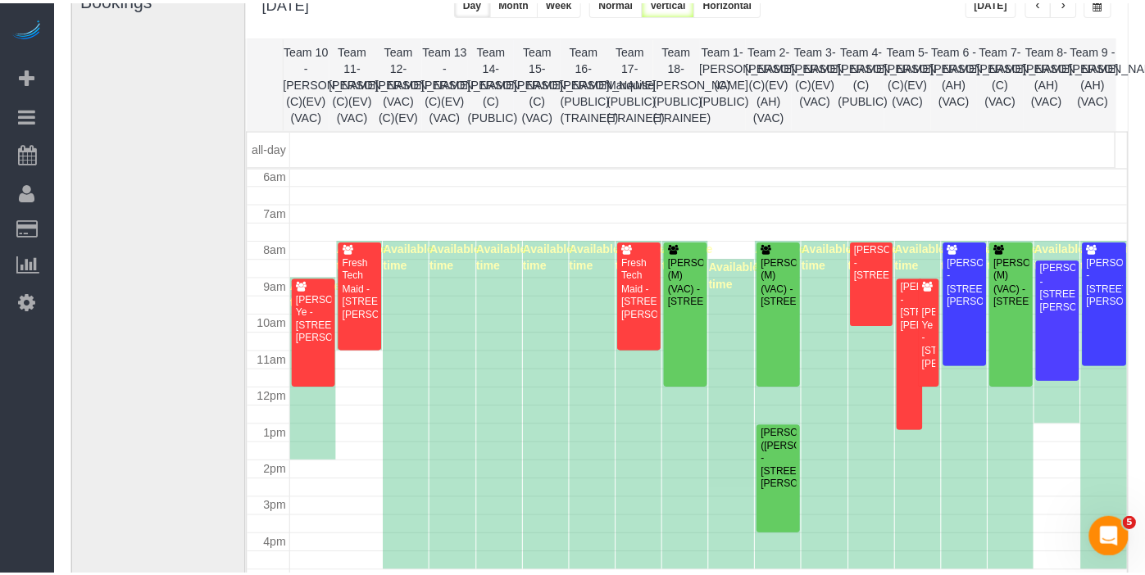
scroll to position [140, 0]
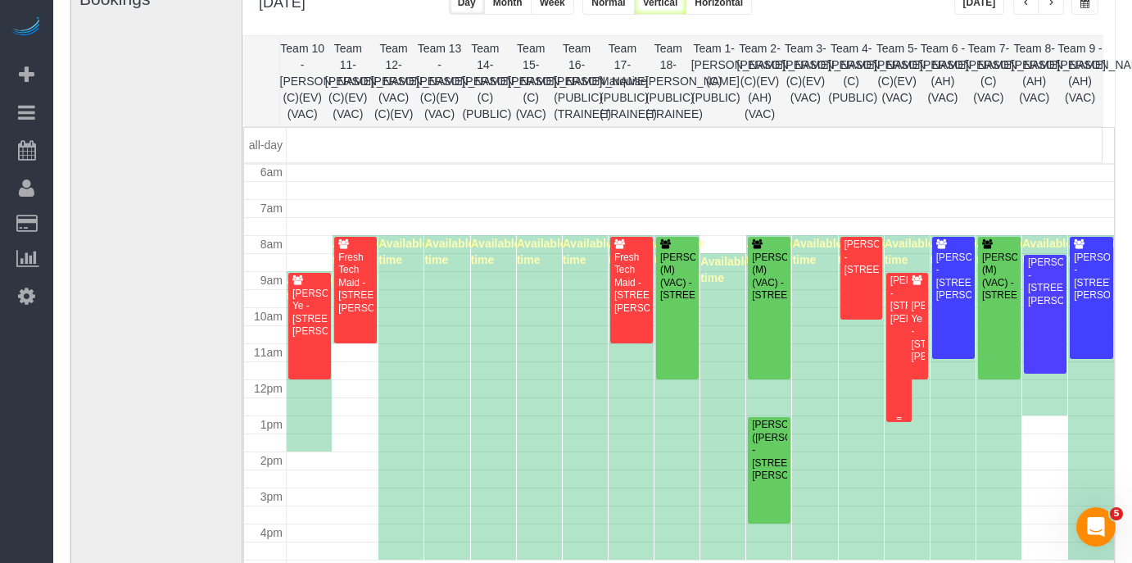
click at [890, 294] on div "[PERSON_NAME] - [STREET_ADDRESS][PERSON_NAME]" at bounding box center [900, 299] width 20 height 51
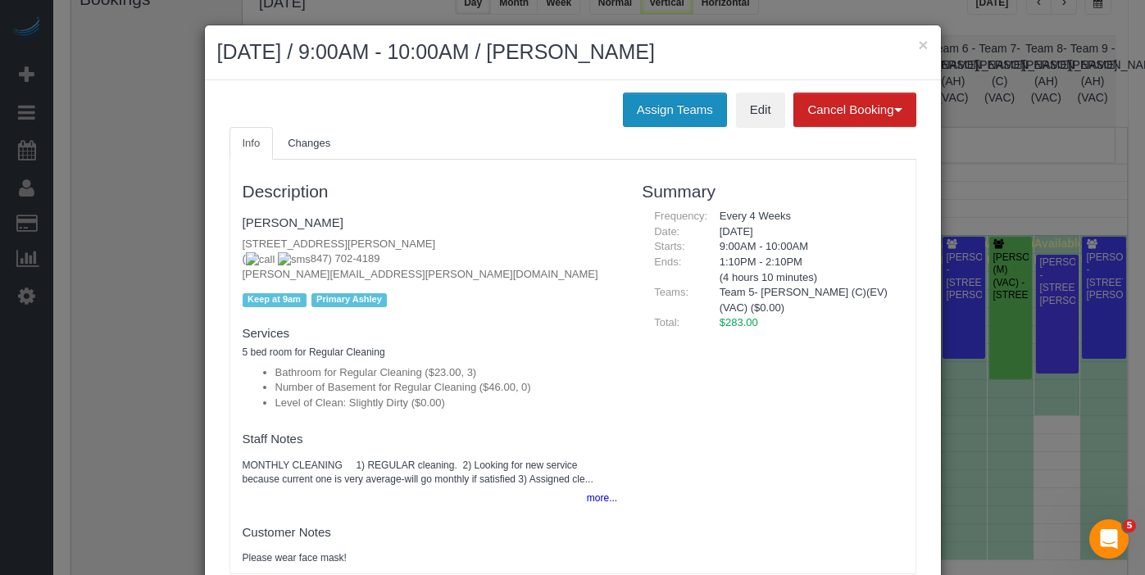
click at [637, 113] on button "Assign Teams" at bounding box center [675, 110] width 104 height 34
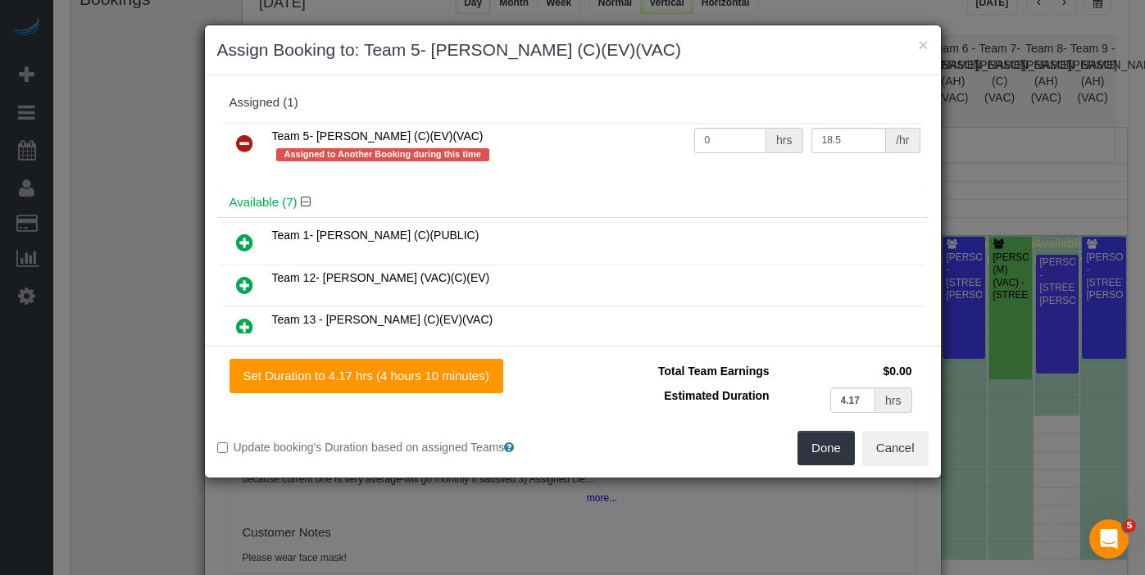
click at [247, 138] on icon at bounding box center [244, 144] width 17 height 20
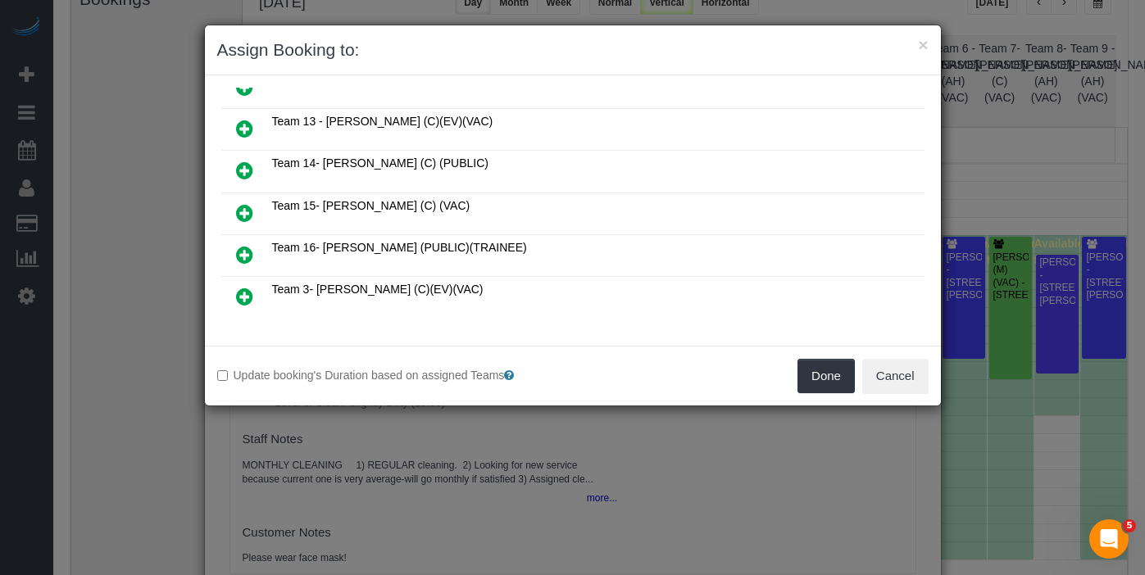
click at [242, 288] on icon at bounding box center [244, 297] width 17 height 20
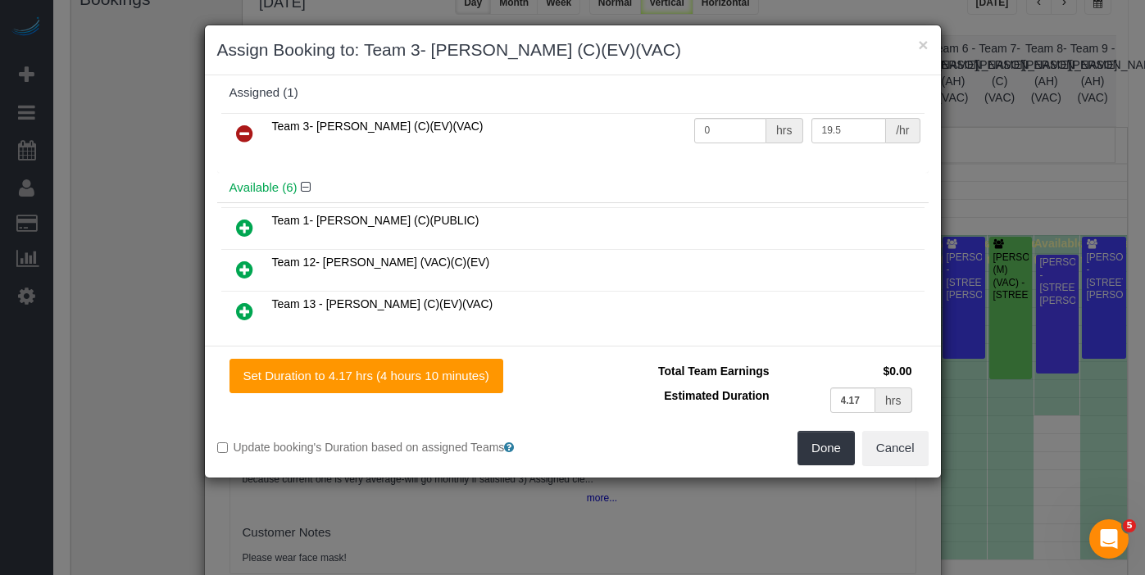
scroll to position [0, 0]
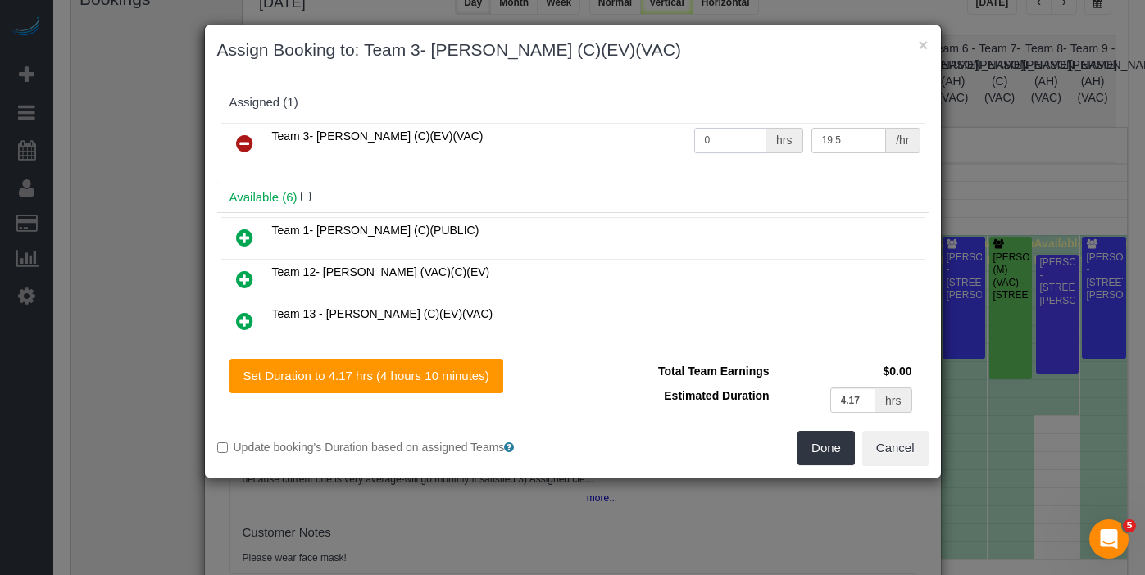
drag, startPoint x: 720, startPoint y: 143, endPoint x: 611, endPoint y: 136, distance: 109.2
click at [620, 134] on tr "Team 3- Corrina (C)(EV)(VAC) 0 hrs 19.5 /hr" at bounding box center [572, 144] width 703 height 42
type input "4.17"
click at [823, 457] on button "Done" at bounding box center [825, 448] width 57 height 34
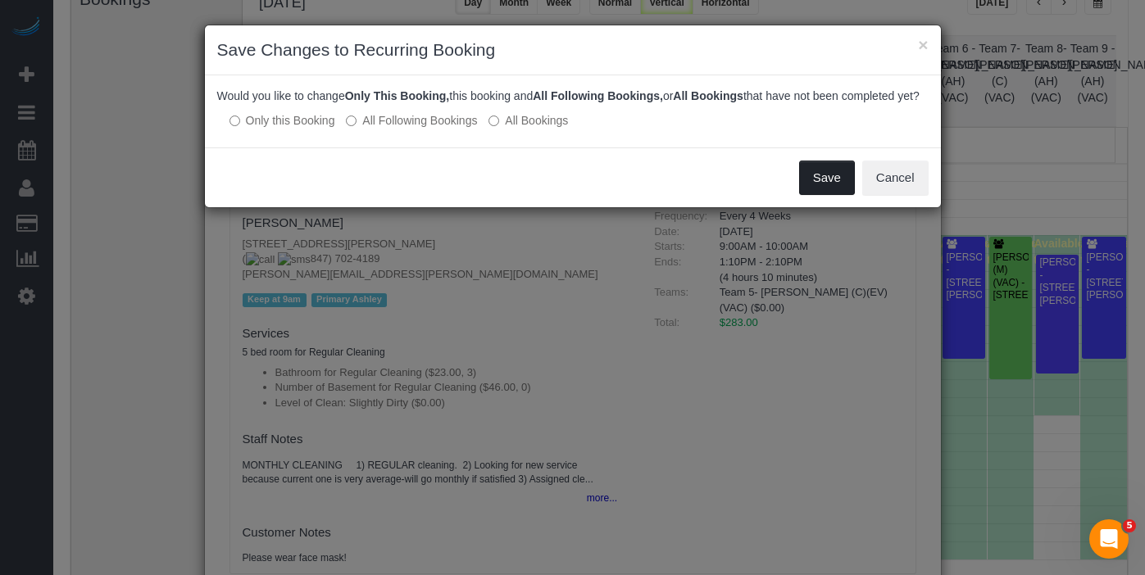
click at [813, 194] on button "Save" at bounding box center [827, 178] width 56 height 34
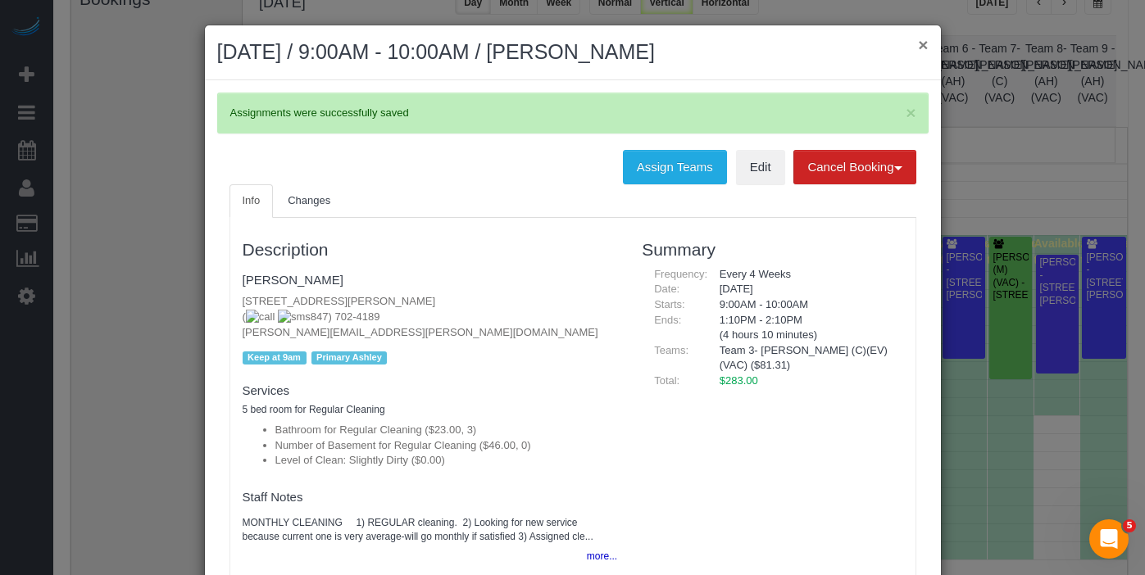
click at [918, 44] on button "×" at bounding box center [923, 44] width 10 height 17
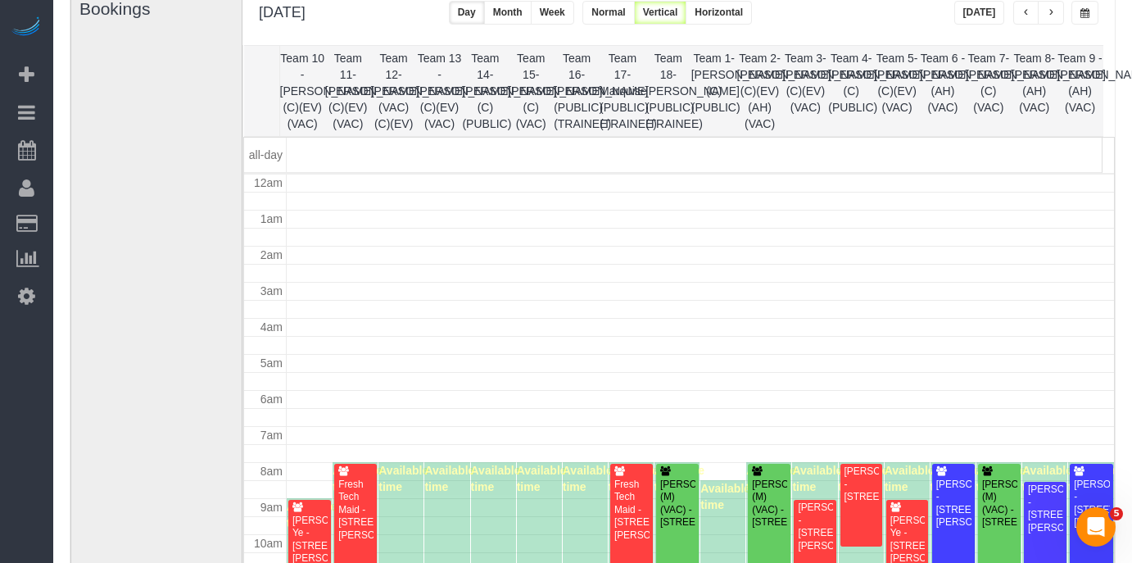
scroll to position [217, 0]
